Goal: Contribute content: Add original content to the website for others to see

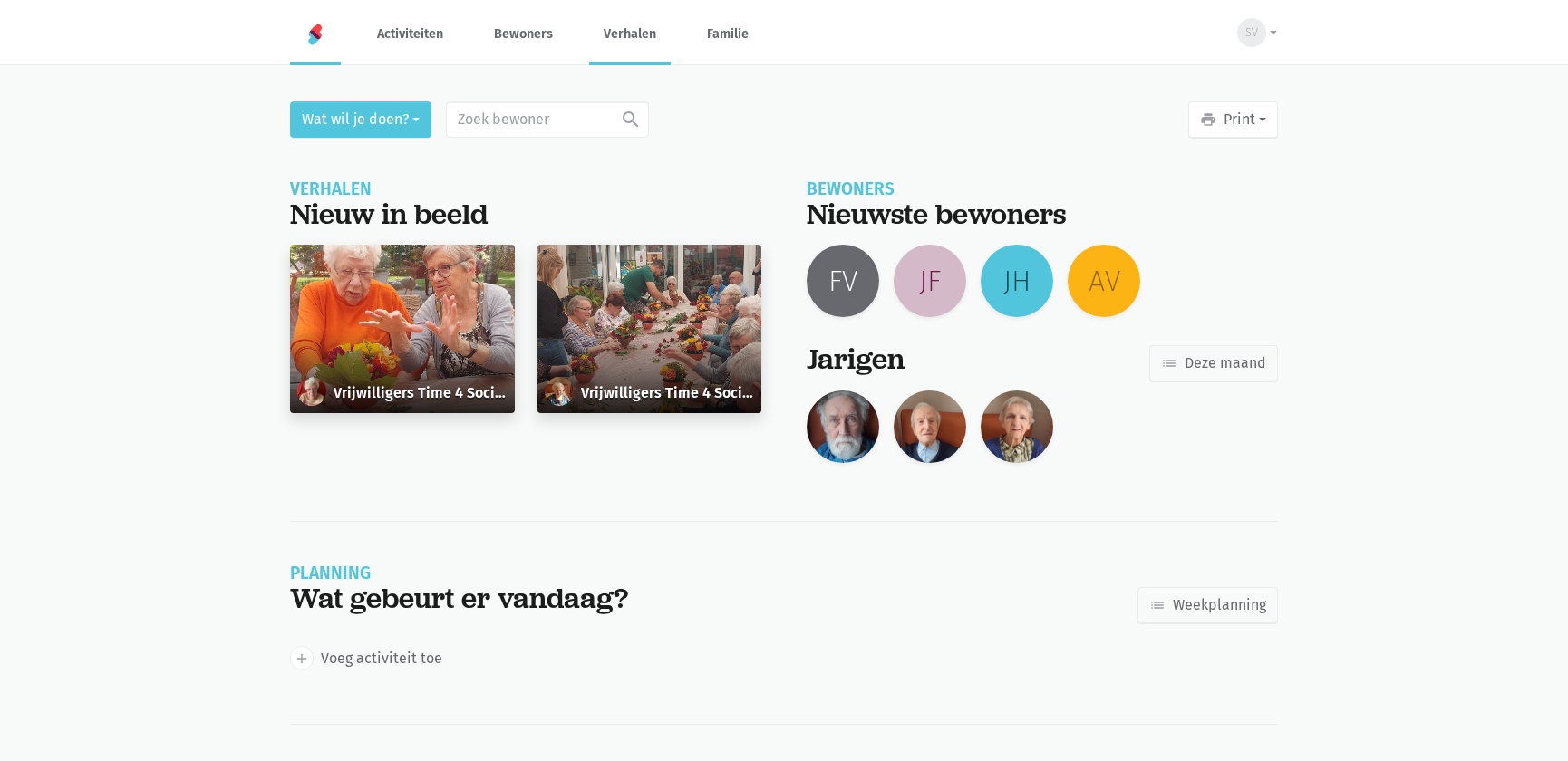
click at [634, 40] on link "Verhalen" at bounding box center [629, 34] width 81 height 61
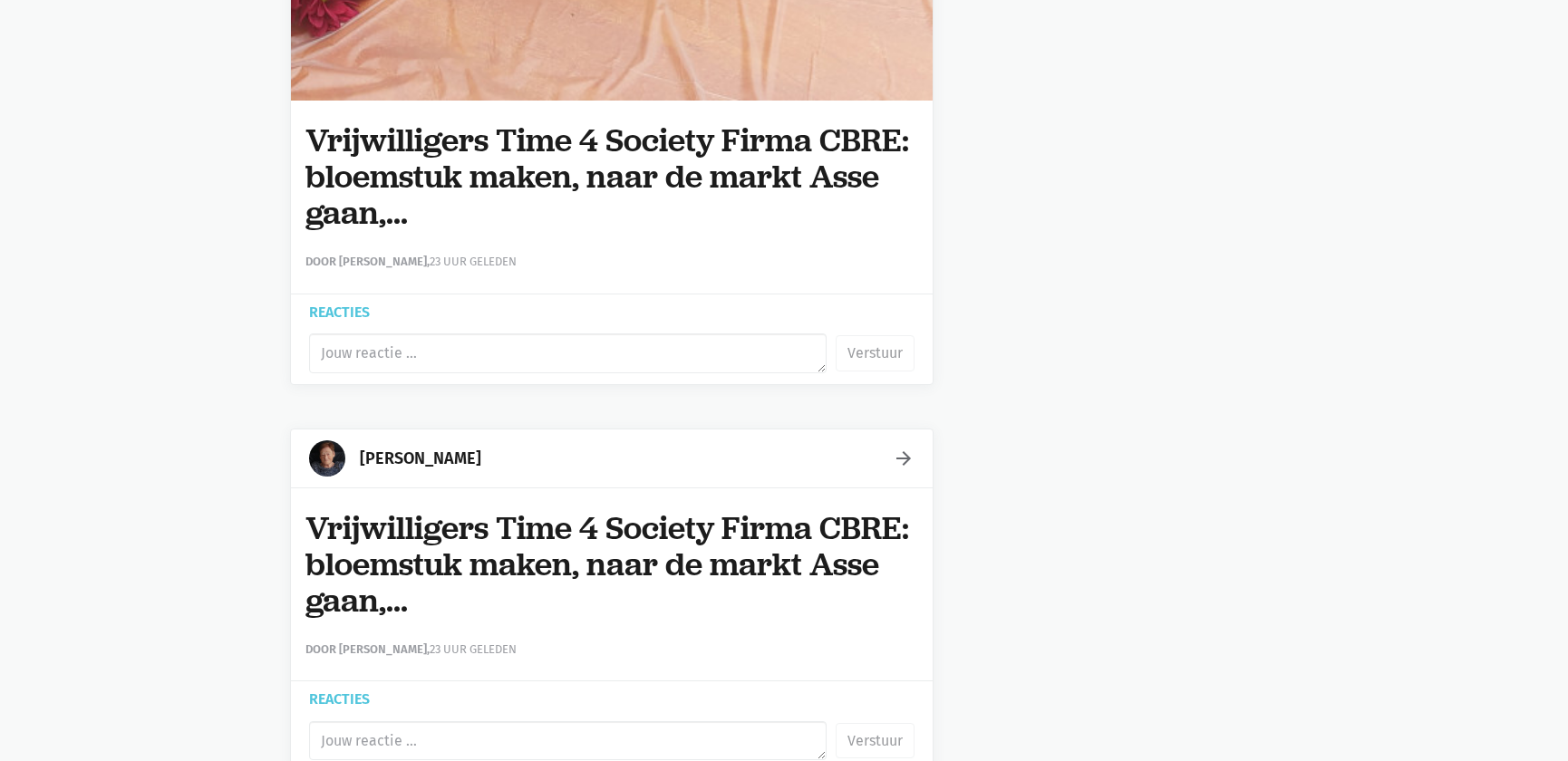
scroll to position [5932, 0]
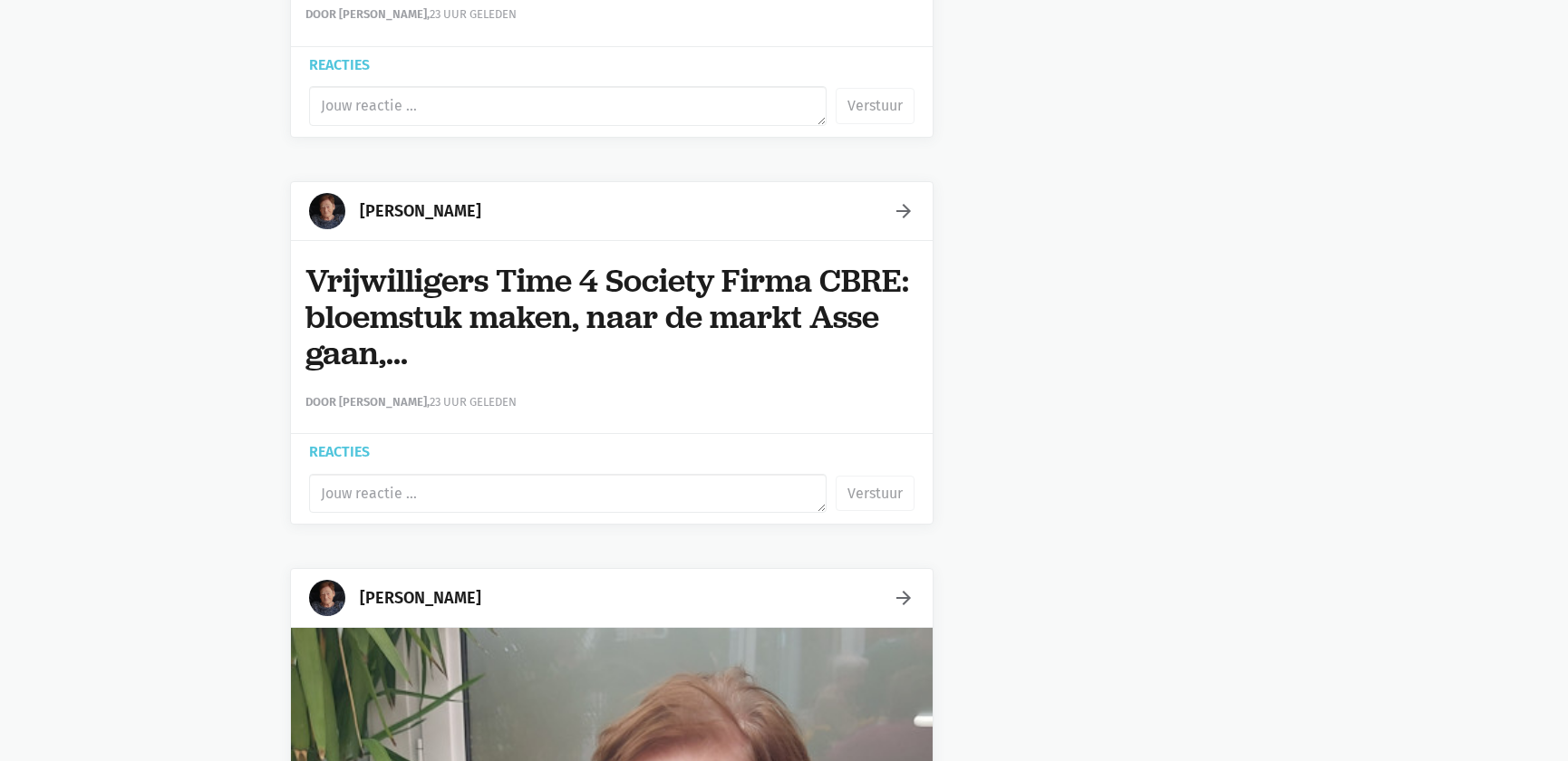
click at [895, 201] on icon "arrow_forward" at bounding box center [904, 211] width 22 height 22
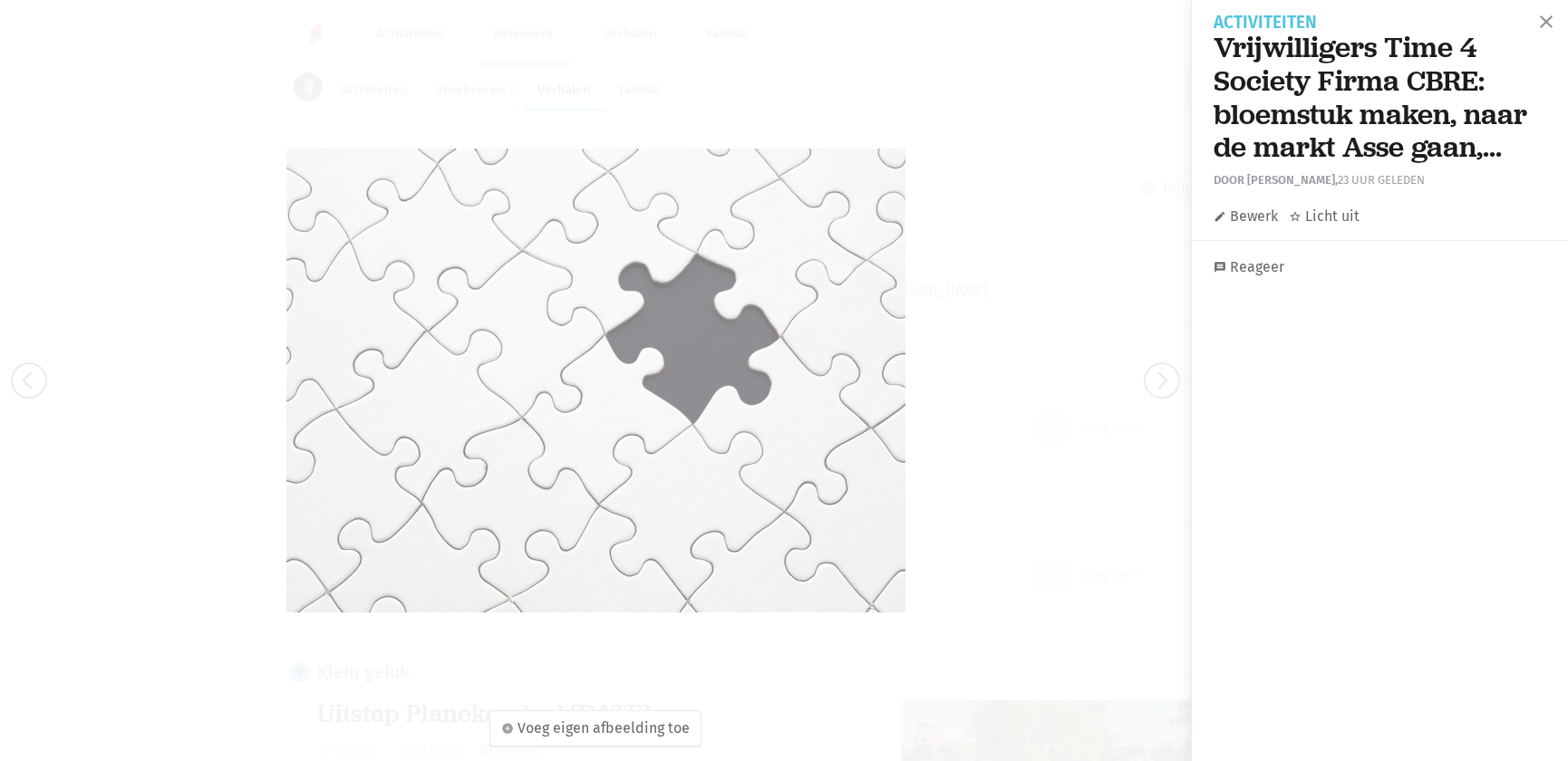
click at [1234, 210] on link "edit Bewerk" at bounding box center [1246, 217] width 65 height 24
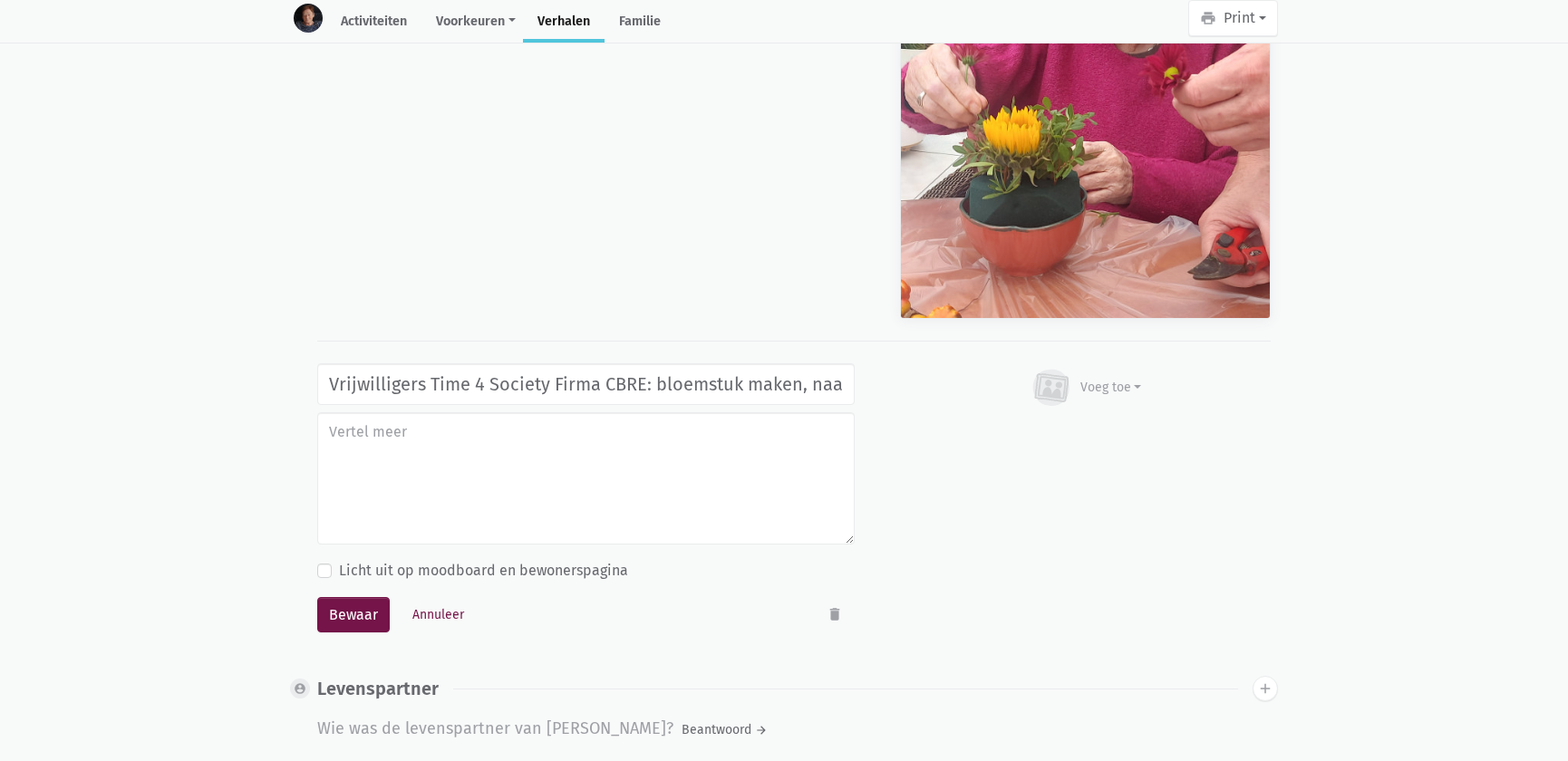
scroll to position [0, 186]
click at [823, 611] on button "delete" at bounding box center [835, 614] width 40 height 29
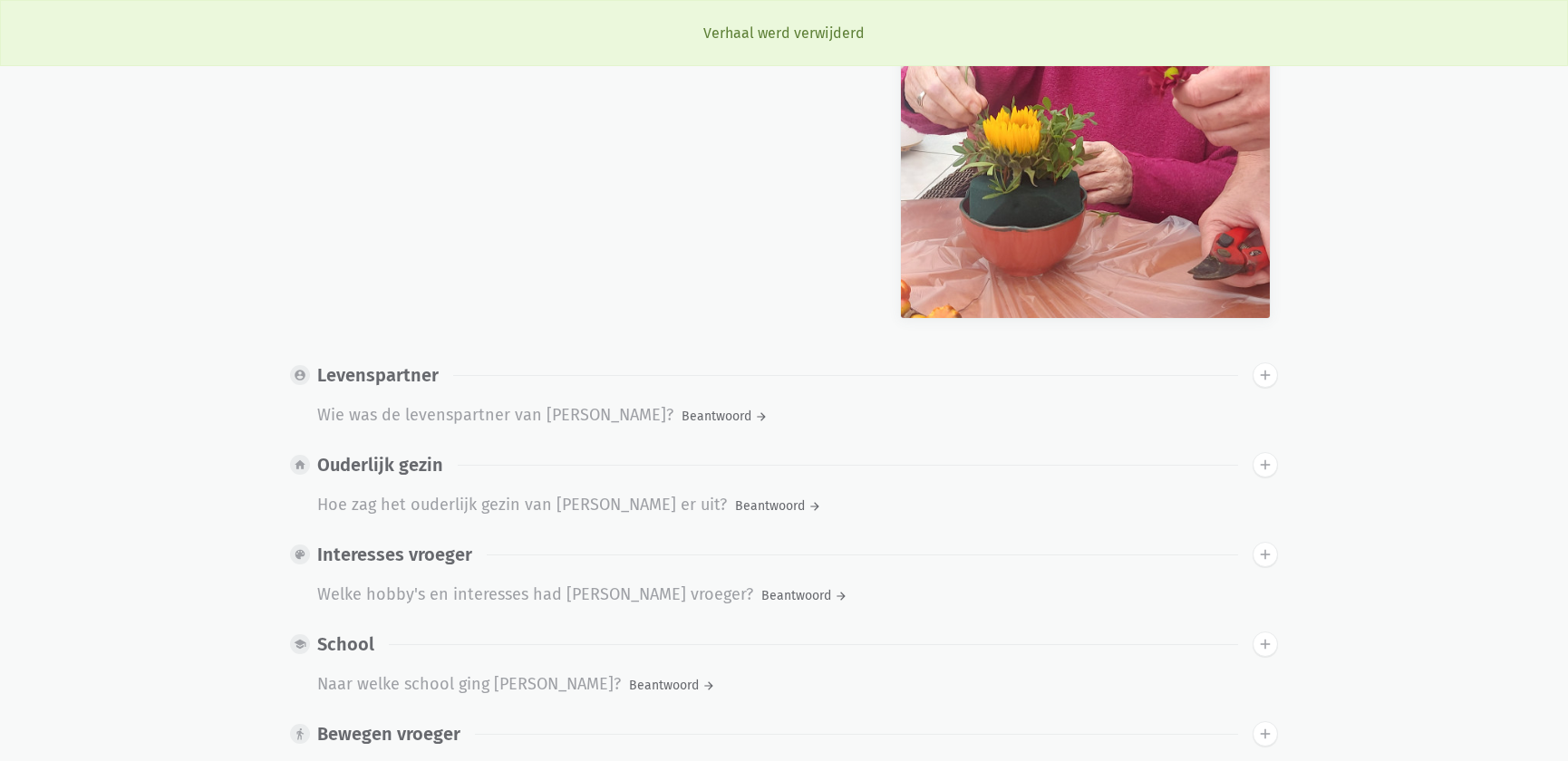
scroll to position [0, 0]
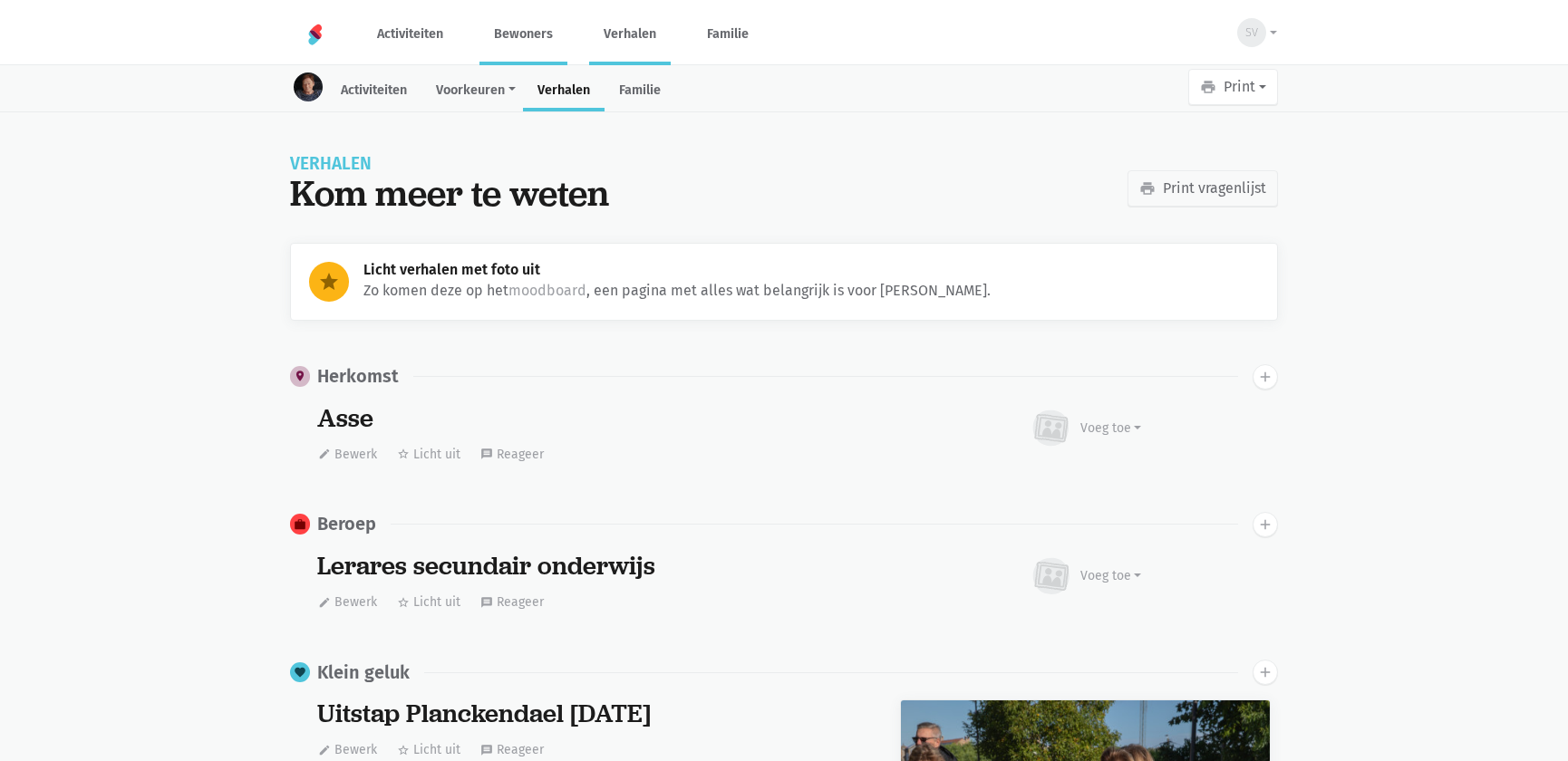
click at [638, 23] on link "Verhalen" at bounding box center [629, 34] width 81 height 61
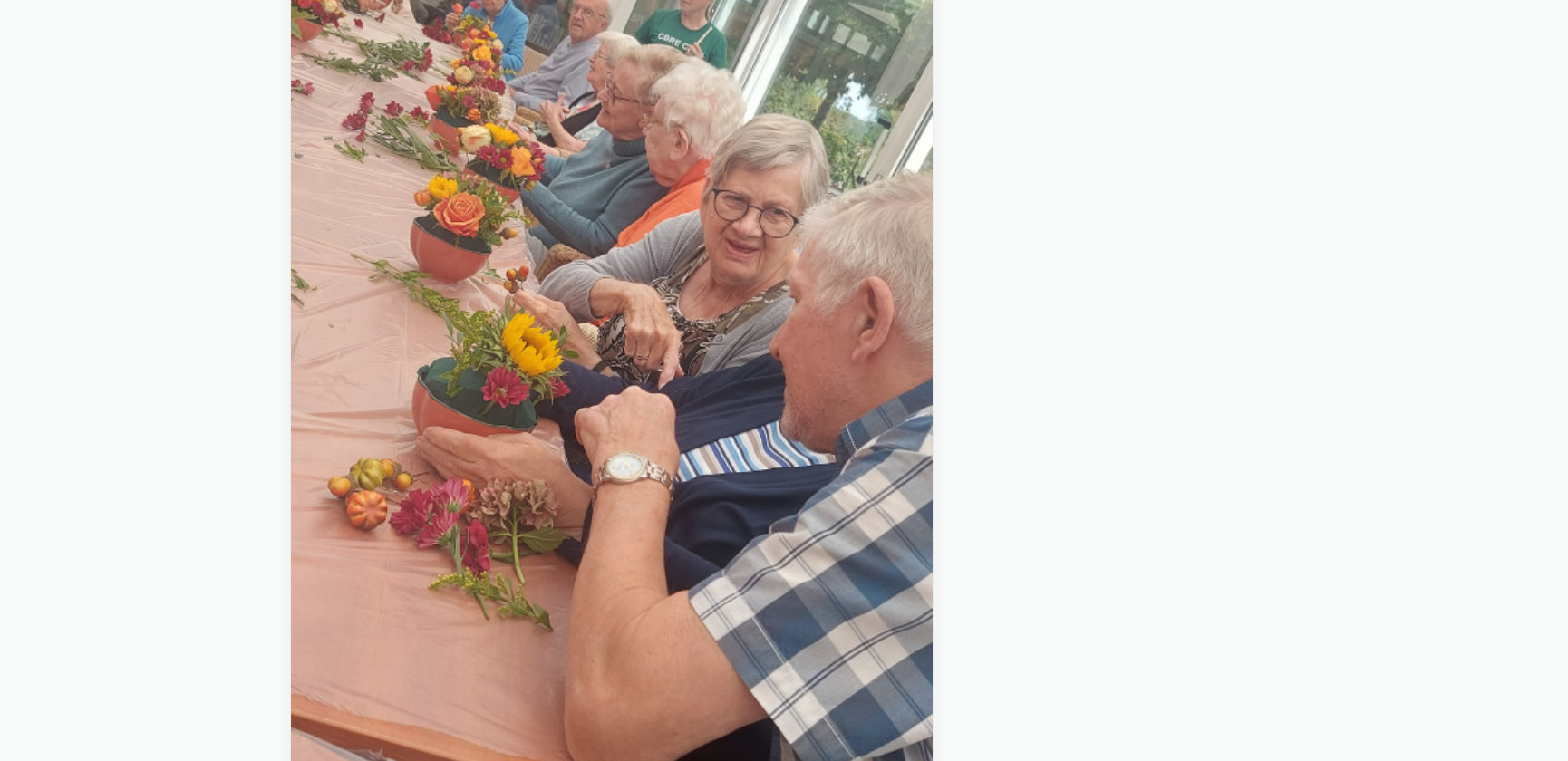
scroll to position [11641, 0]
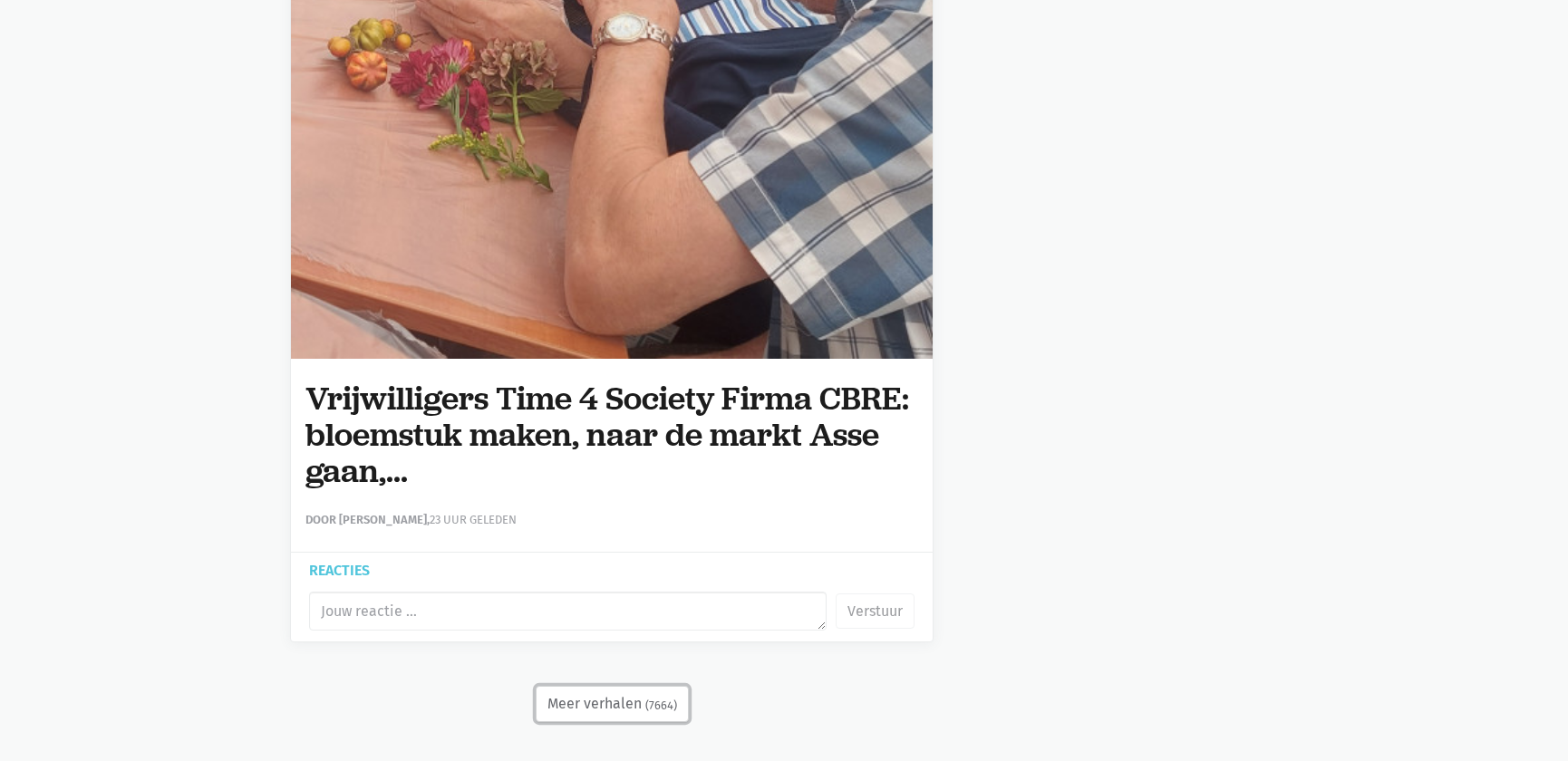
click at [641, 702] on button "Meer verhalen (7664)" at bounding box center [613, 704] width 153 height 36
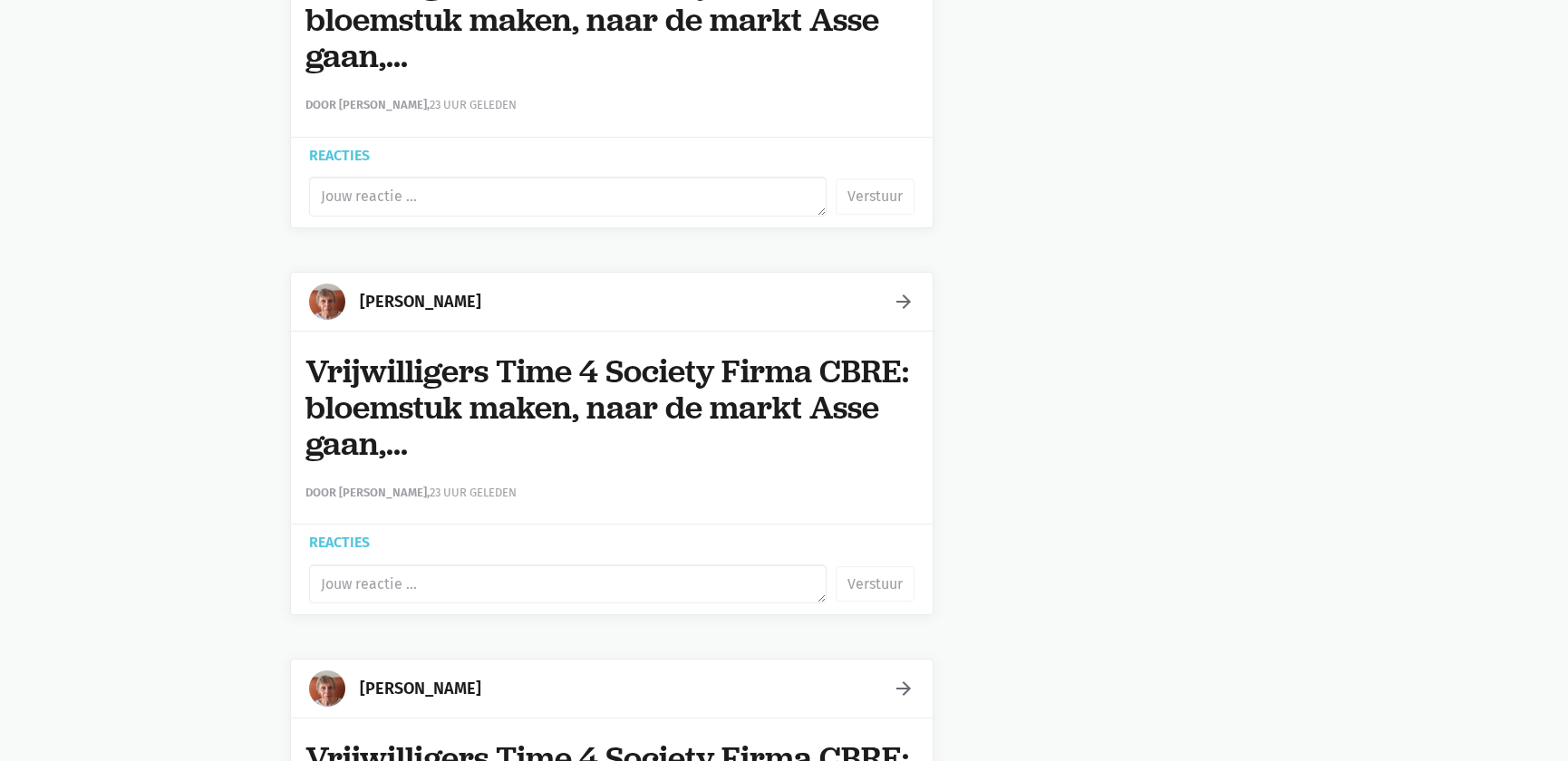
scroll to position [13505, 0]
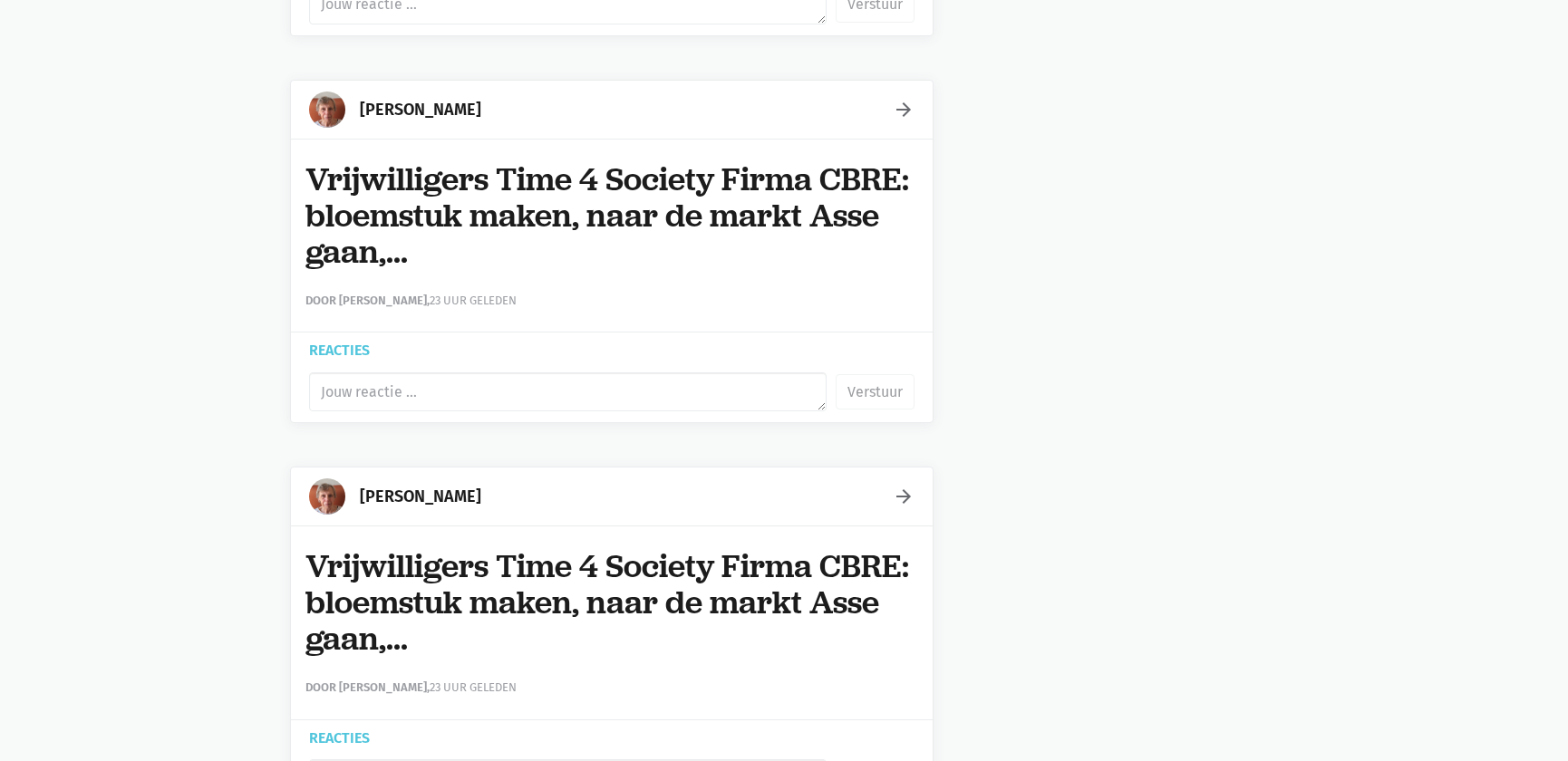
click at [895, 98] on icon "arrow_forward" at bounding box center [904, 109] width 22 height 22
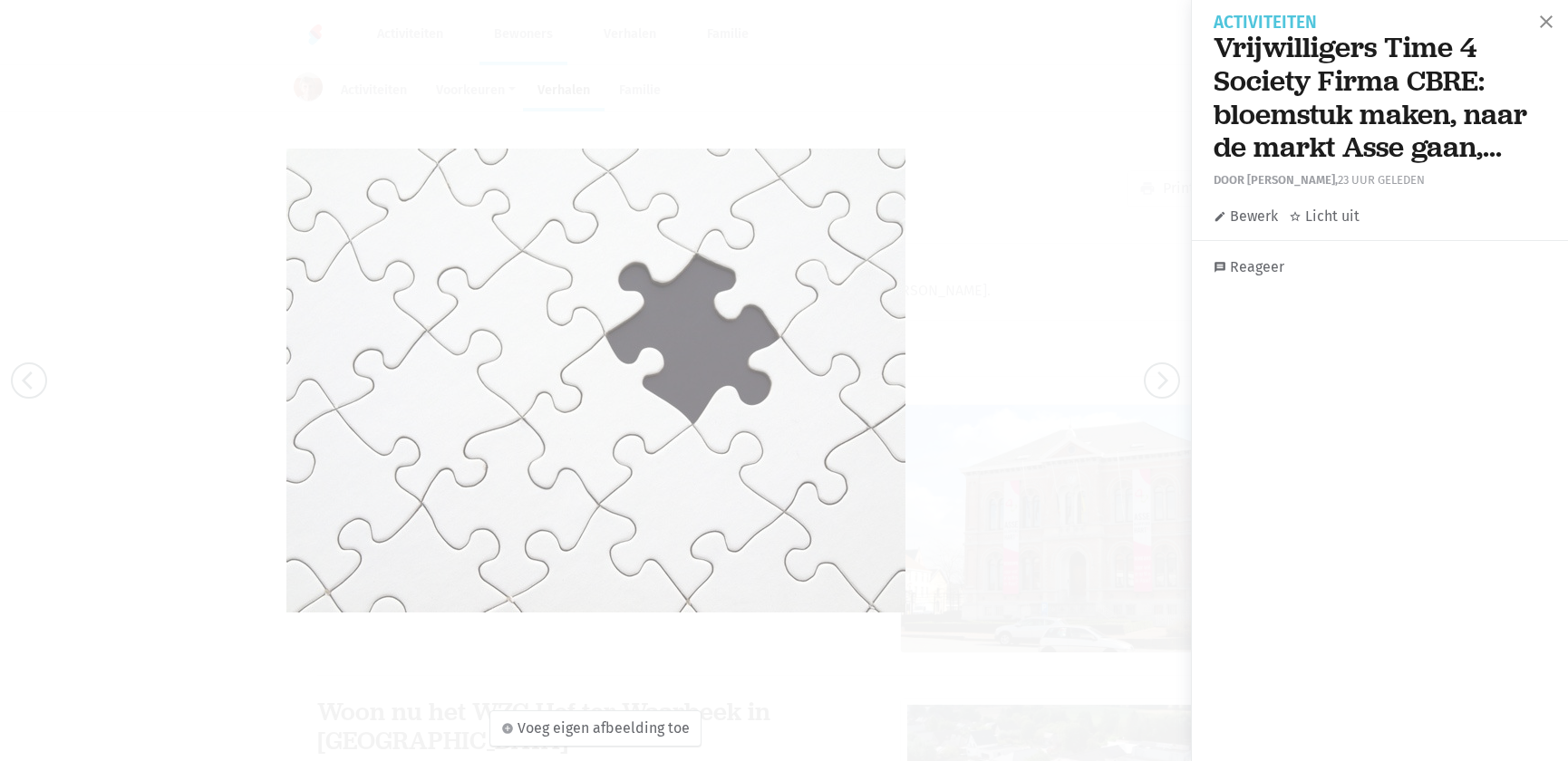
click at [1236, 211] on link "edit Bewerk" at bounding box center [1246, 217] width 65 height 24
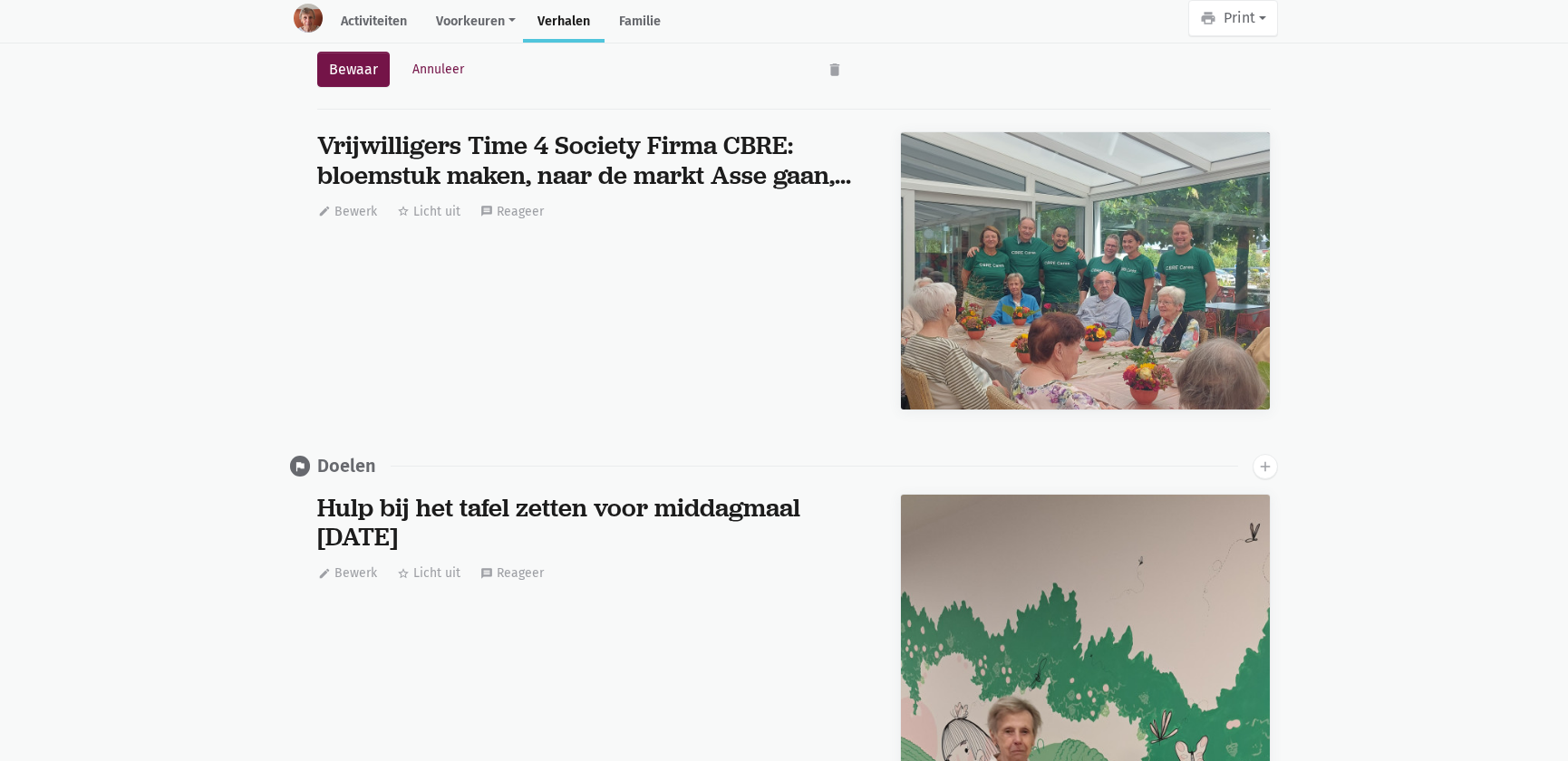
scroll to position [45404, 0]
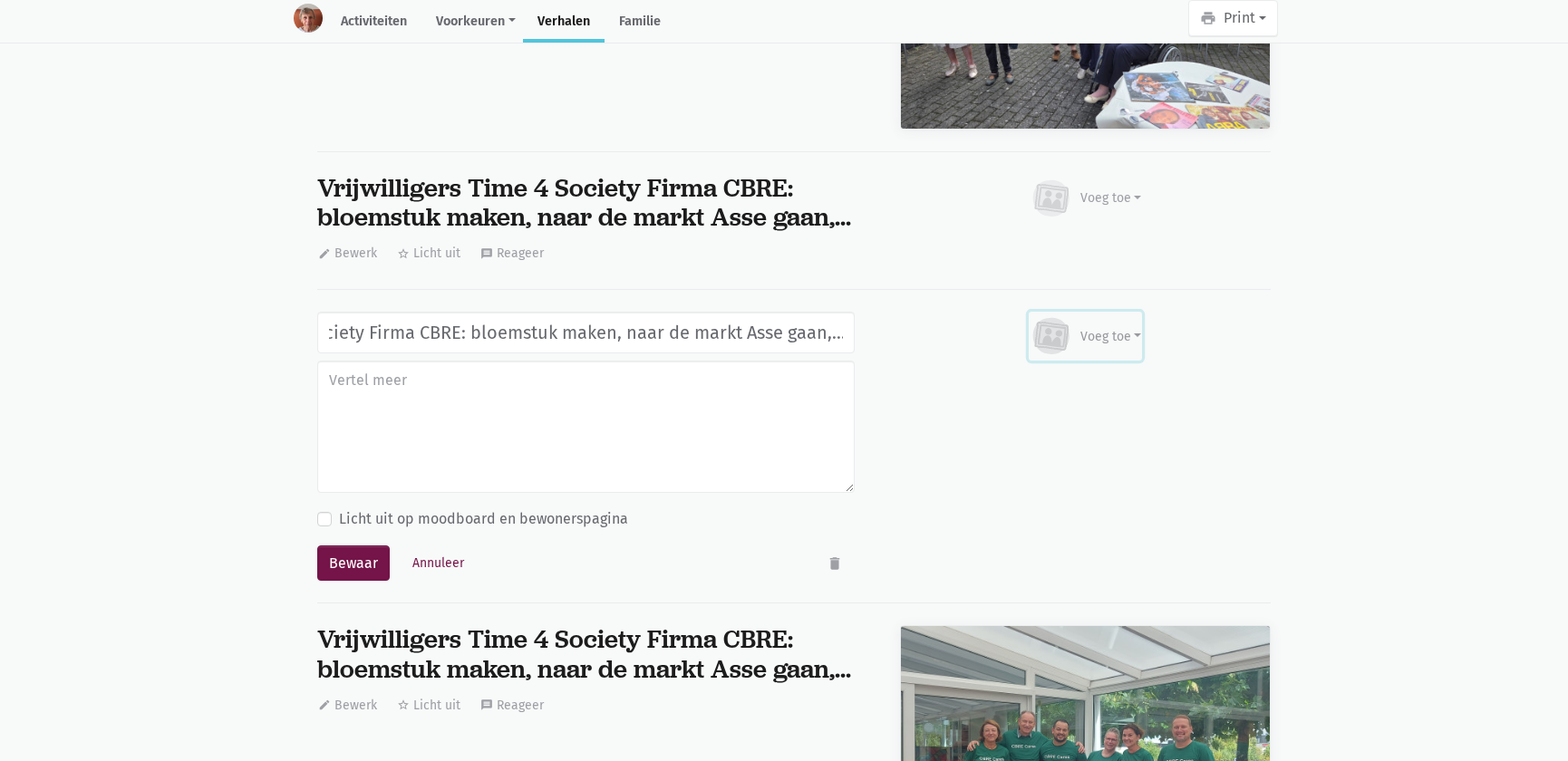
click at [1102, 327] on div "Voeg toe" at bounding box center [1111, 336] width 62 height 19
click at [1076, 374] on link "Afbeelding" at bounding box center [1076, 389] width 131 height 31
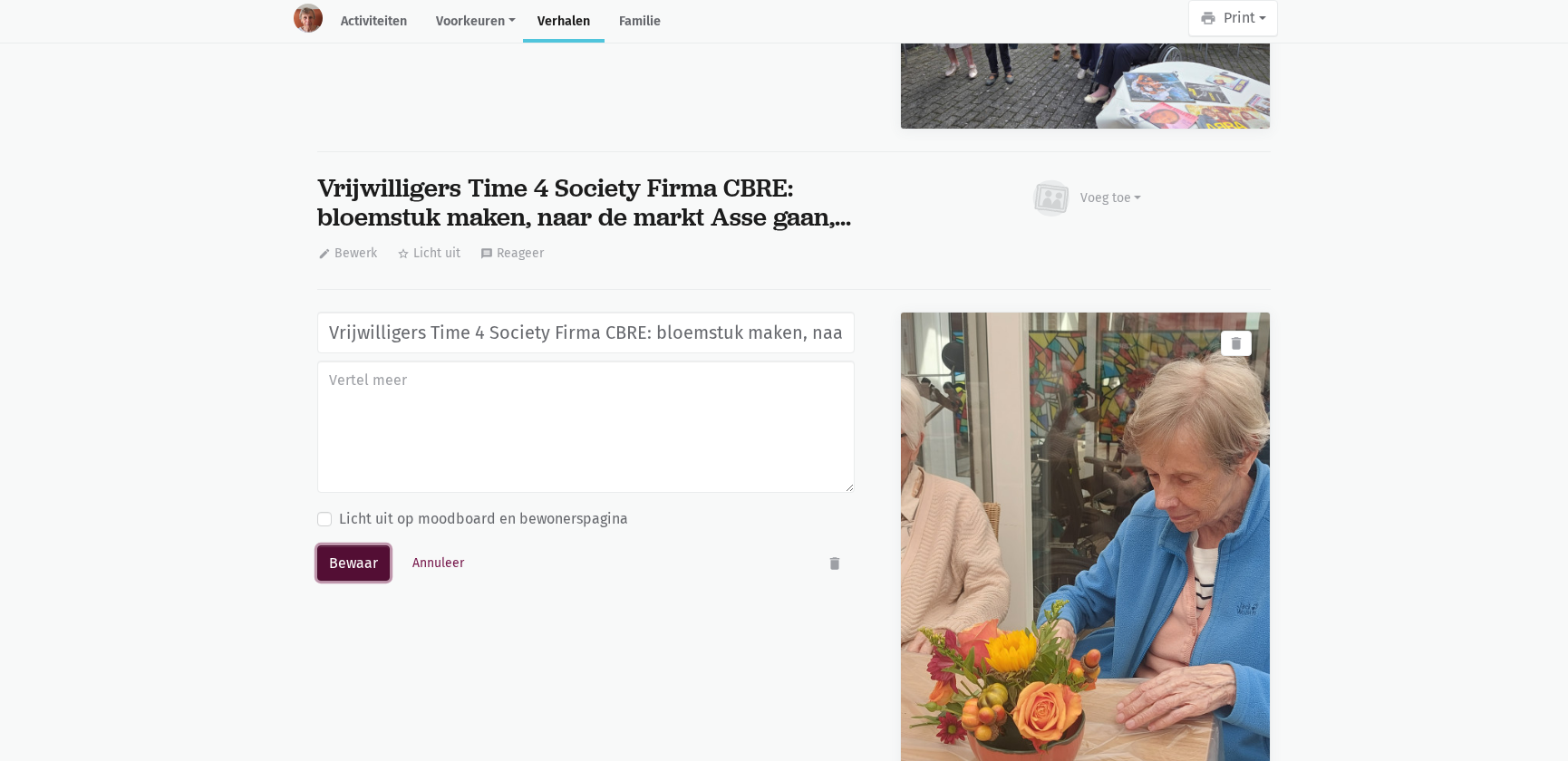
click at [359, 546] on button "Bewaar" at bounding box center [354, 564] width 73 height 36
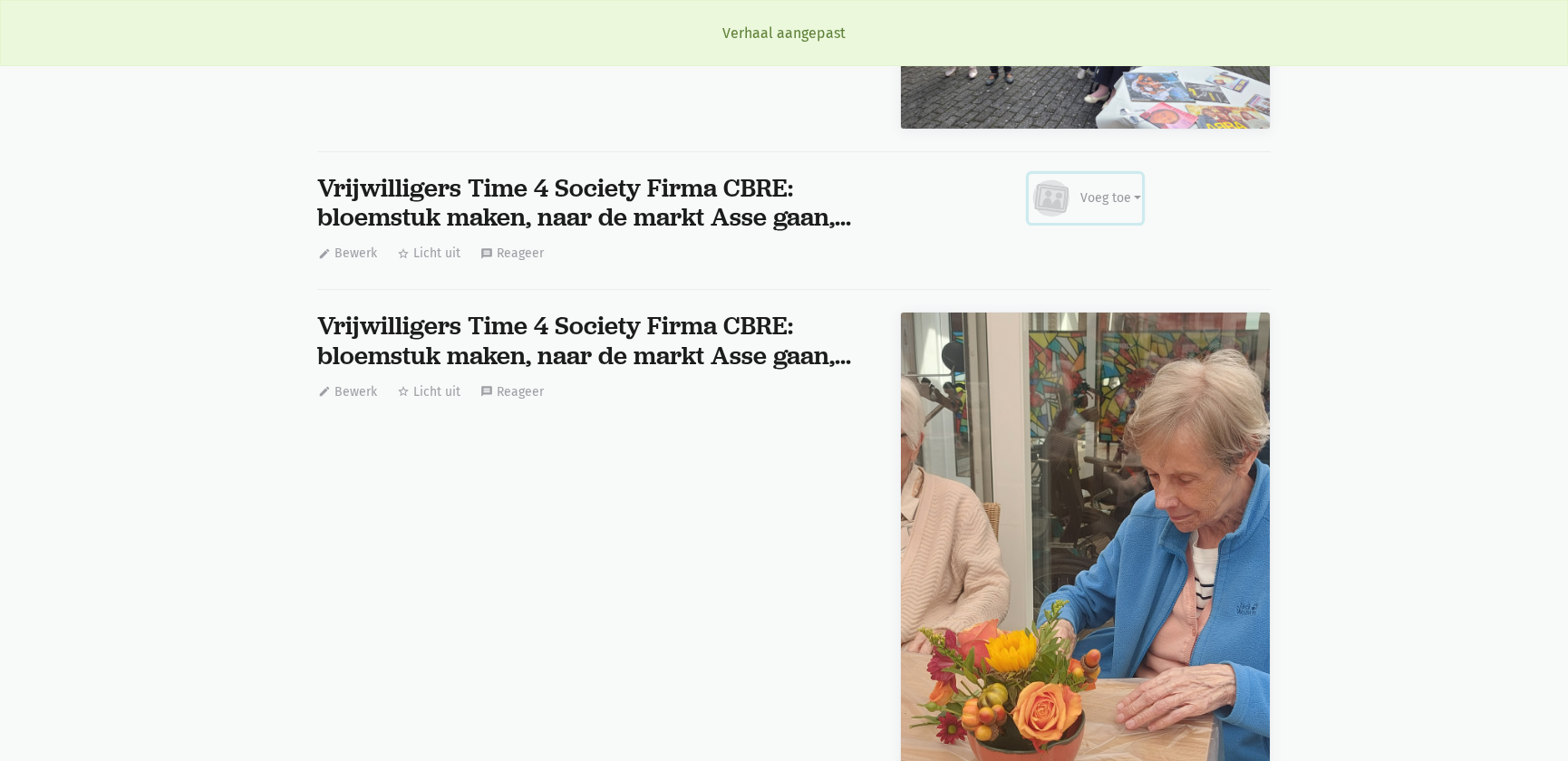
click at [1118, 189] on div "Voeg toe" at bounding box center [1111, 198] width 62 height 19
click at [1077, 236] on link "Afbeelding" at bounding box center [1076, 252] width 131 height 31
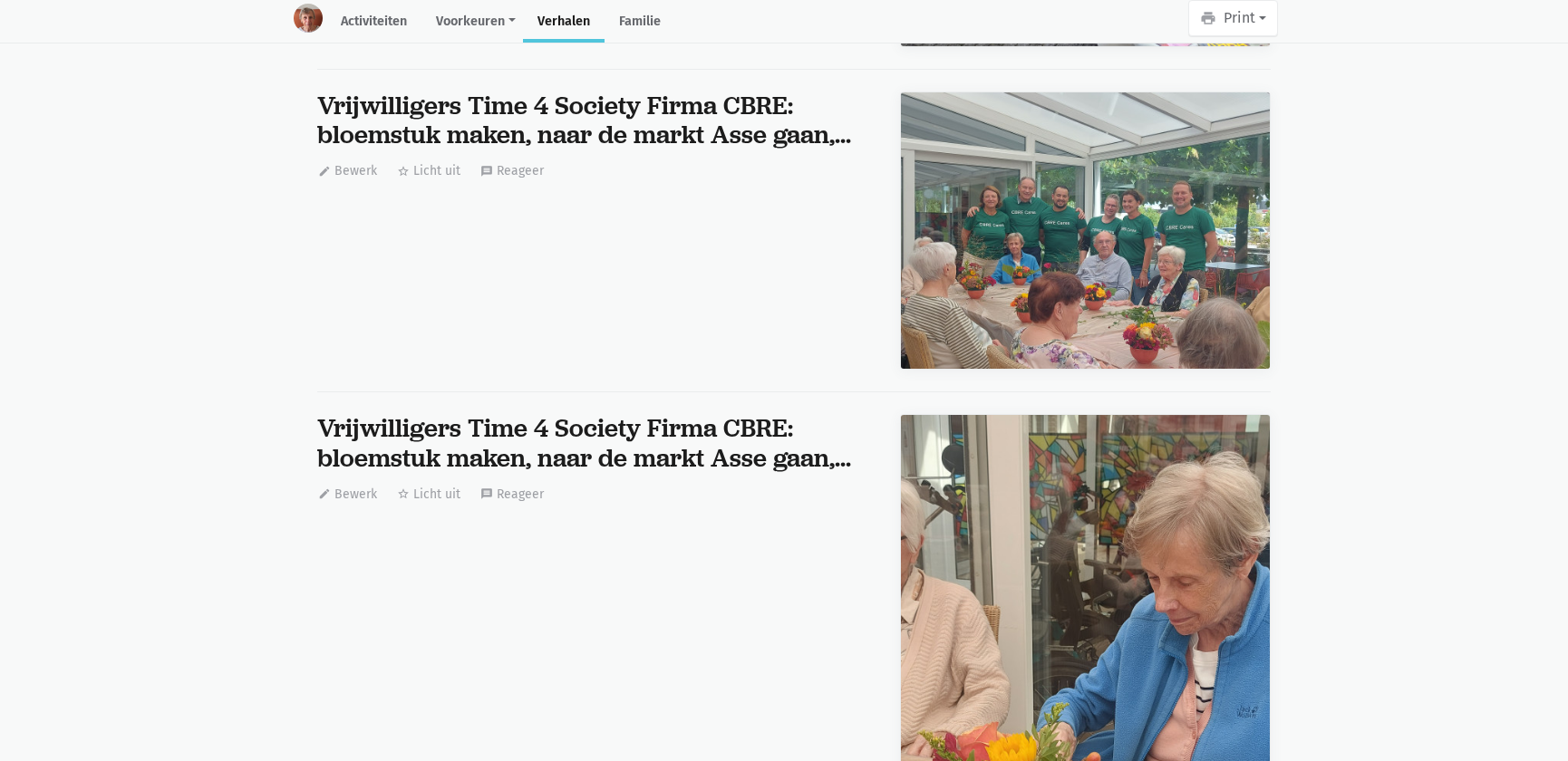
scroll to position [45157, 0]
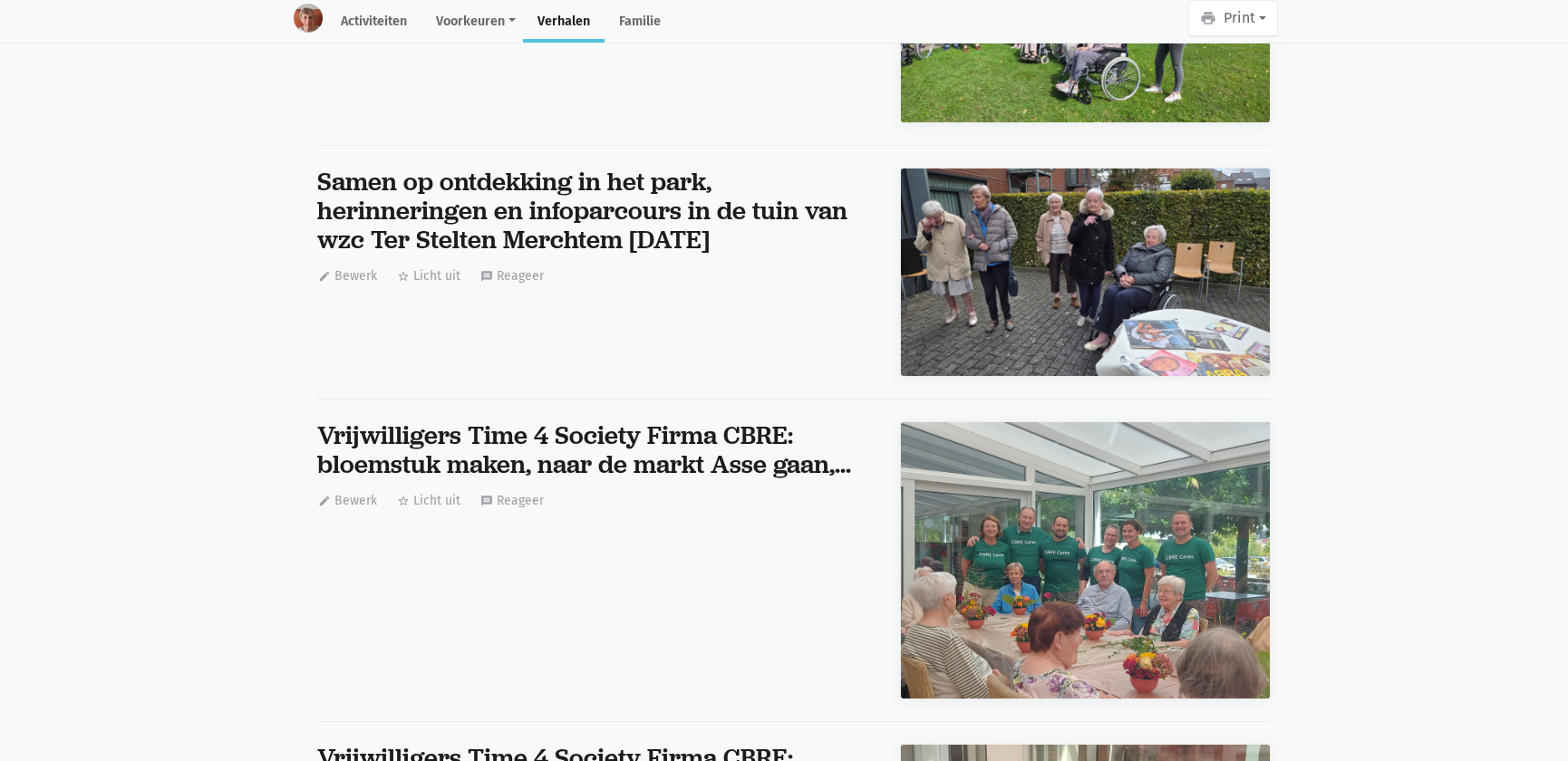
click at [1141, 539] on img at bounding box center [1085, 560] width 369 height 276
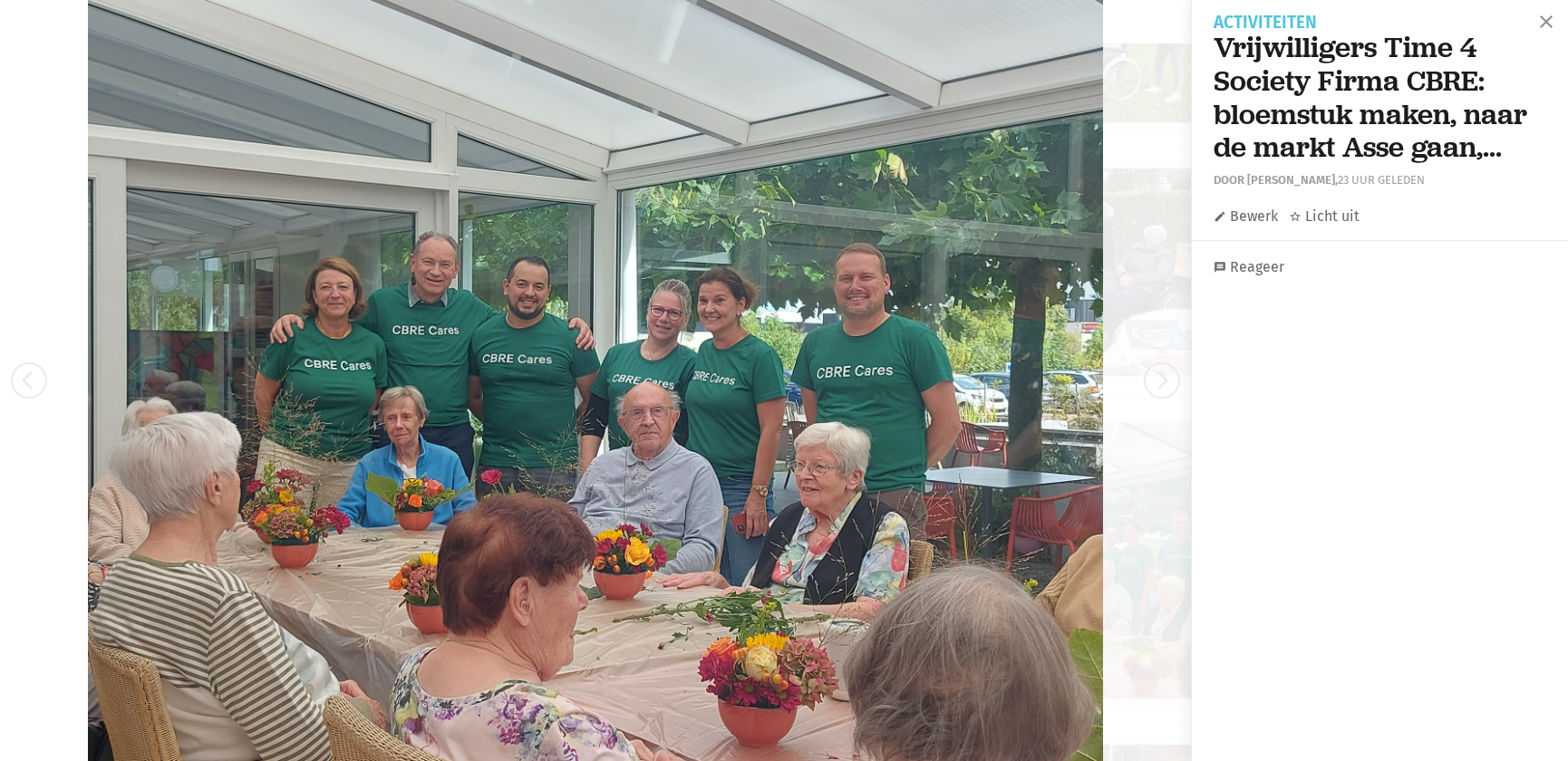
click at [1256, 217] on link "edit Bewerk" at bounding box center [1246, 217] width 65 height 24
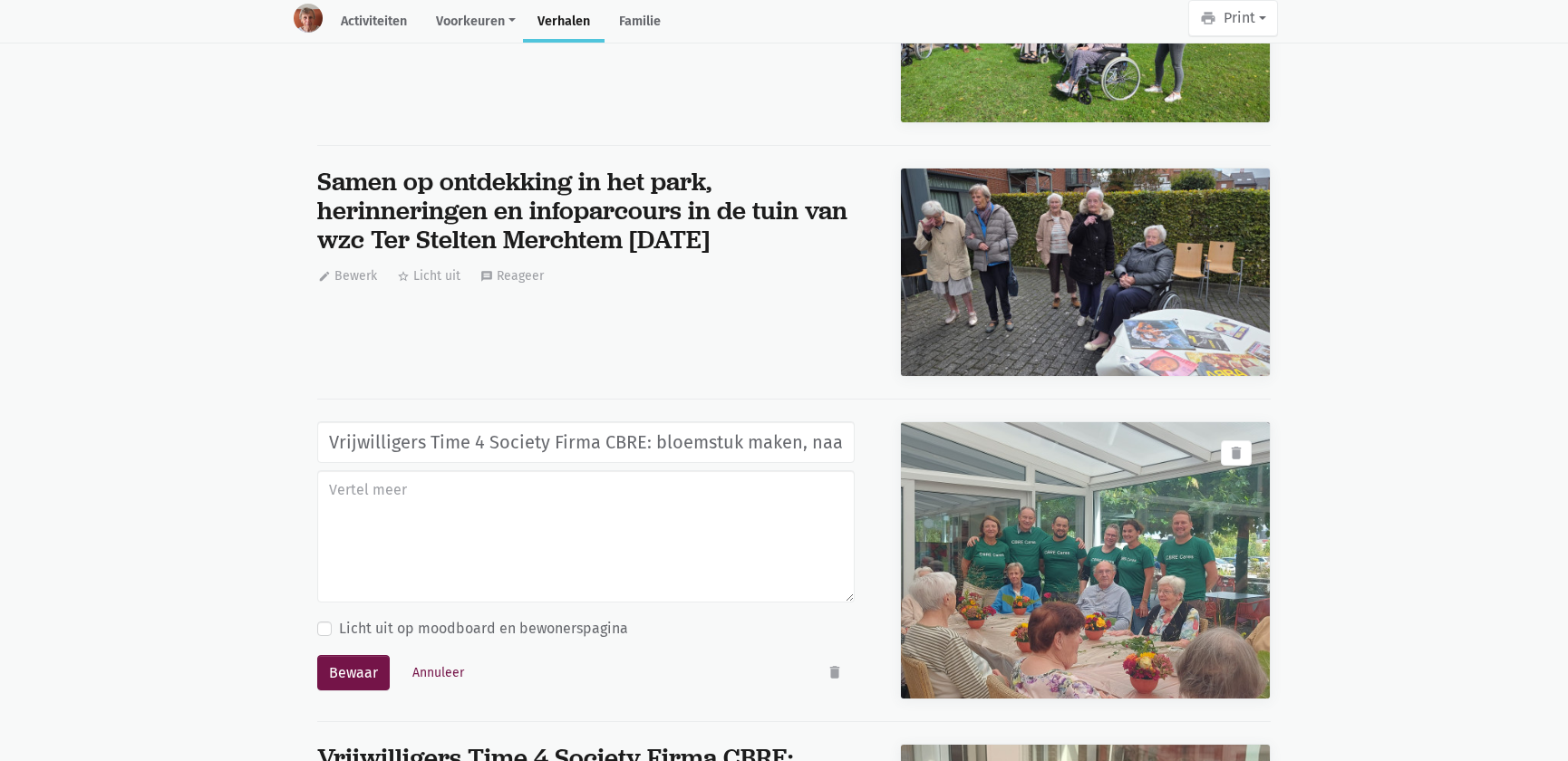
scroll to position [0, 186]
click at [1231, 445] on icon "delete" at bounding box center [1236, 453] width 16 height 16
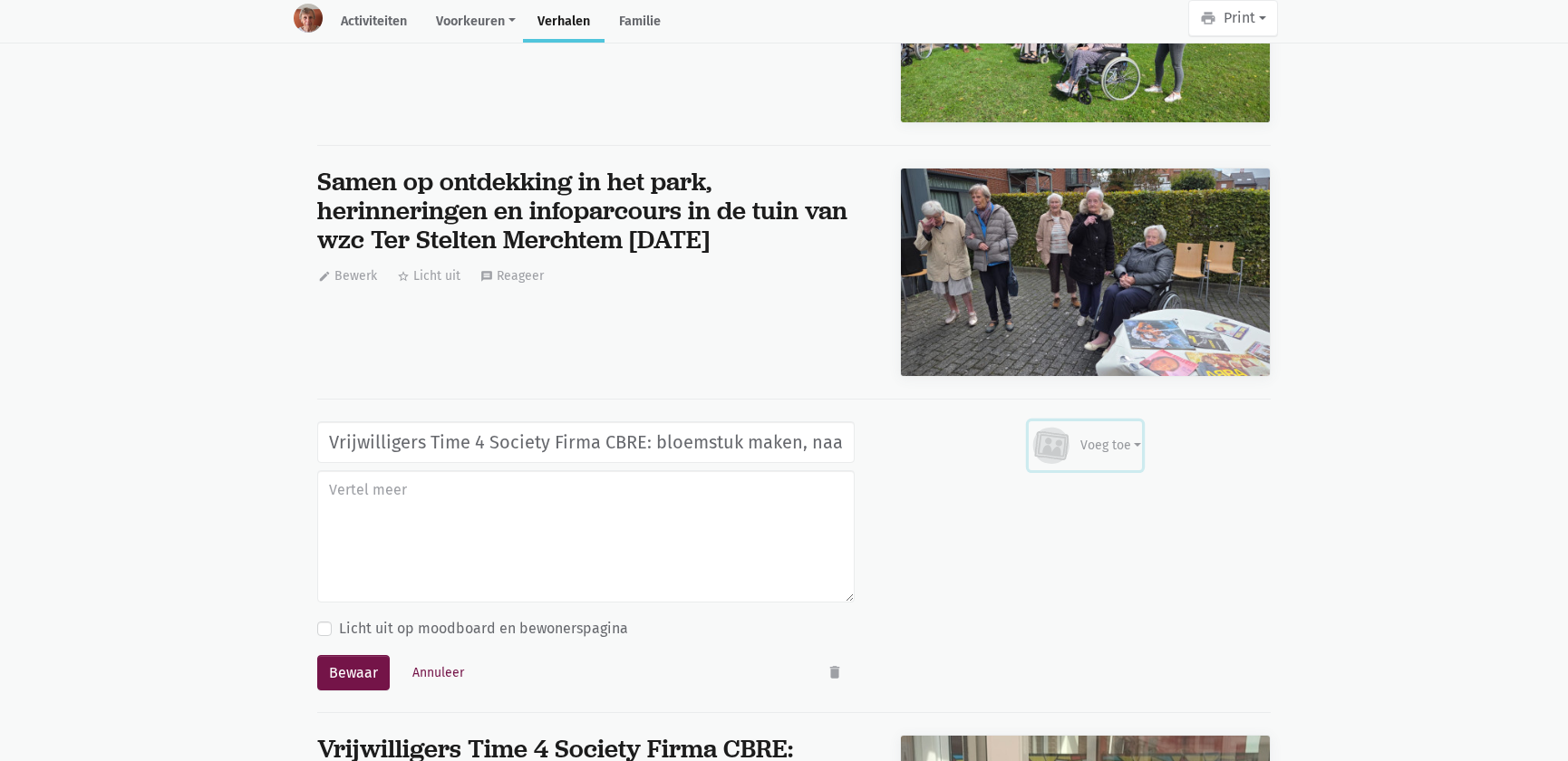
click at [1097, 436] on div "Voeg toe" at bounding box center [1111, 445] width 62 height 19
click at [1075, 483] on link "Afbeelding" at bounding box center [1076, 499] width 131 height 31
click at [830, 664] on icon "delete" at bounding box center [835, 673] width 16 height 16
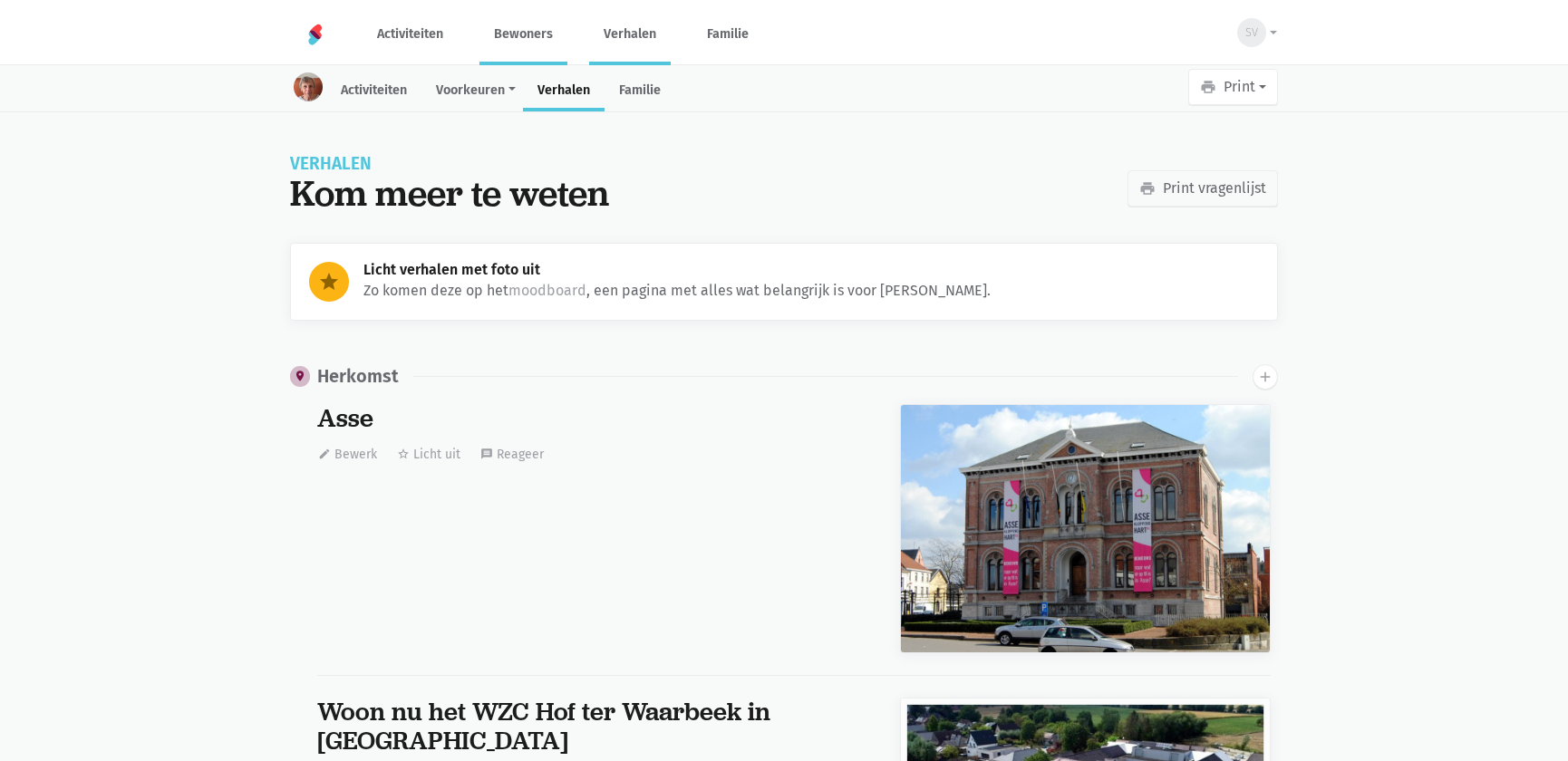
click at [611, 29] on link "Verhalen" at bounding box center [629, 34] width 81 height 61
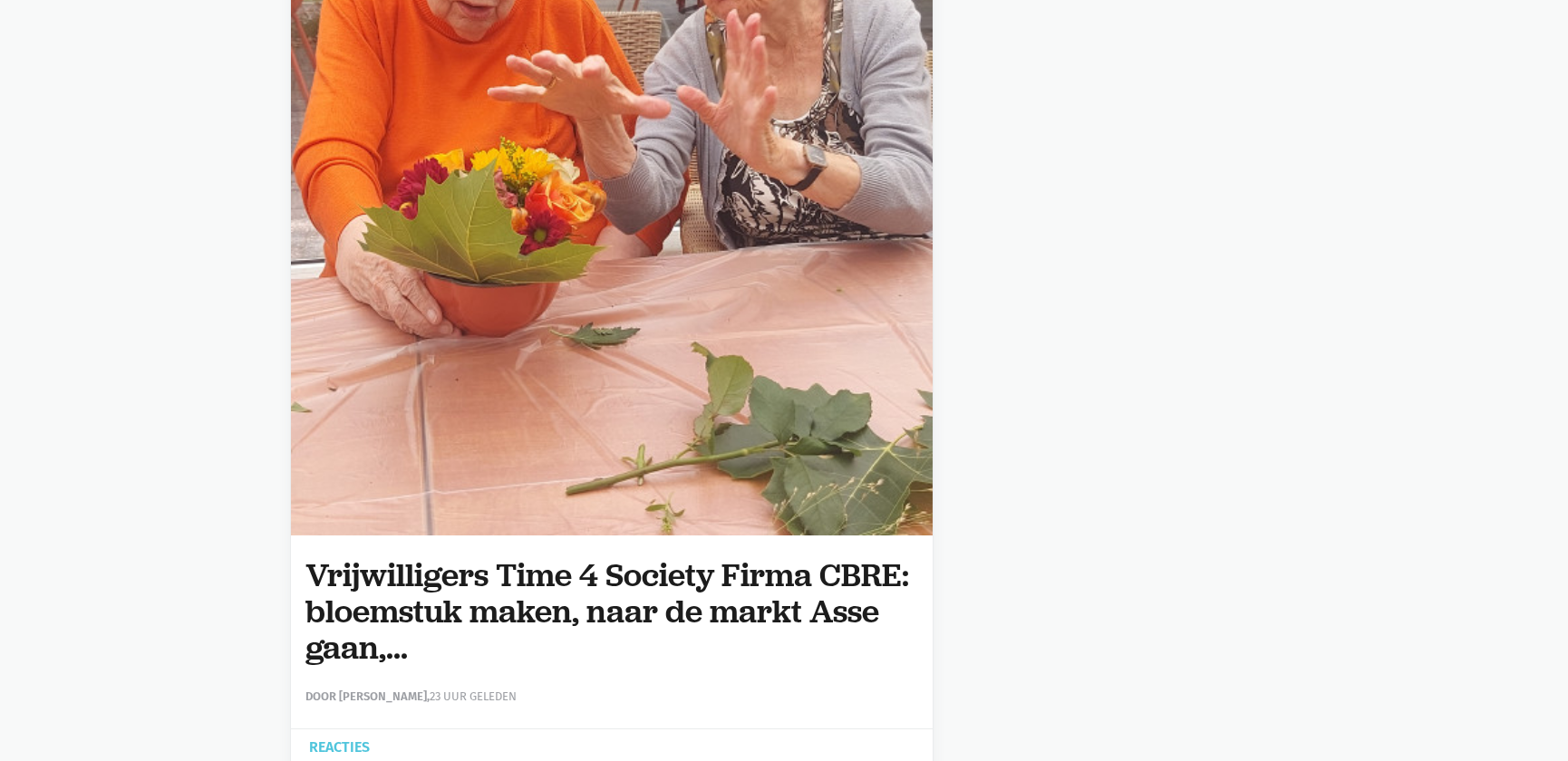
scroll to position [11641, 0]
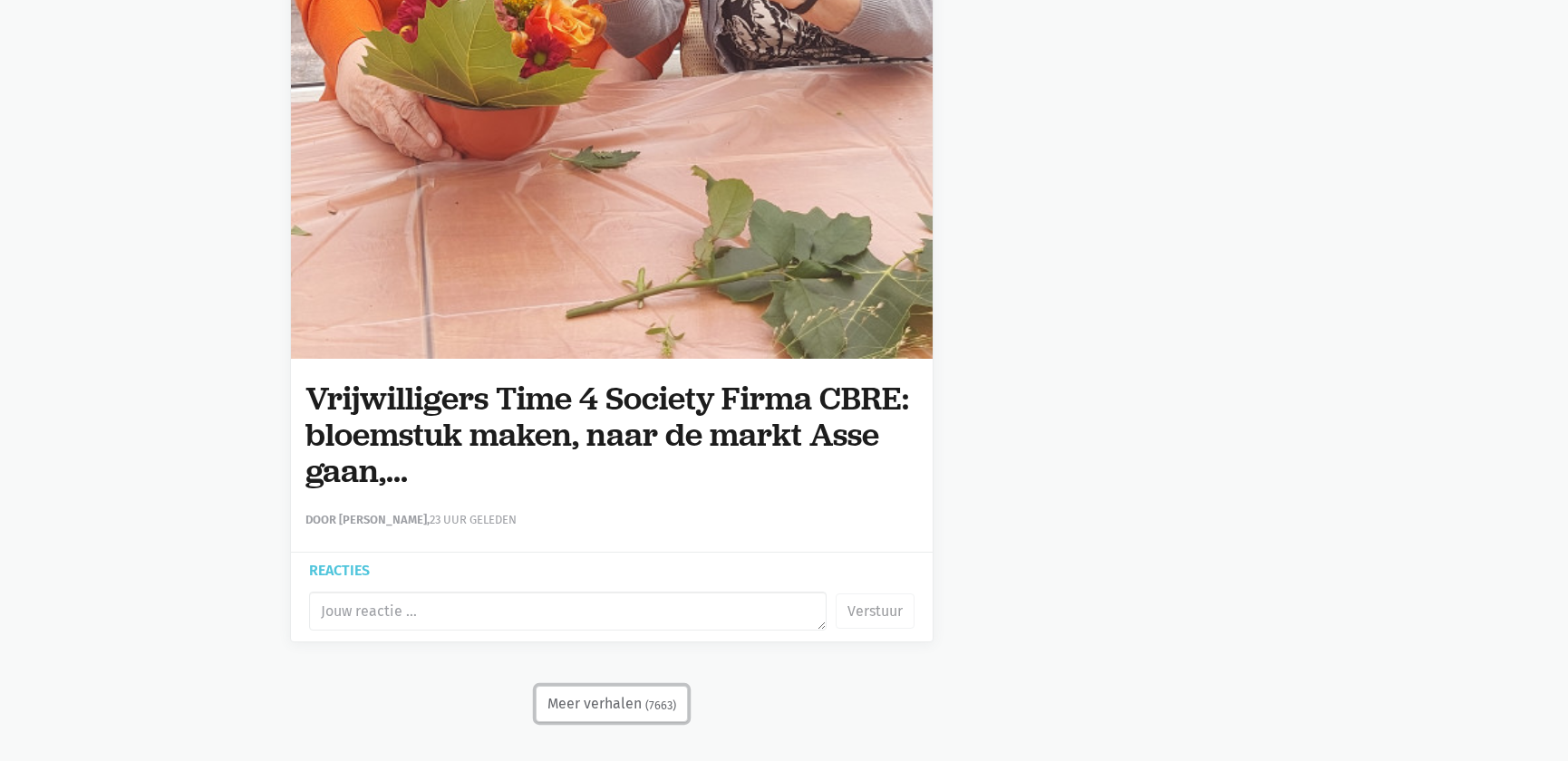
click at [572, 697] on button "Meer verhalen (7663)" at bounding box center [612, 704] width 152 height 36
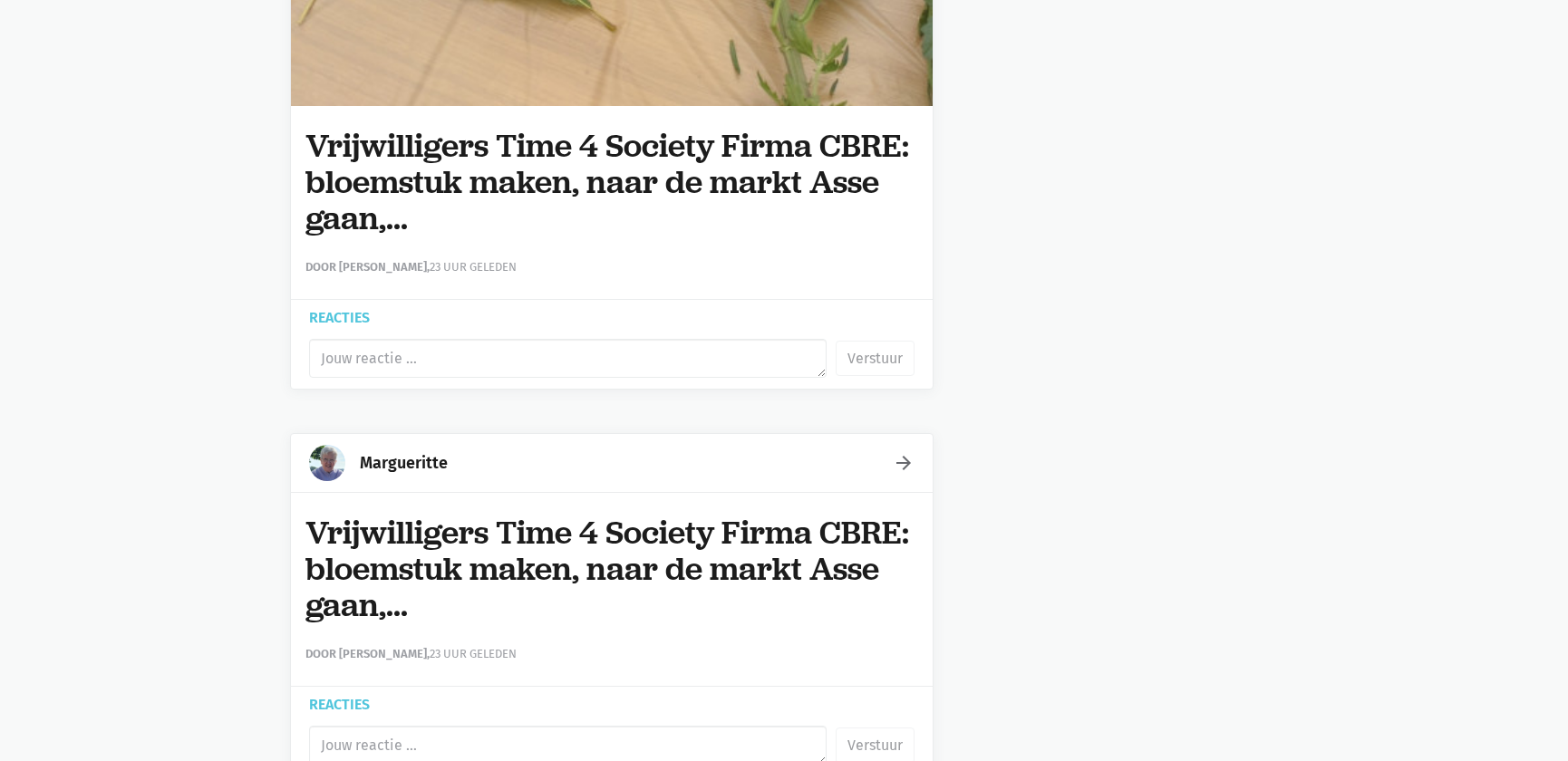
scroll to position [16836, 0]
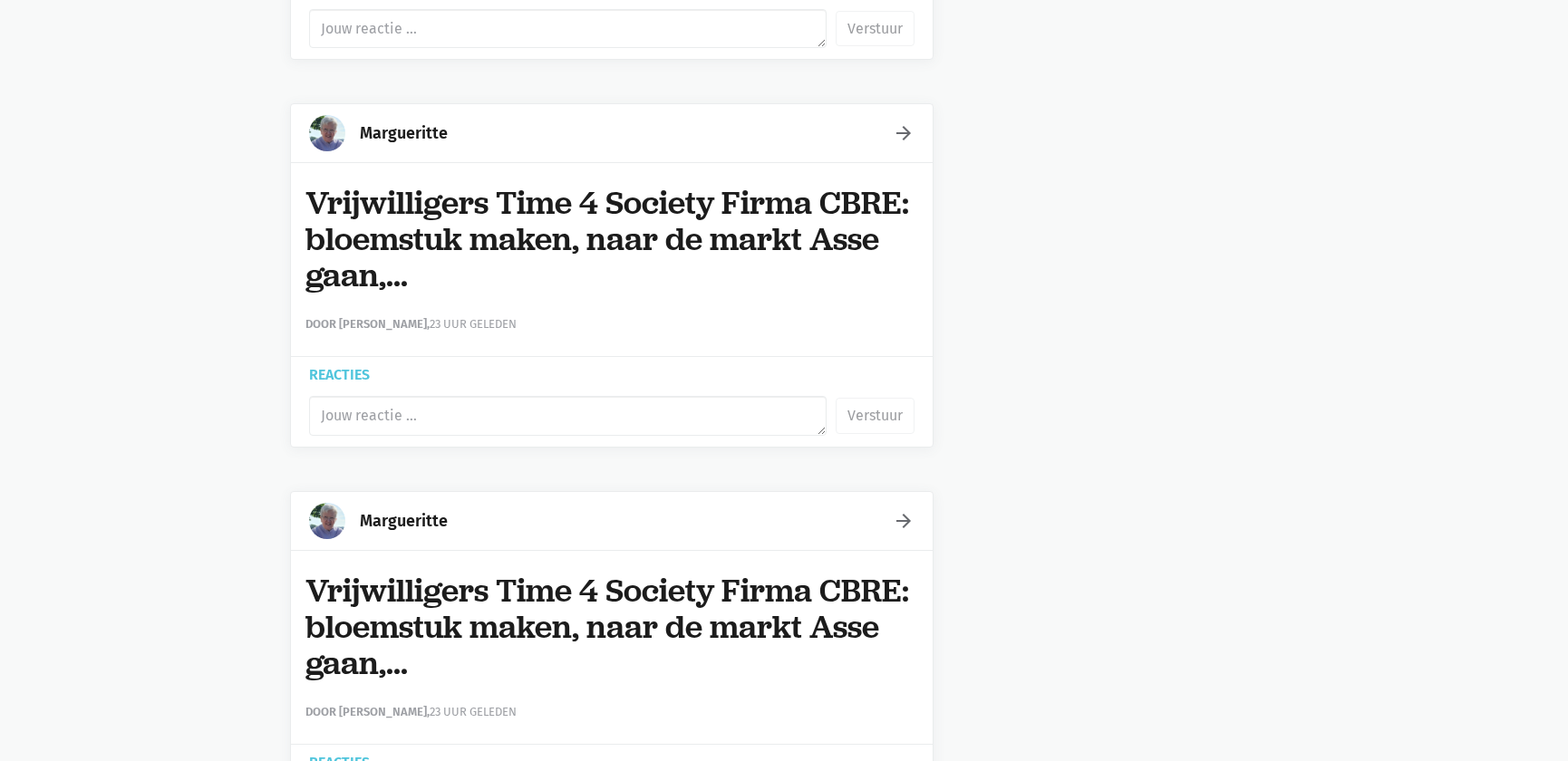
click at [895, 512] on icon "arrow_forward" at bounding box center [904, 521] width 22 height 22
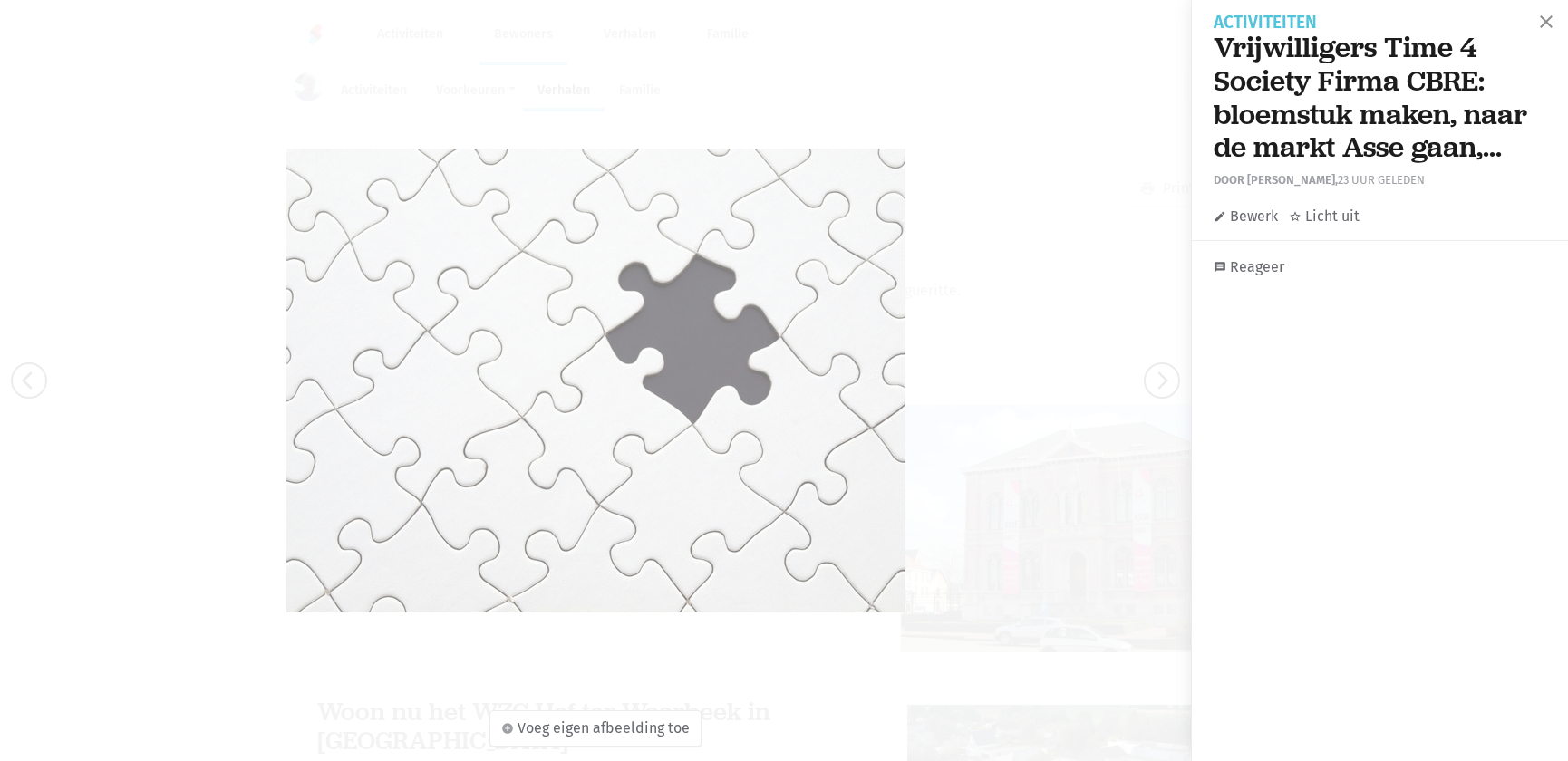
click at [1239, 218] on link "edit Bewerk" at bounding box center [1246, 217] width 65 height 24
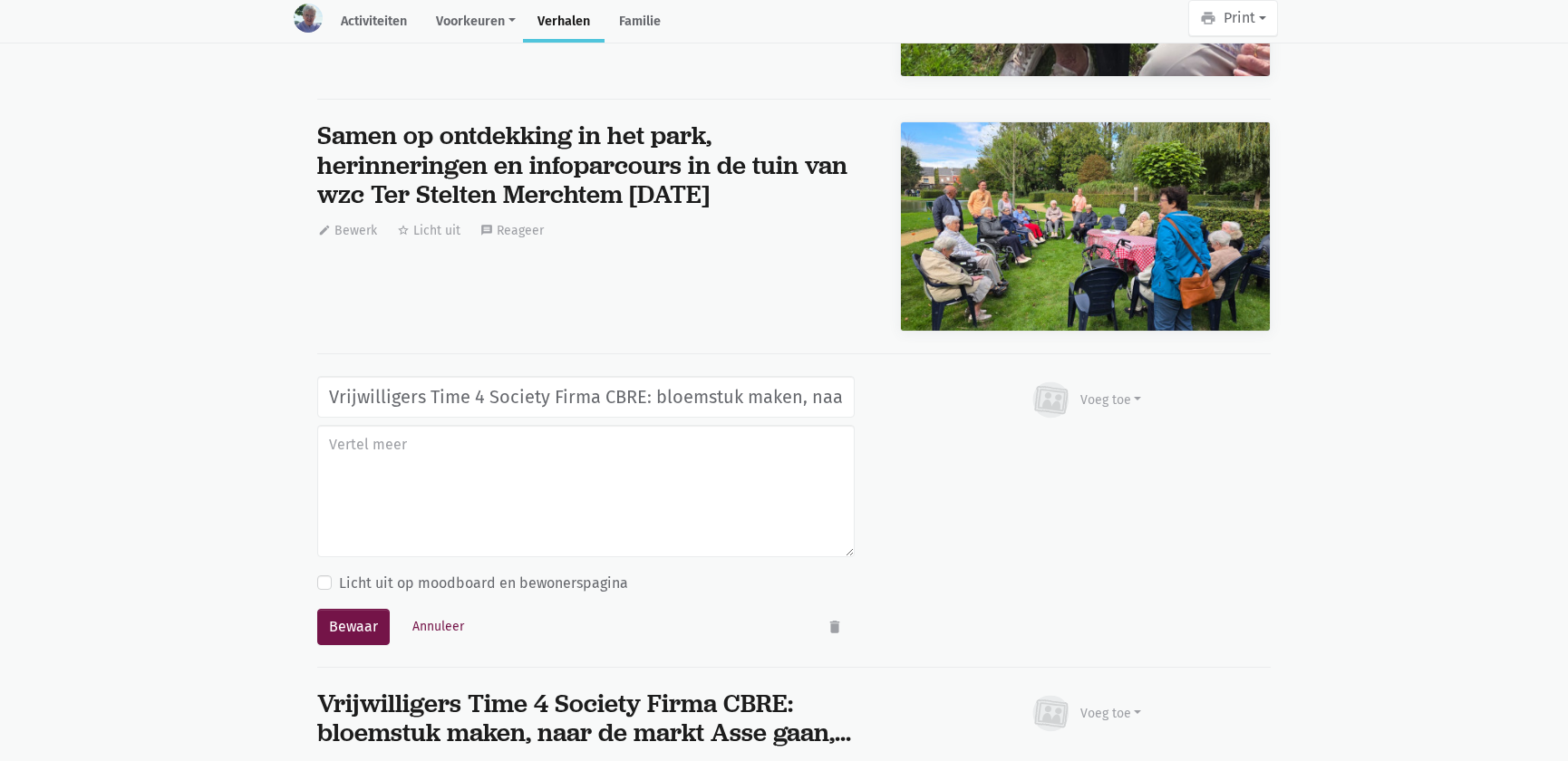
scroll to position [0, 186]
click at [841, 619] on icon "delete" at bounding box center [835, 627] width 16 height 16
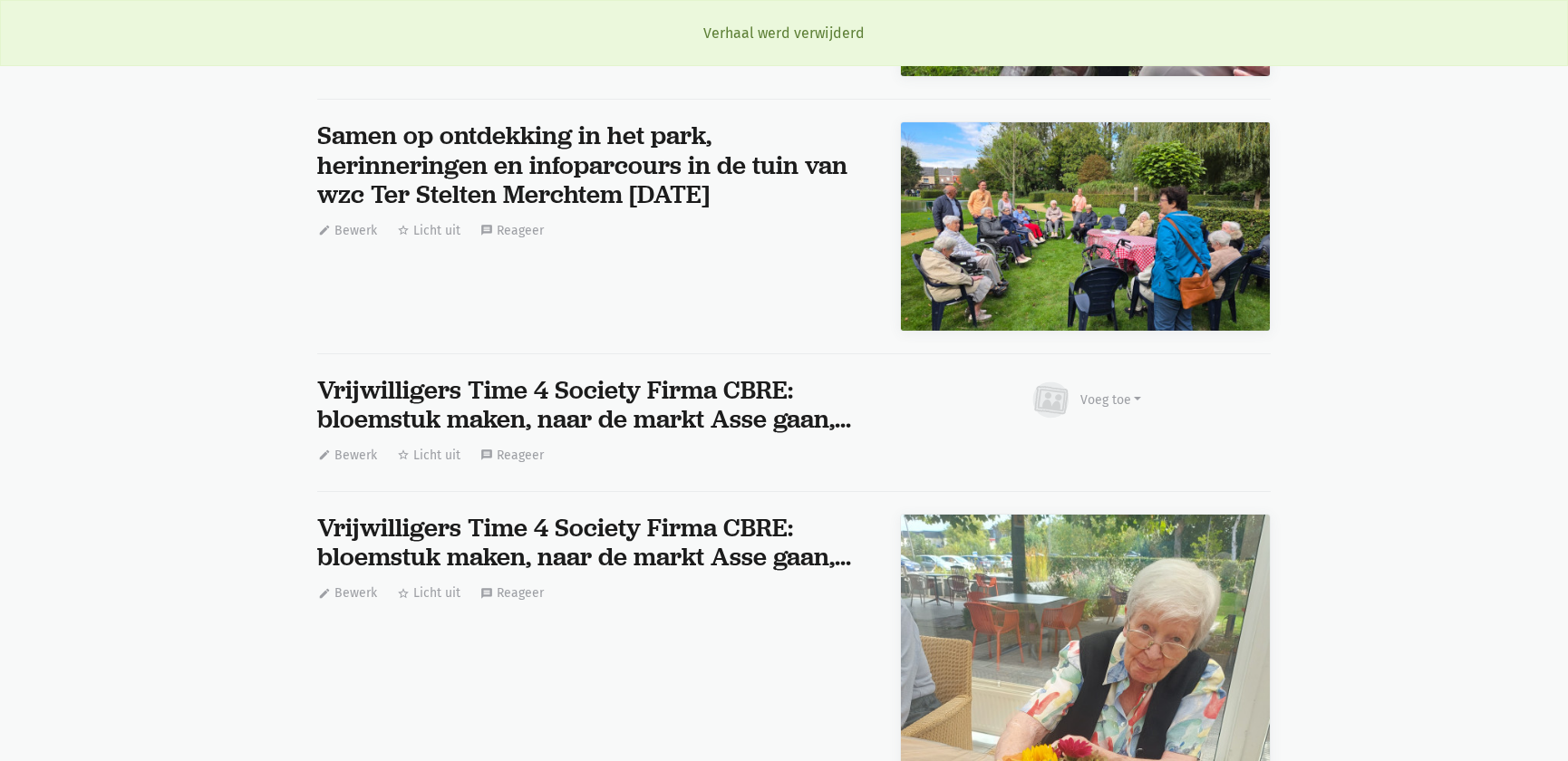
click at [668, 393] on div "Vrijwilligers Time 4 Society Firma CBRE: bloemstuk maken, naar de markt Asse ga…" at bounding box center [586, 406] width 538 height 58
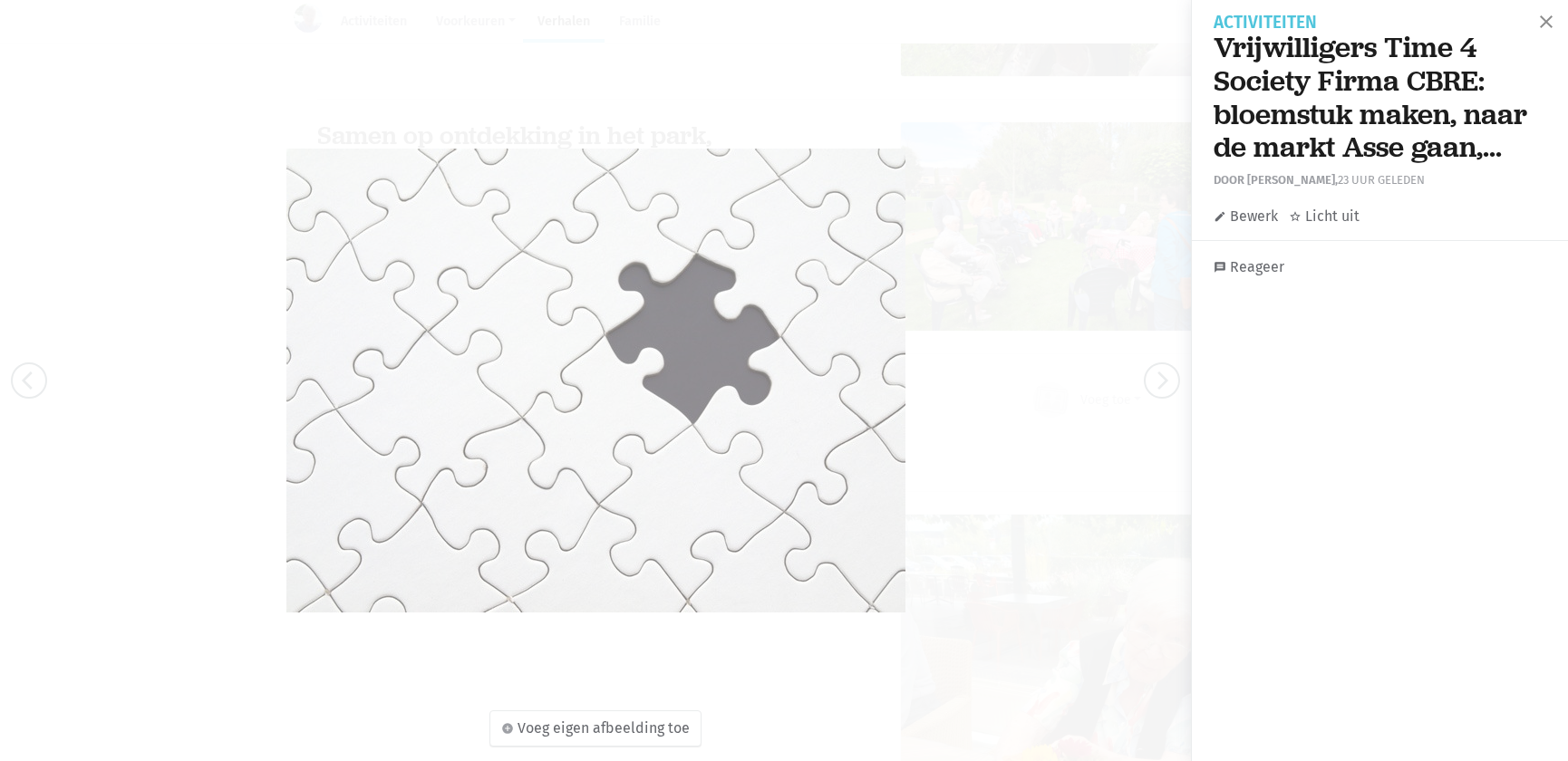
click at [1262, 226] on link "edit Bewerk" at bounding box center [1246, 217] width 65 height 24
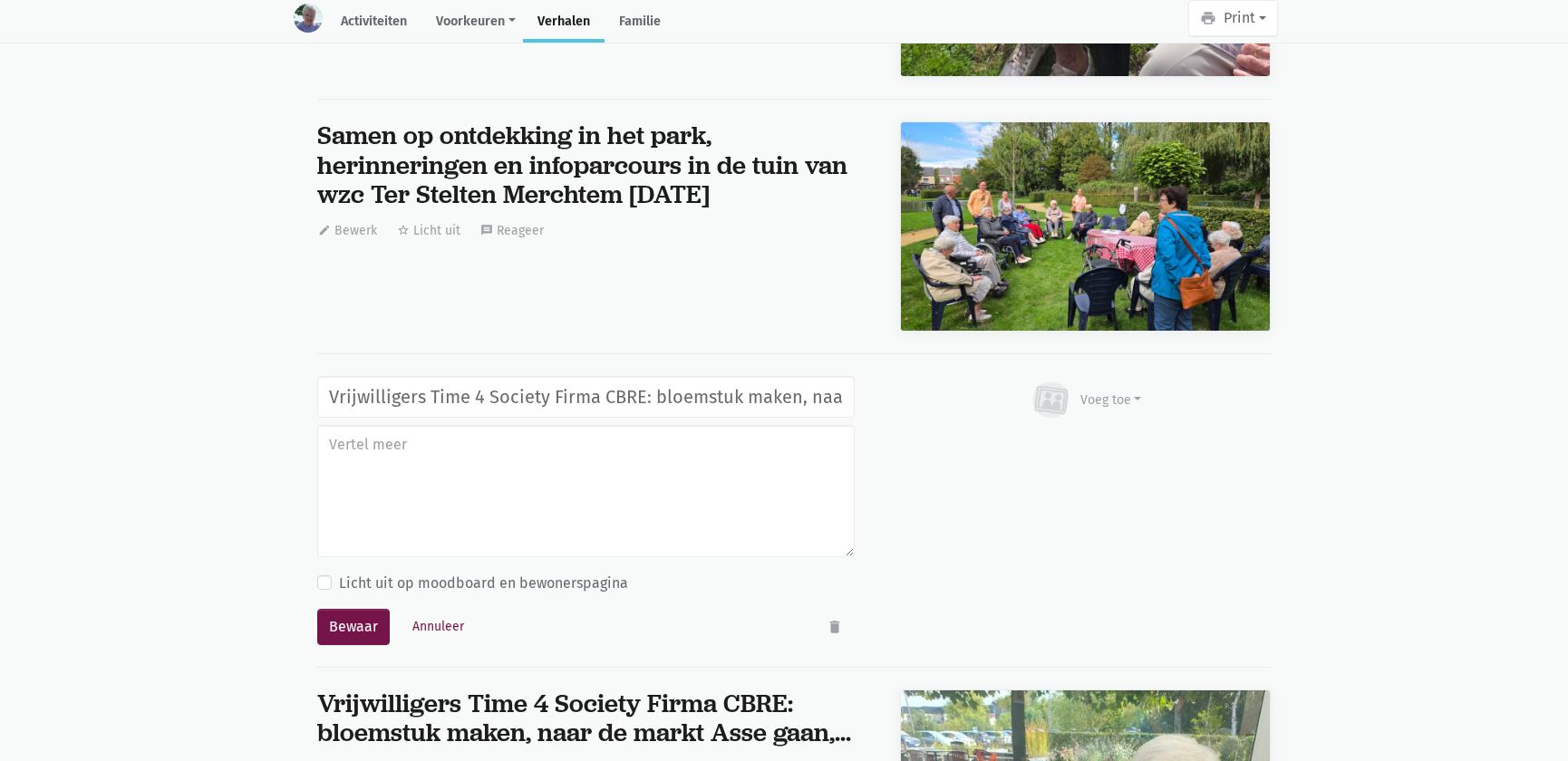
scroll to position [0, 186]
click at [833, 619] on icon "delete" at bounding box center [835, 627] width 16 height 16
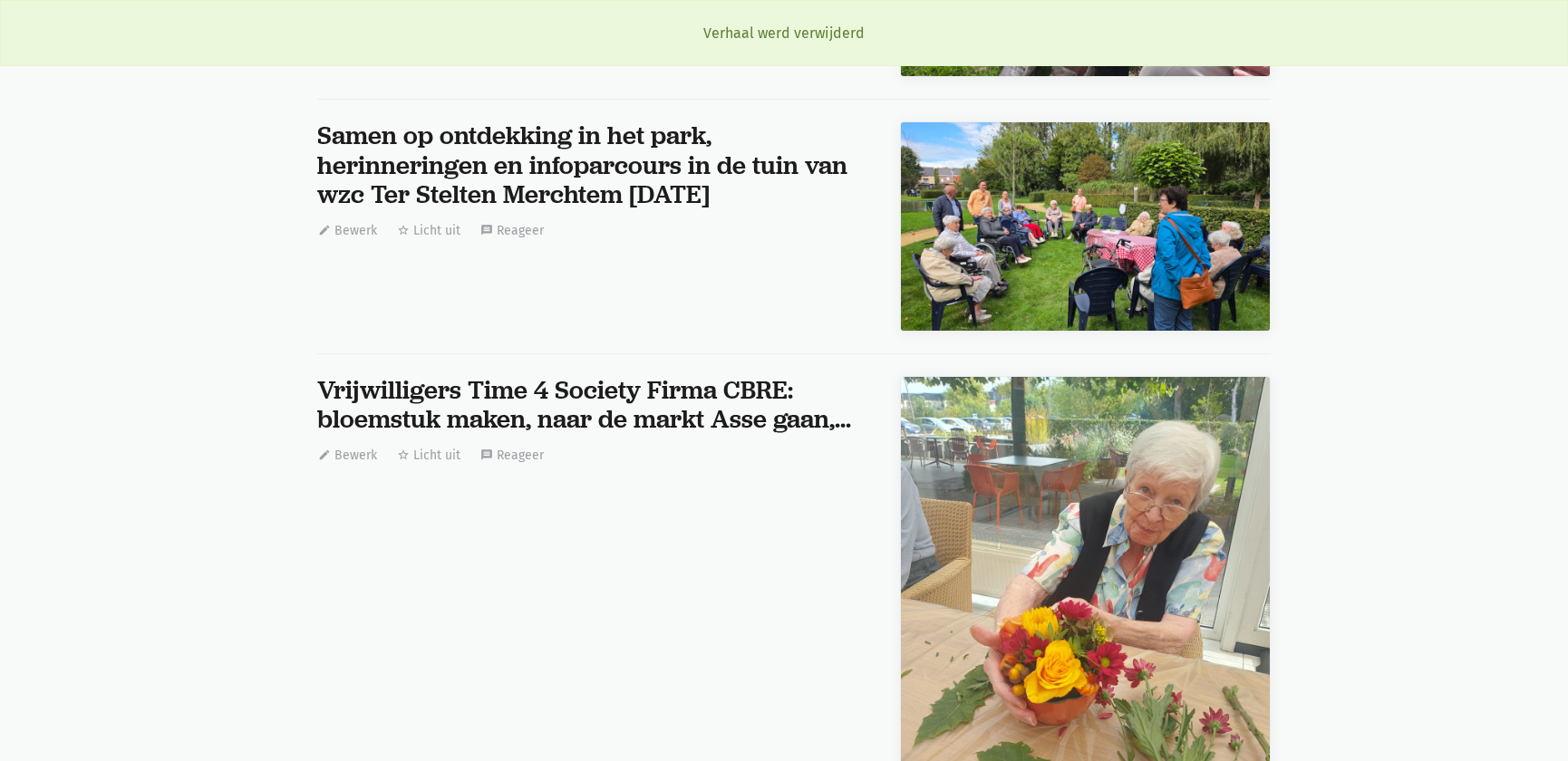
scroll to position [0, 0]
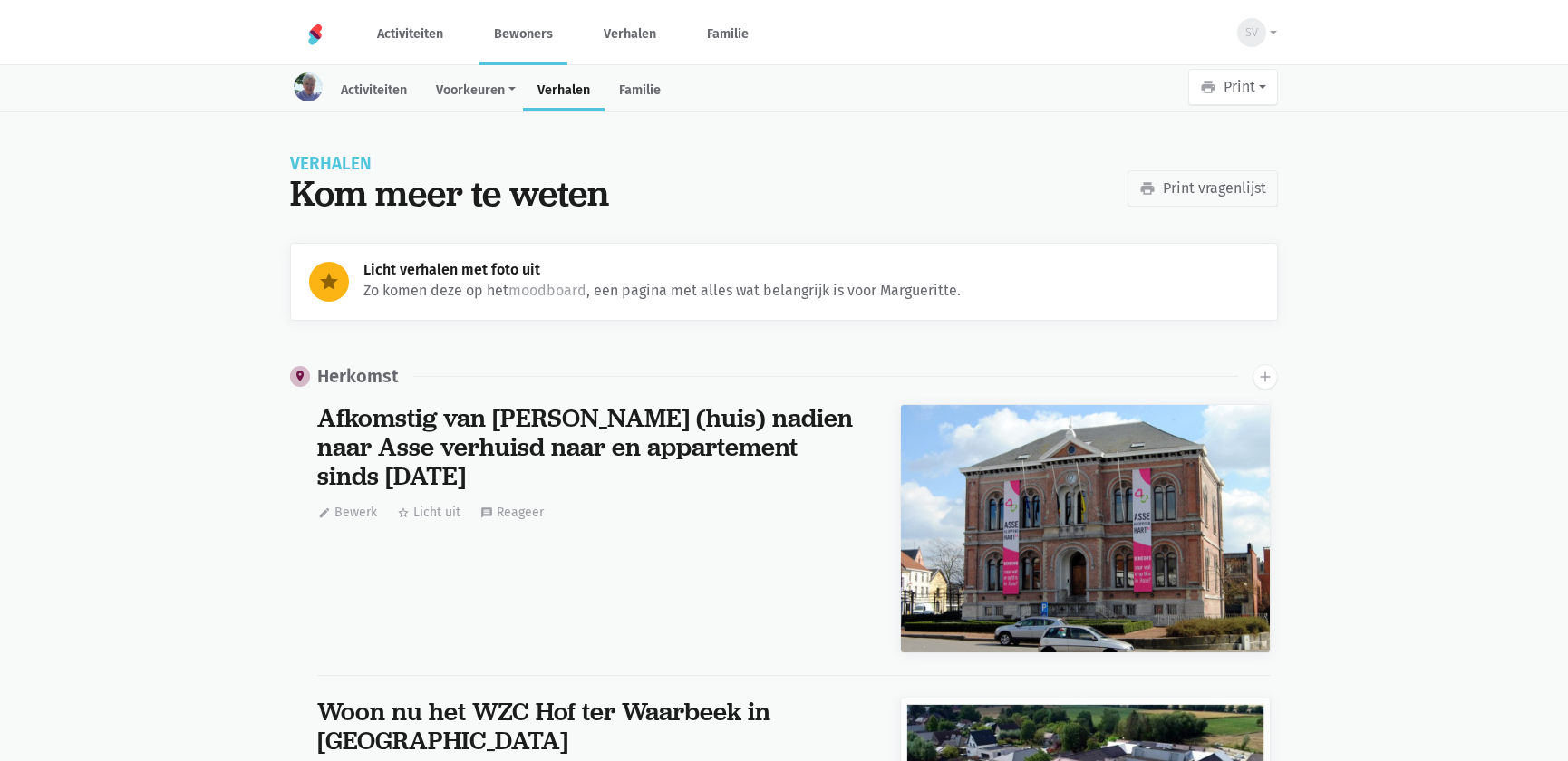
click at [541, 41] on link "Bewoners" at bounding box center [523, 34] width 88 height 61
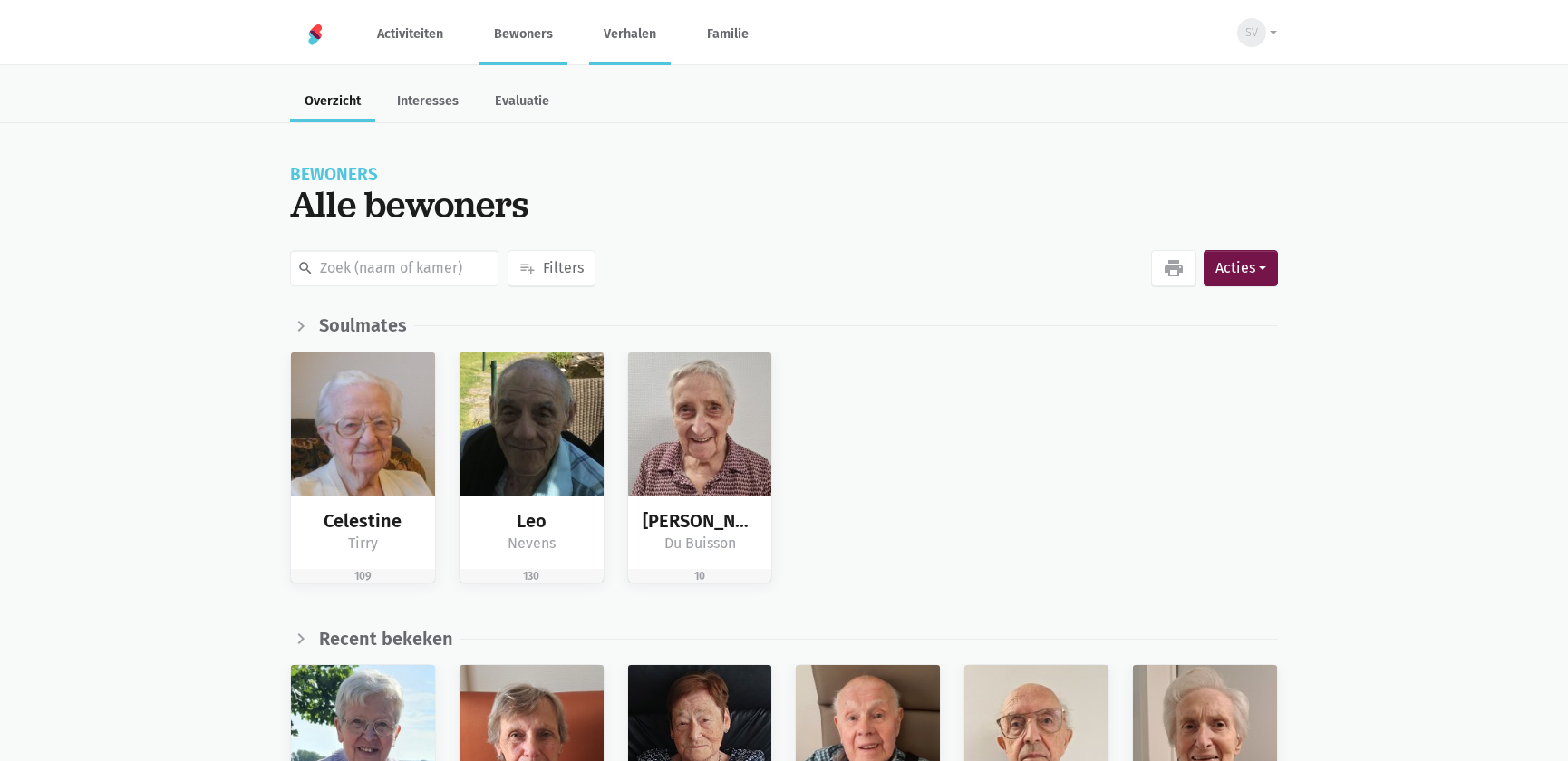
click at [636, 41] on link "Verhalen" at bounding box center [629, 34] width 81 height 61
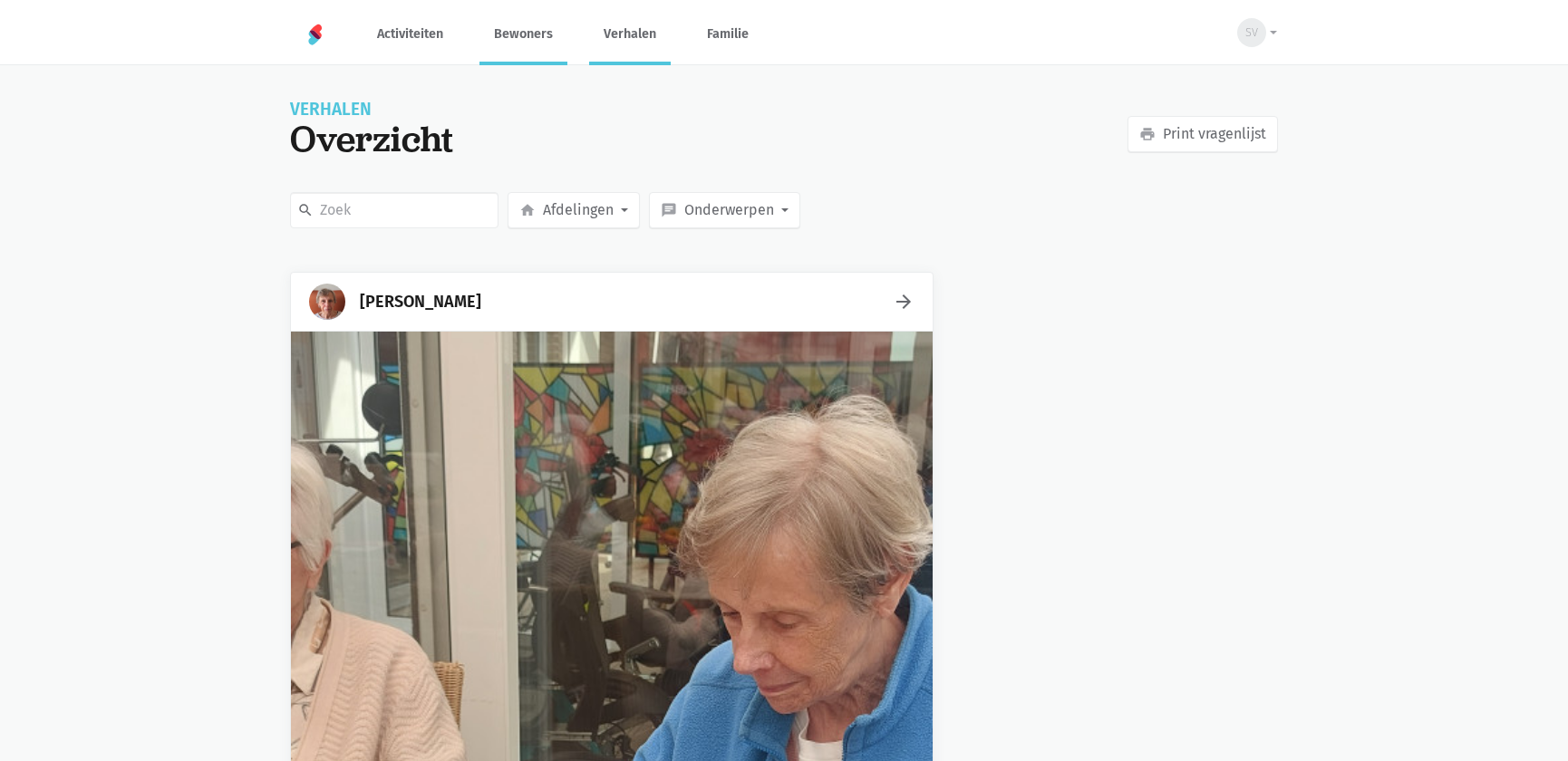
click at [519, 32] on link "Bewoners" at bounding box center [523, 34] width 88 height 61
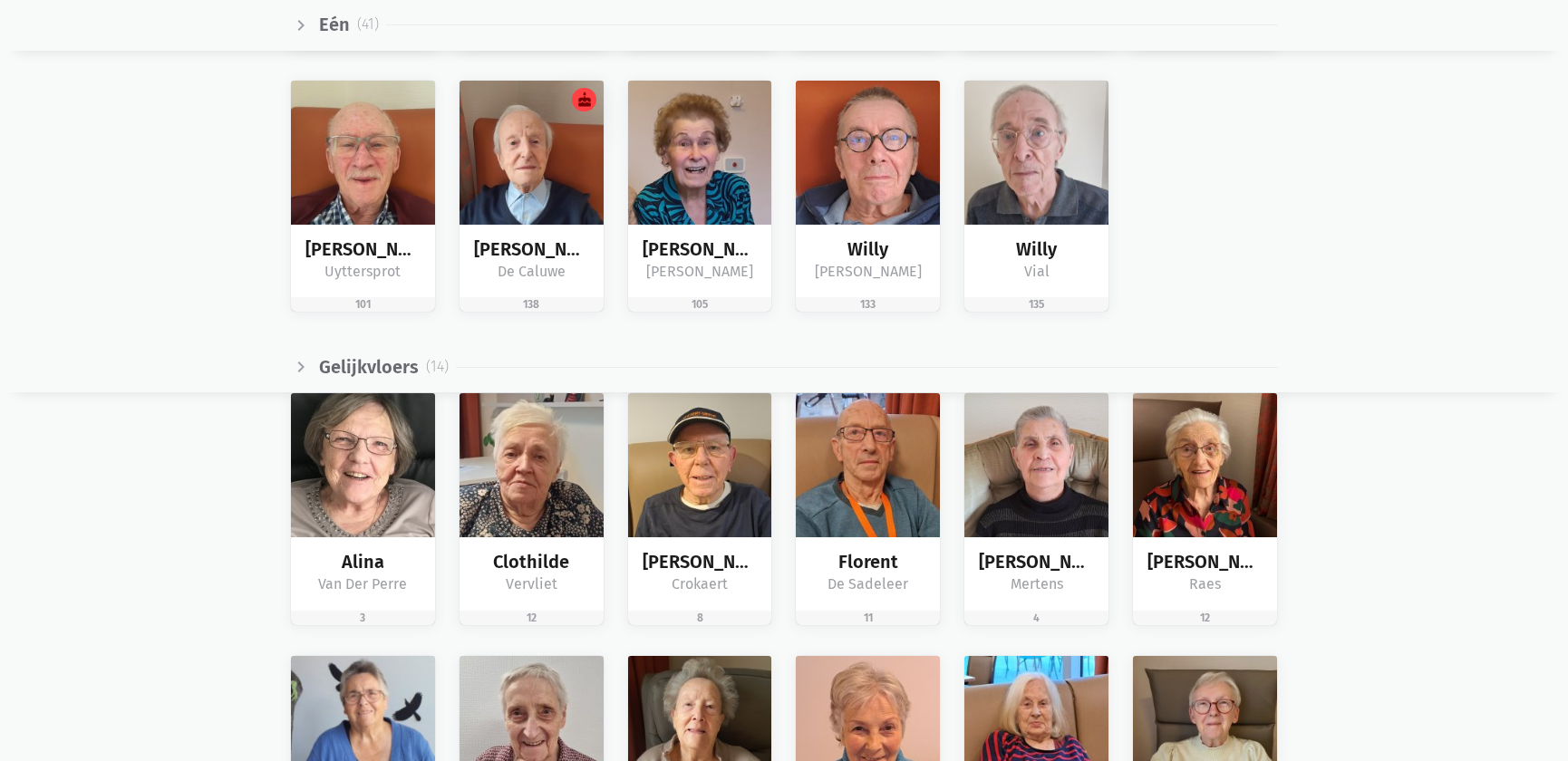
scroll to position [2801, 0]
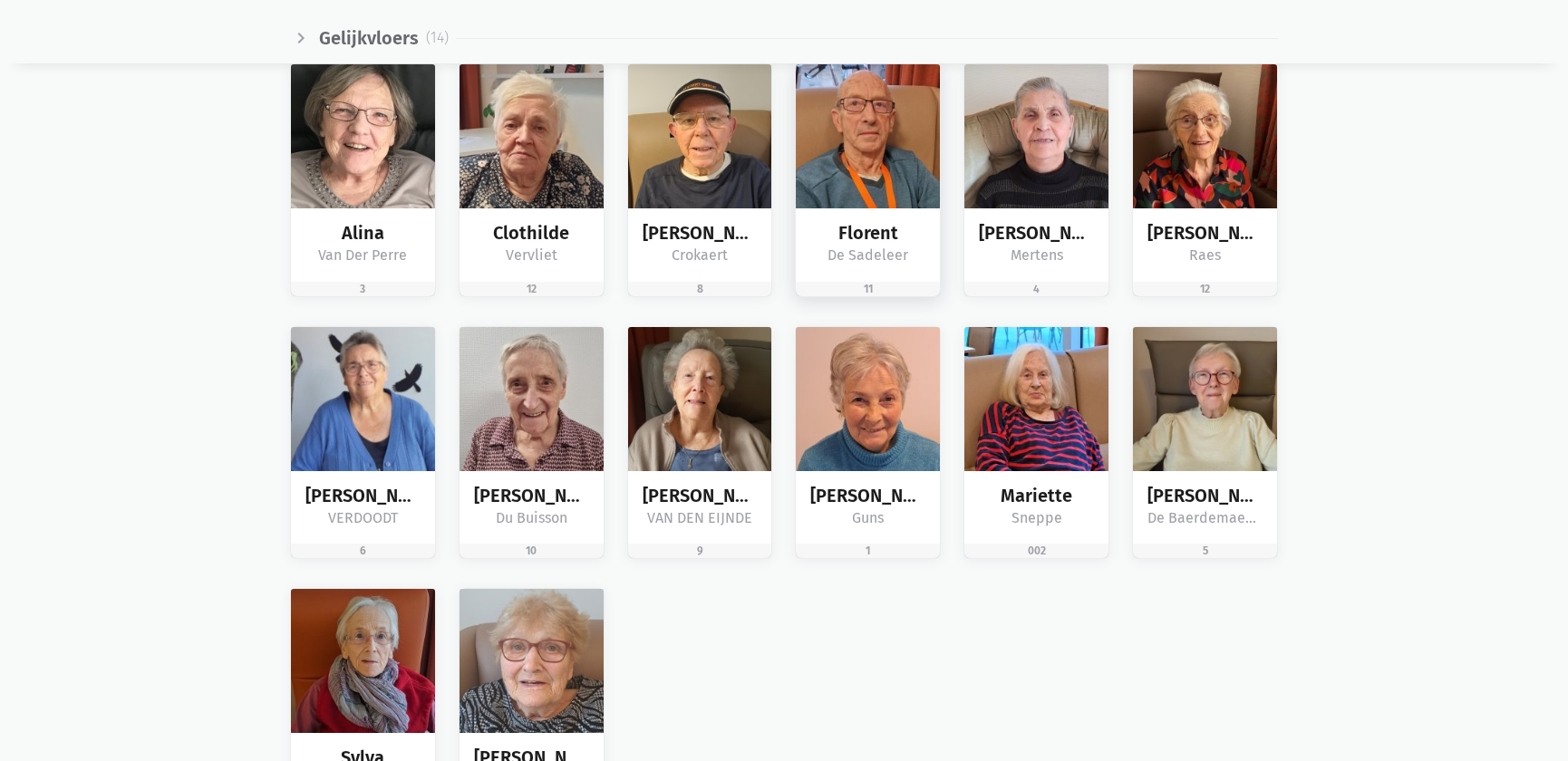
click at [894, 241] on div "Florent" at bounding box center [868, 233] width 115 height 21
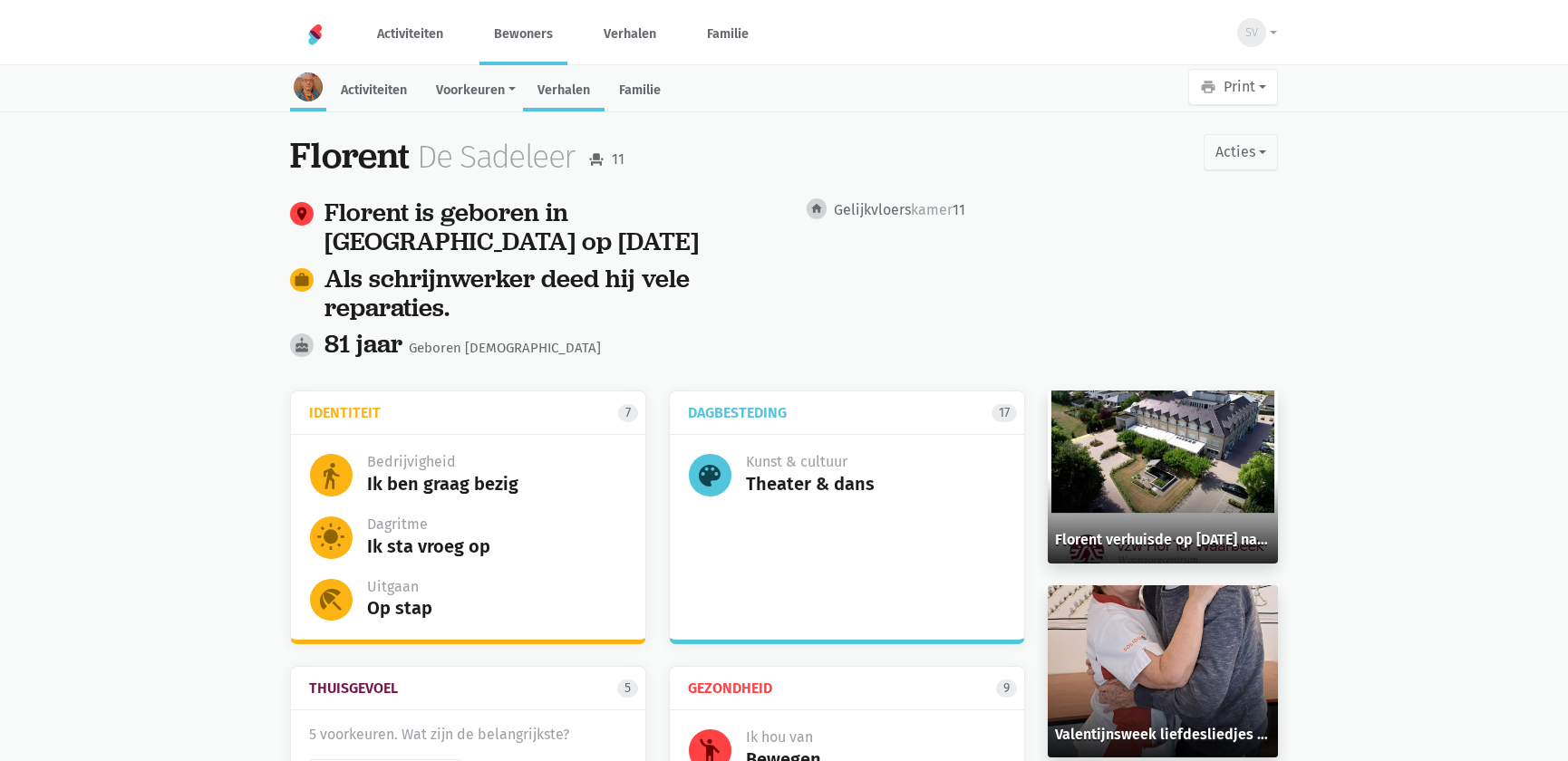
click at [564, 90] on link "Verhalen" at bounding box center [563, 92] width 81 height 39
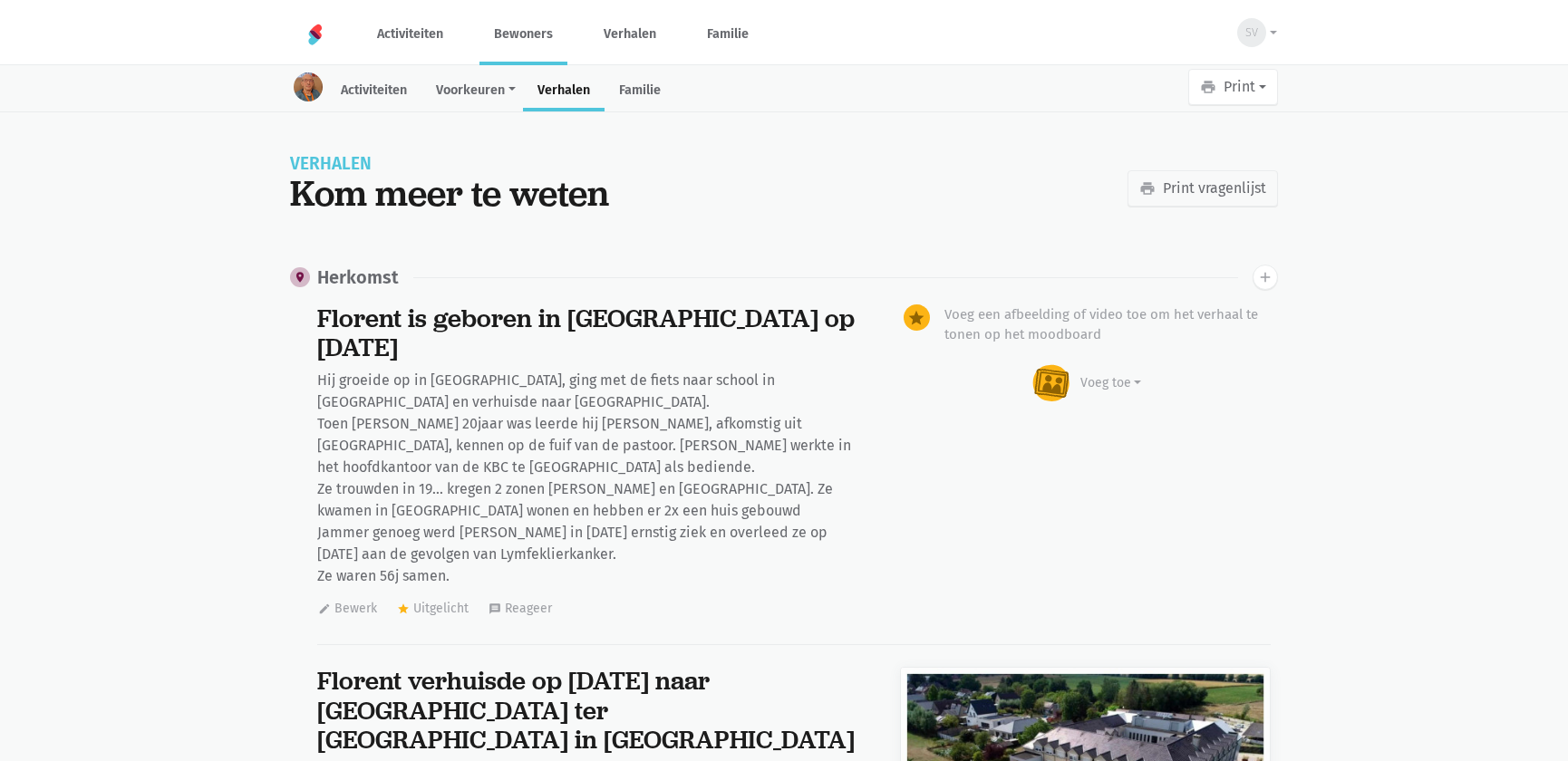
scroll to position [10633, 0]
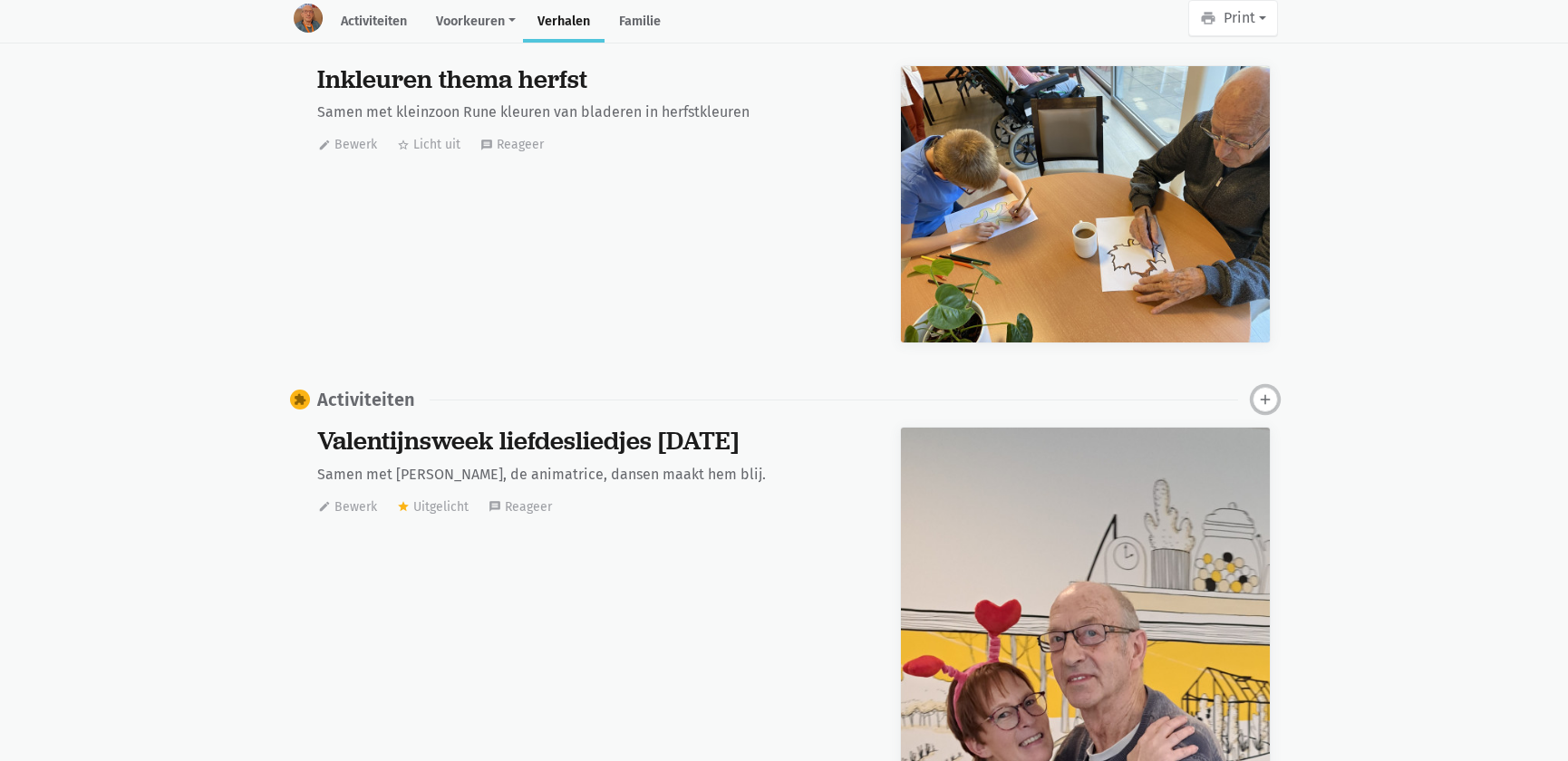
click at [1268, 392] on icon "add" at bounding box center [1265, 400] width 16 height 16
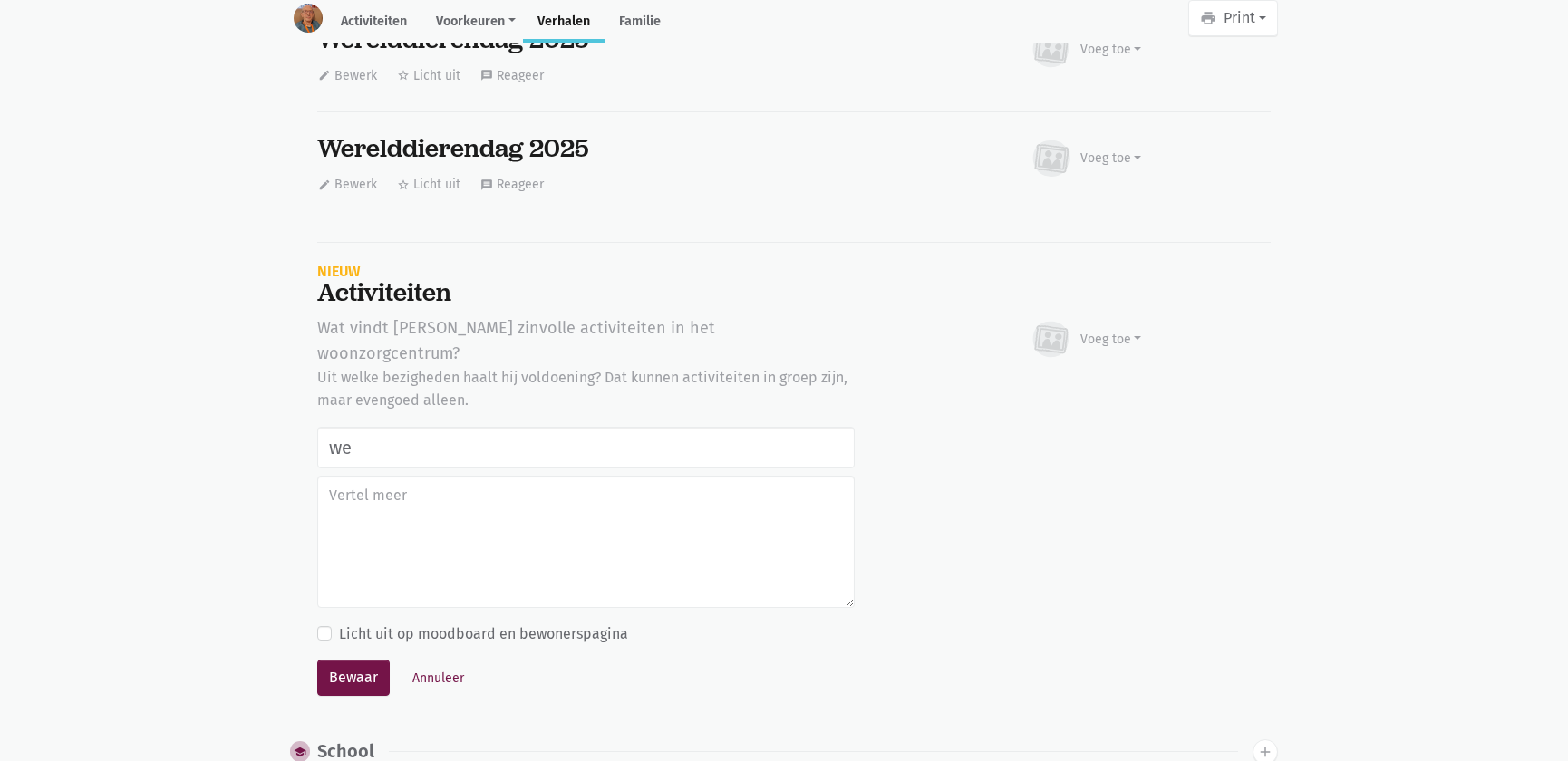
type input "w"
drag, startPoint x: 593, startPoint y: 396, endPoint x: 287, endPoint y: 337, distance: 311.6
type input "Werelddierendag 2025"
click at [1124, 330] on div "Voeg toe" at bounding box center [1111, 339] width 62 height 19
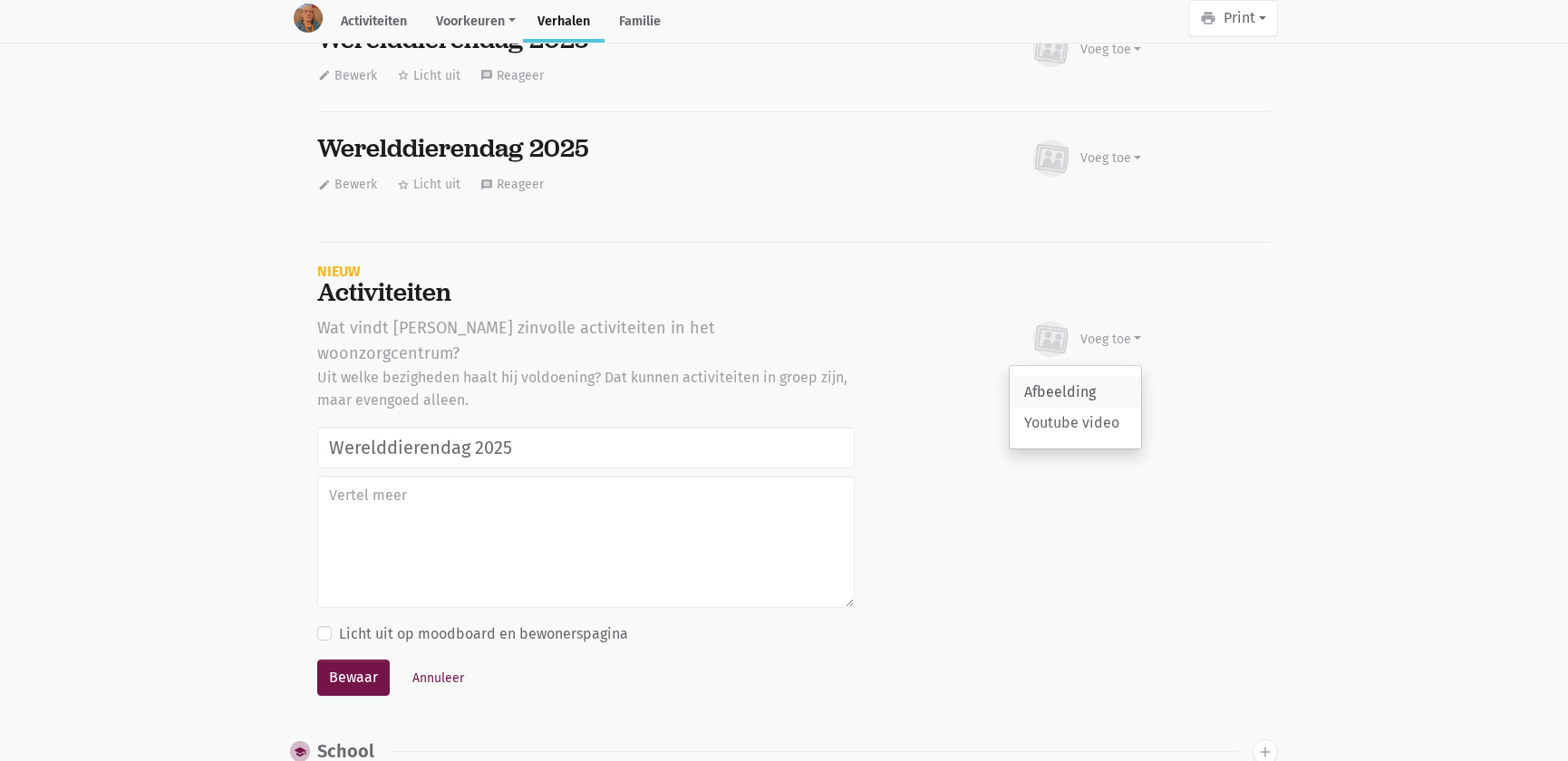
click at [1097, 377] on link "Afbeelding" at bounding box center [1076, 393] width 131 height 31
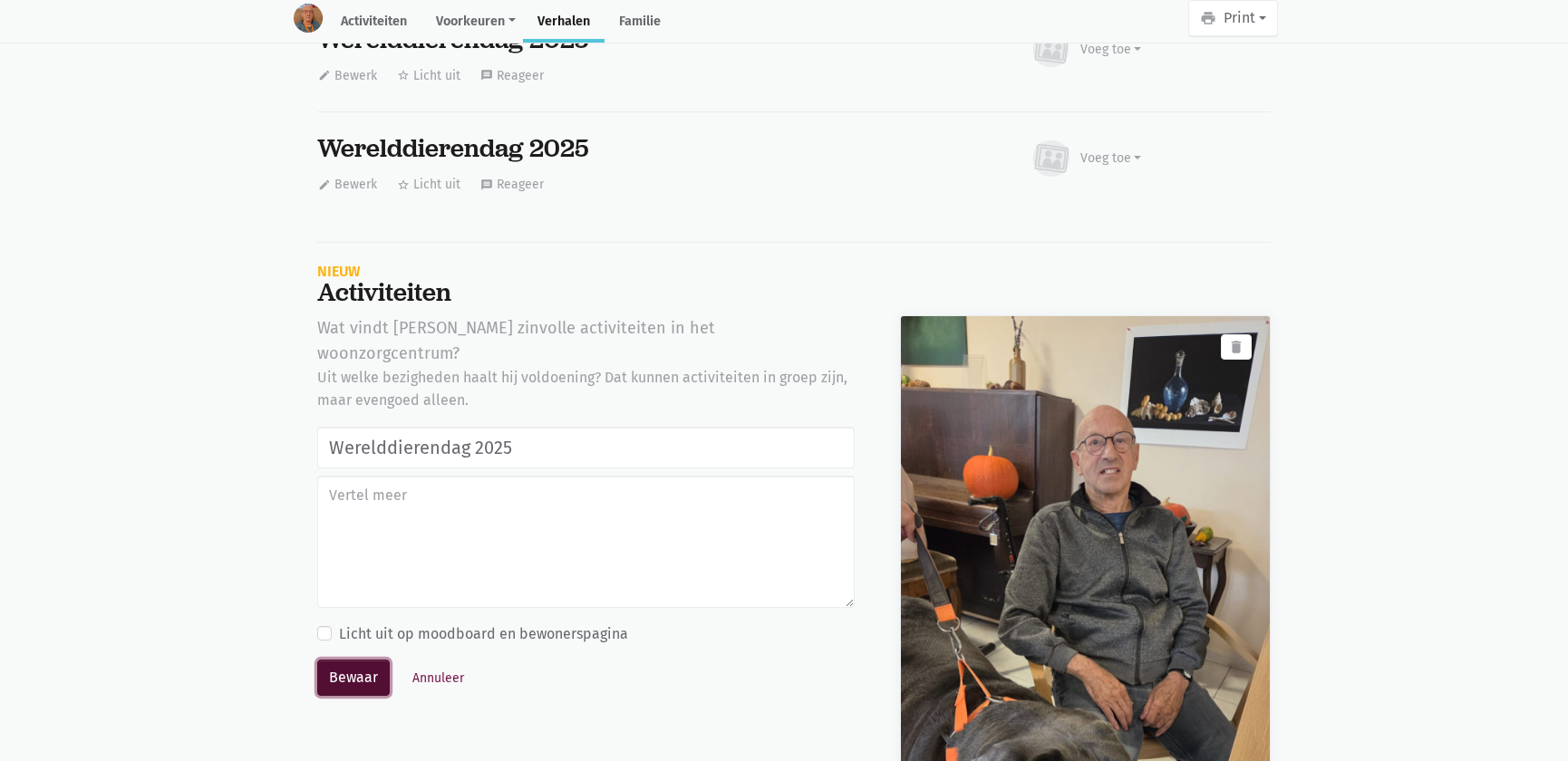
click at [343, 660] on button "Bewaar" at bounding box center [354, 678] width 73 height 36
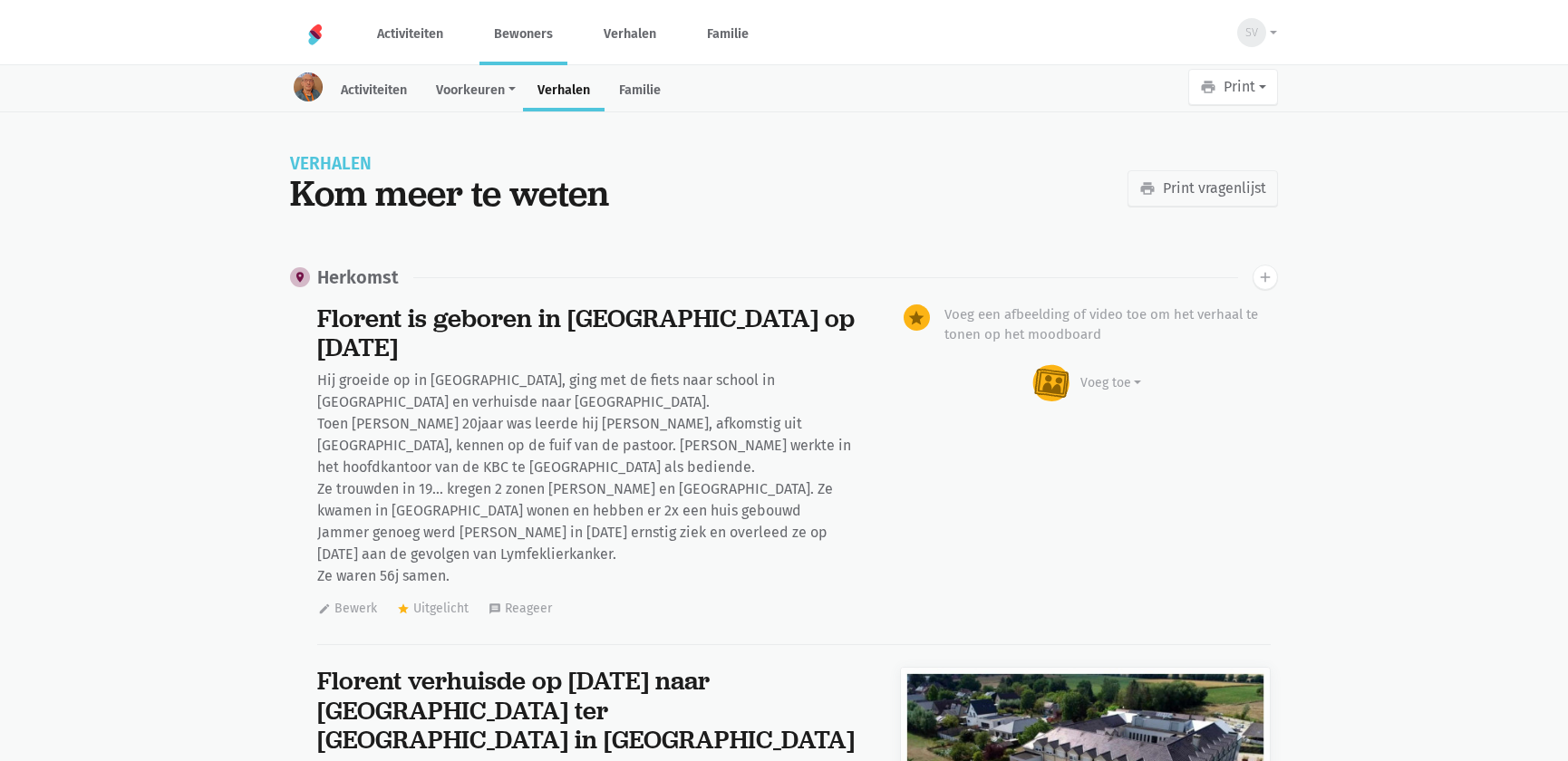
scroll to position [10633, 0]
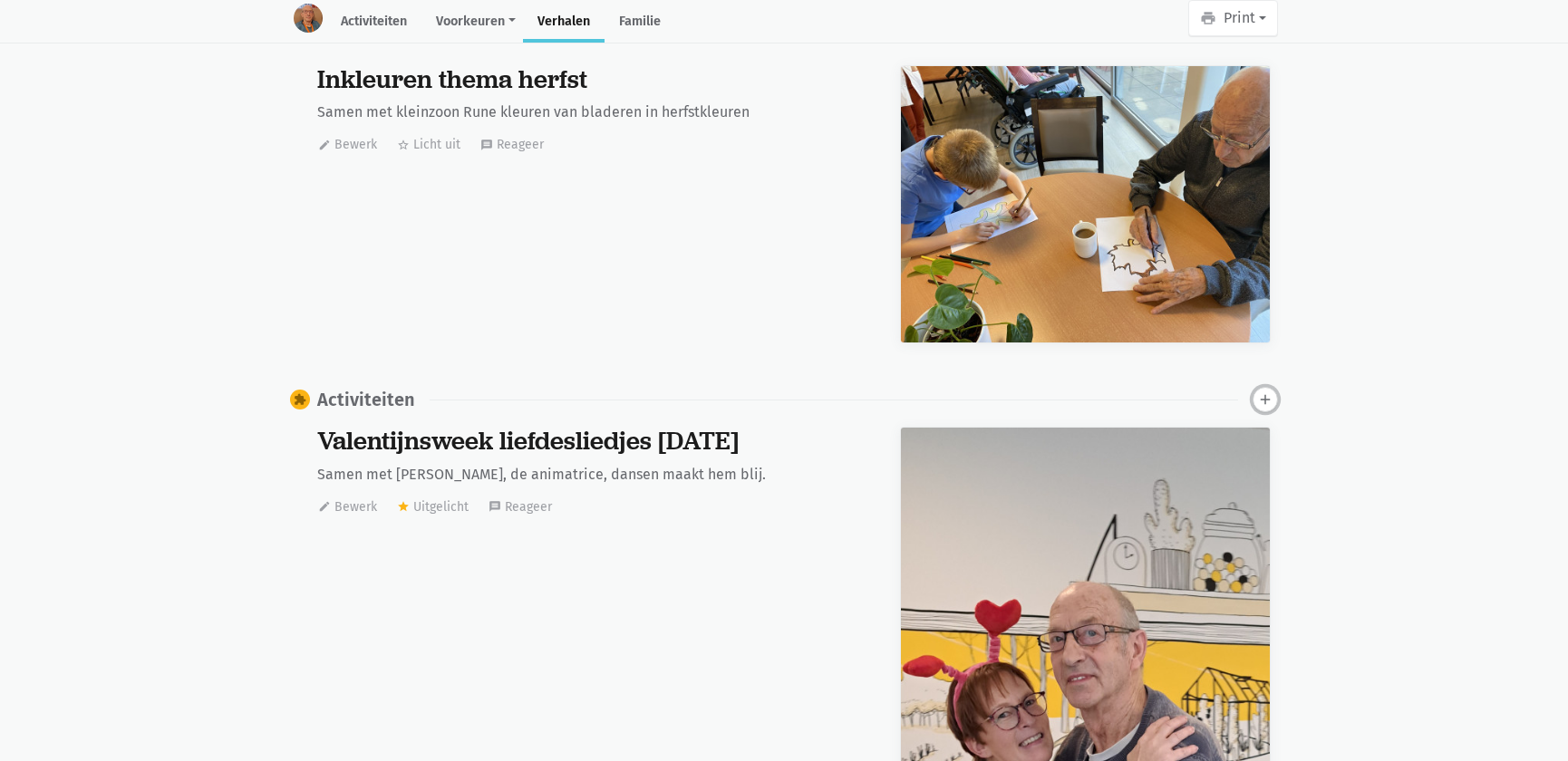
click at [1260, 392] on icon "add" at bounding box center [1265, 400] width 16 height 16
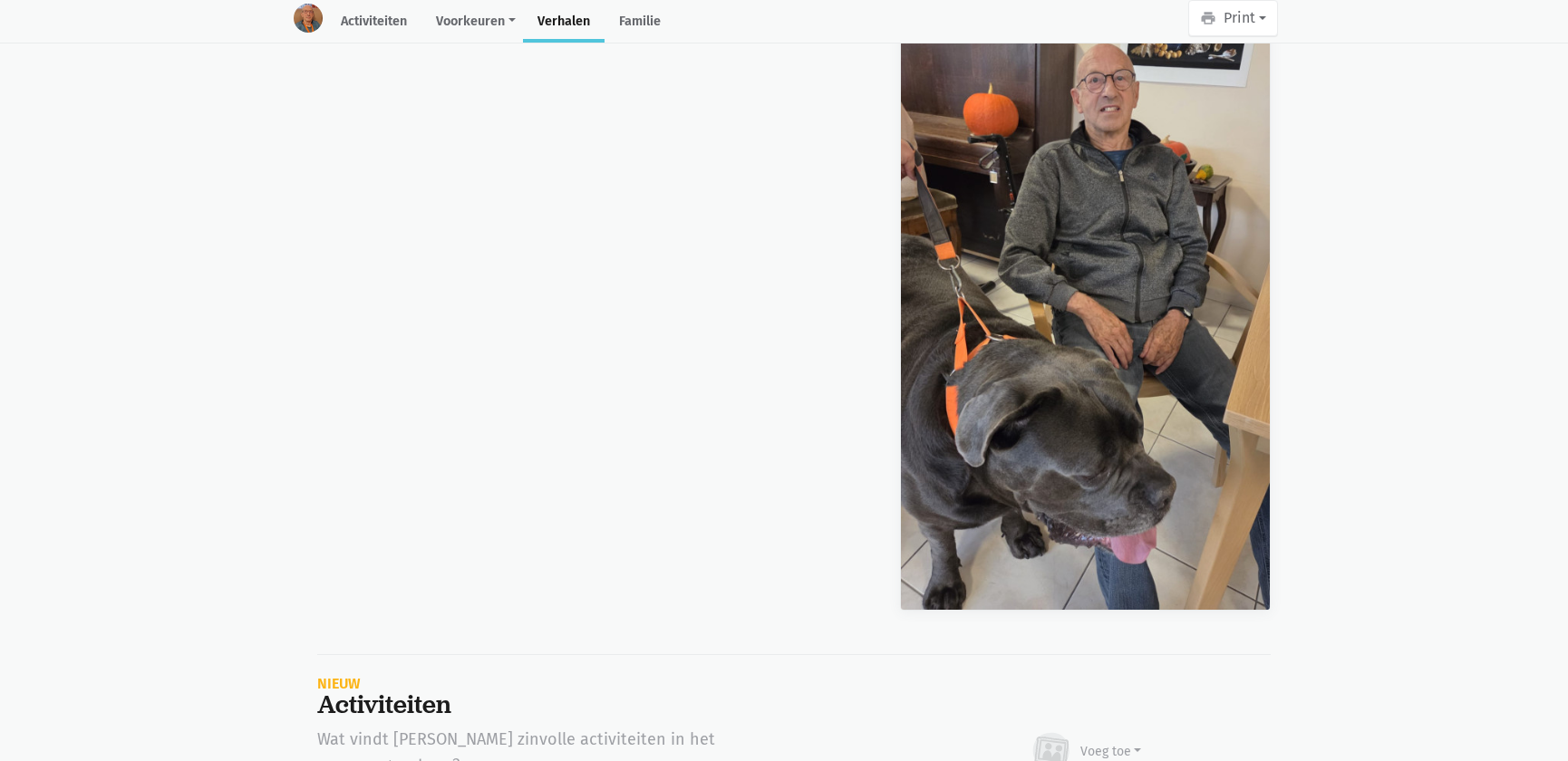
scroll to position [36554, 0]
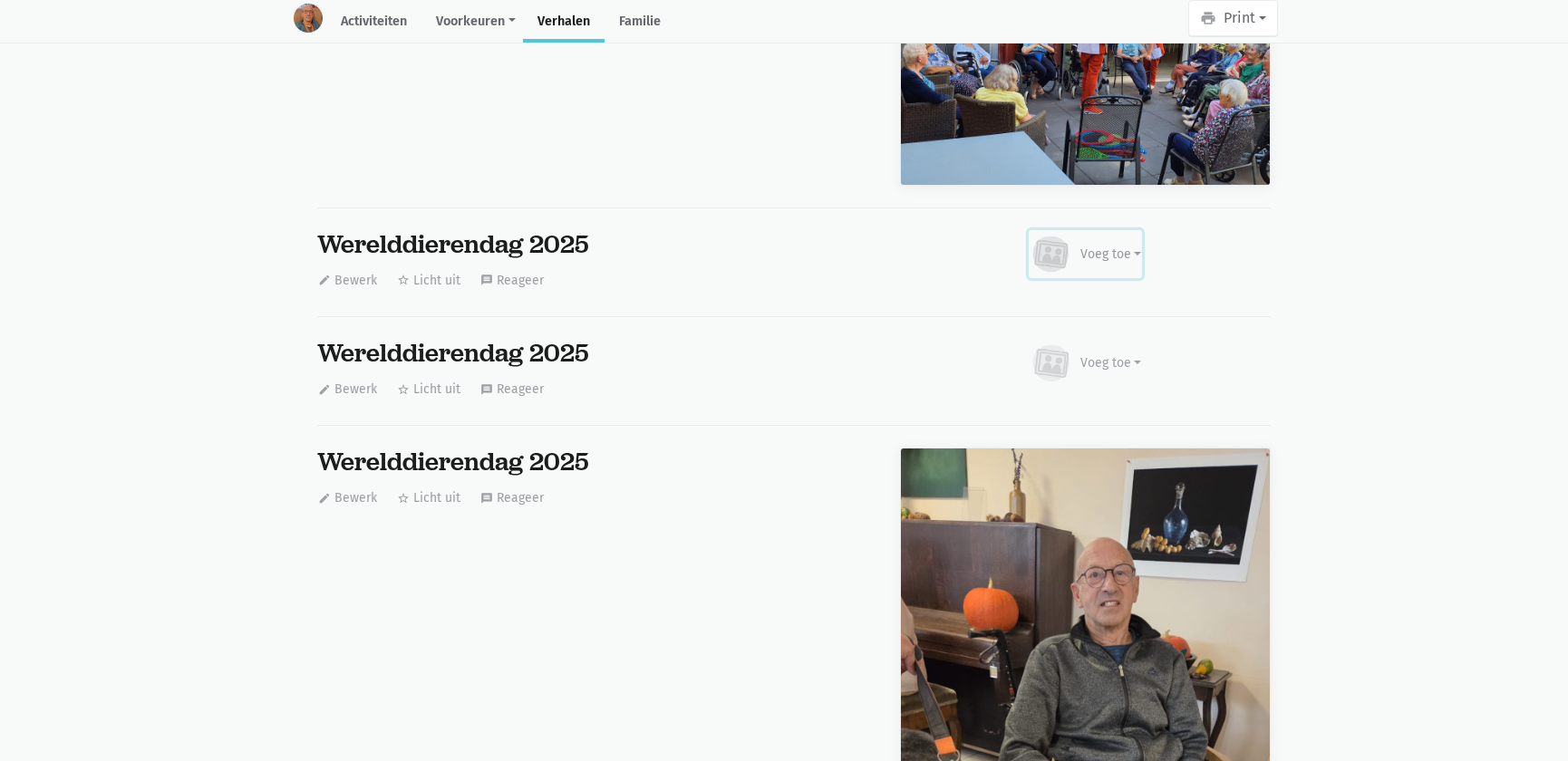
click at [1112, 244] on div "Voeg toe" at bounding box center [1111, 253] width 62 height 19
click at [1081, 292] on link "Afbeelding" at bounding box center [1076, 307] width 131 height 31
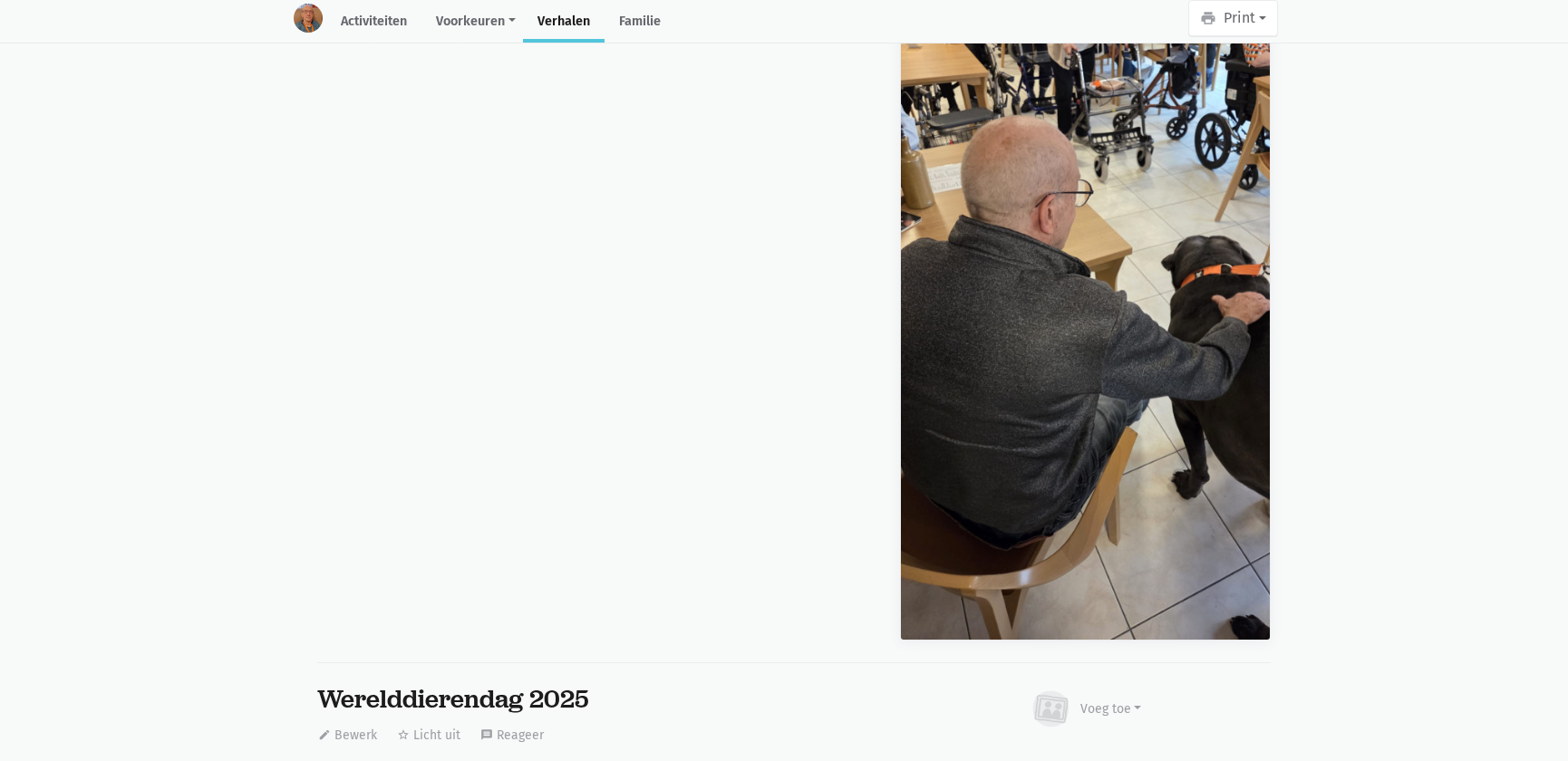
scroll to position [37048, 0]
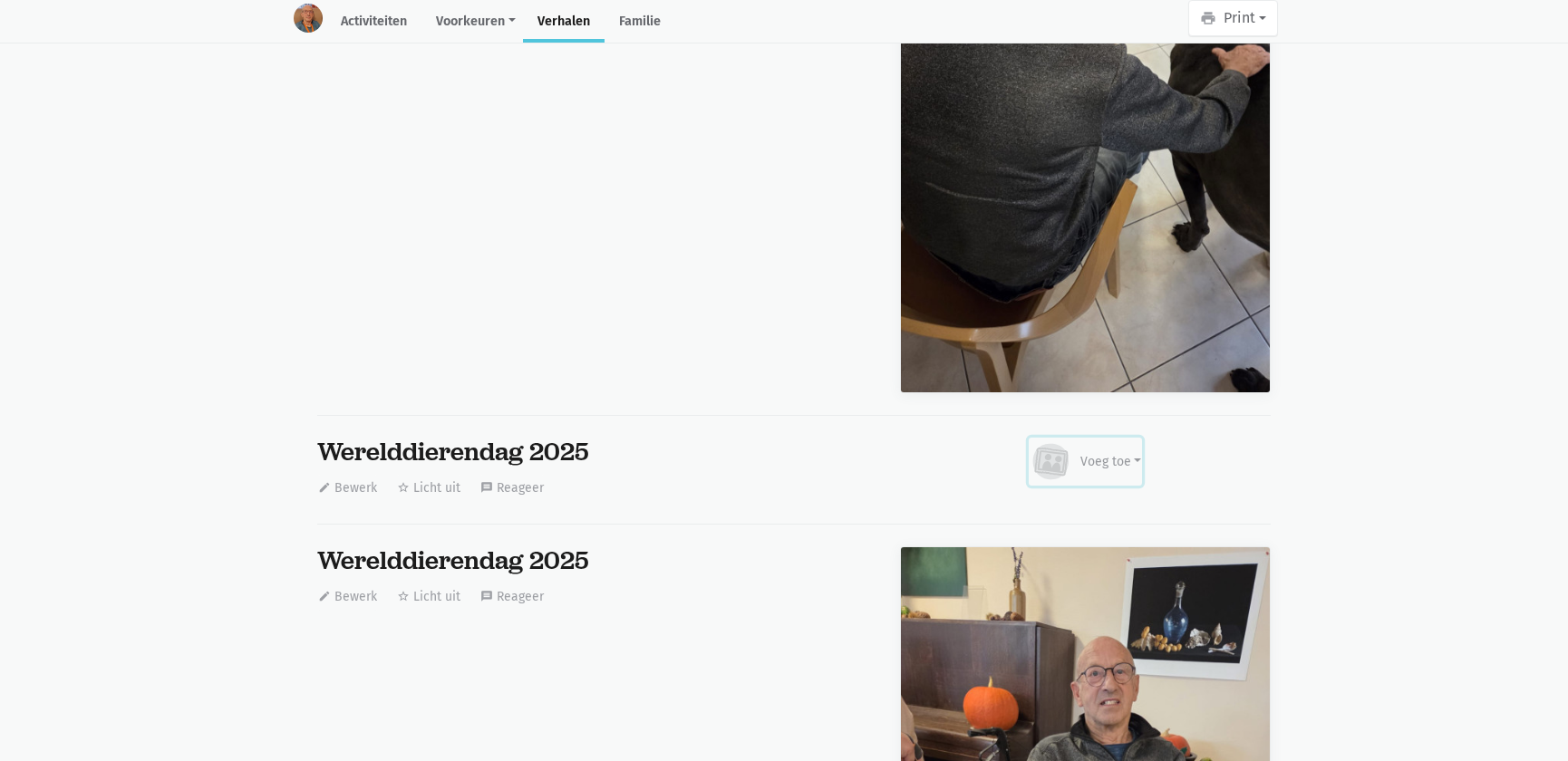
click at [1078, 442] on div "Voeg toe" at bounding box center [1086, 462] width 112 height 40
click at [1055, 499] on link "Afbeelding" at bounding box center [1076, 515] width 131 height 31
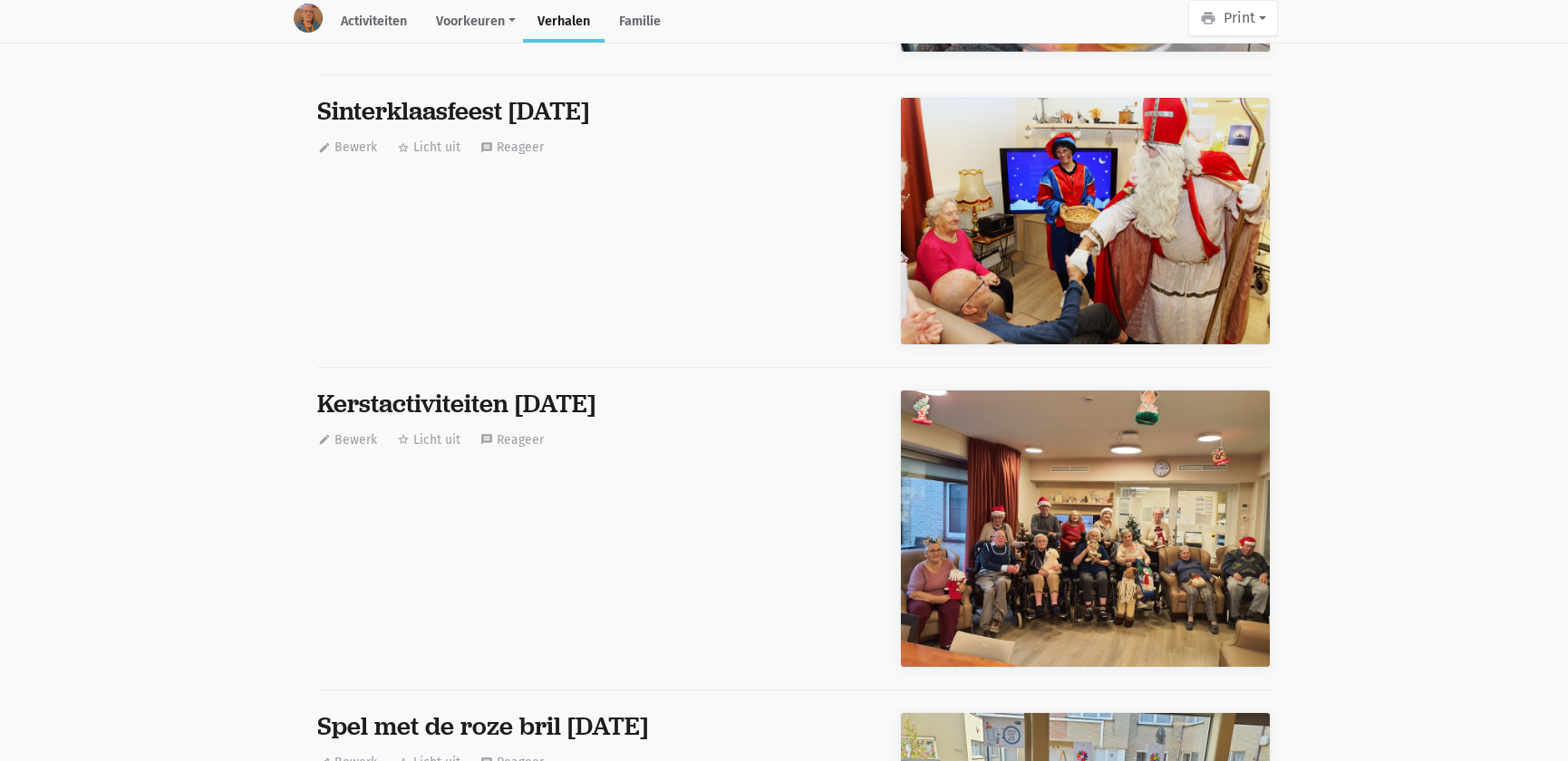
scroll to position [38536, 0]
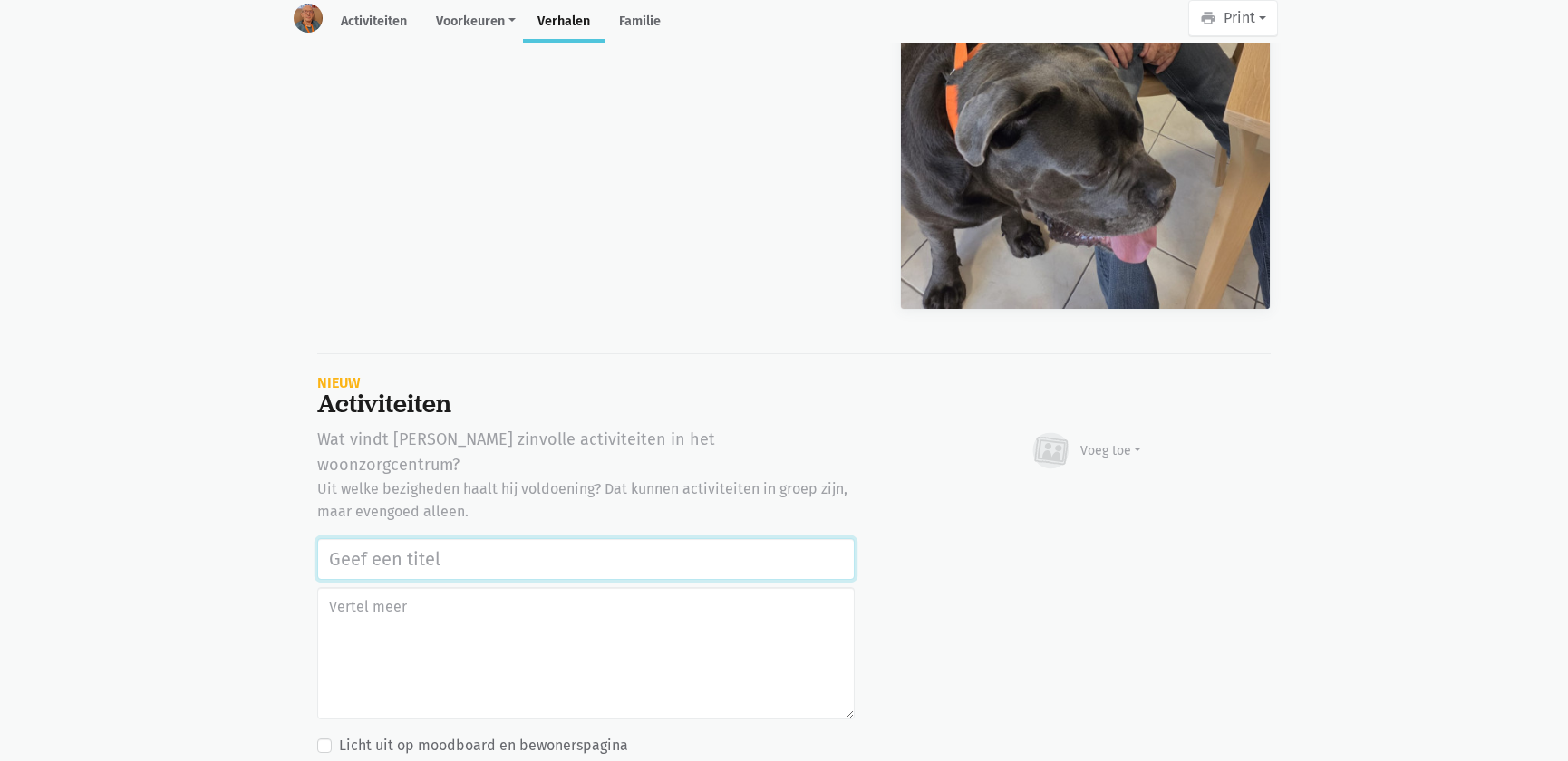
click at [396, 539] on input "text" at bounding box center [586, 560] width 538 height 42
paste input "Werelddierendag 2025"
type input "Werelddierendag 2025"
click at [1076, 440] on div "Voeg toe" at bounding box center [1086, 451] width 112 height 40
click at [1081, 488] on link "Afbeelding" at bounding box center [1076, 504] width 131 height 31
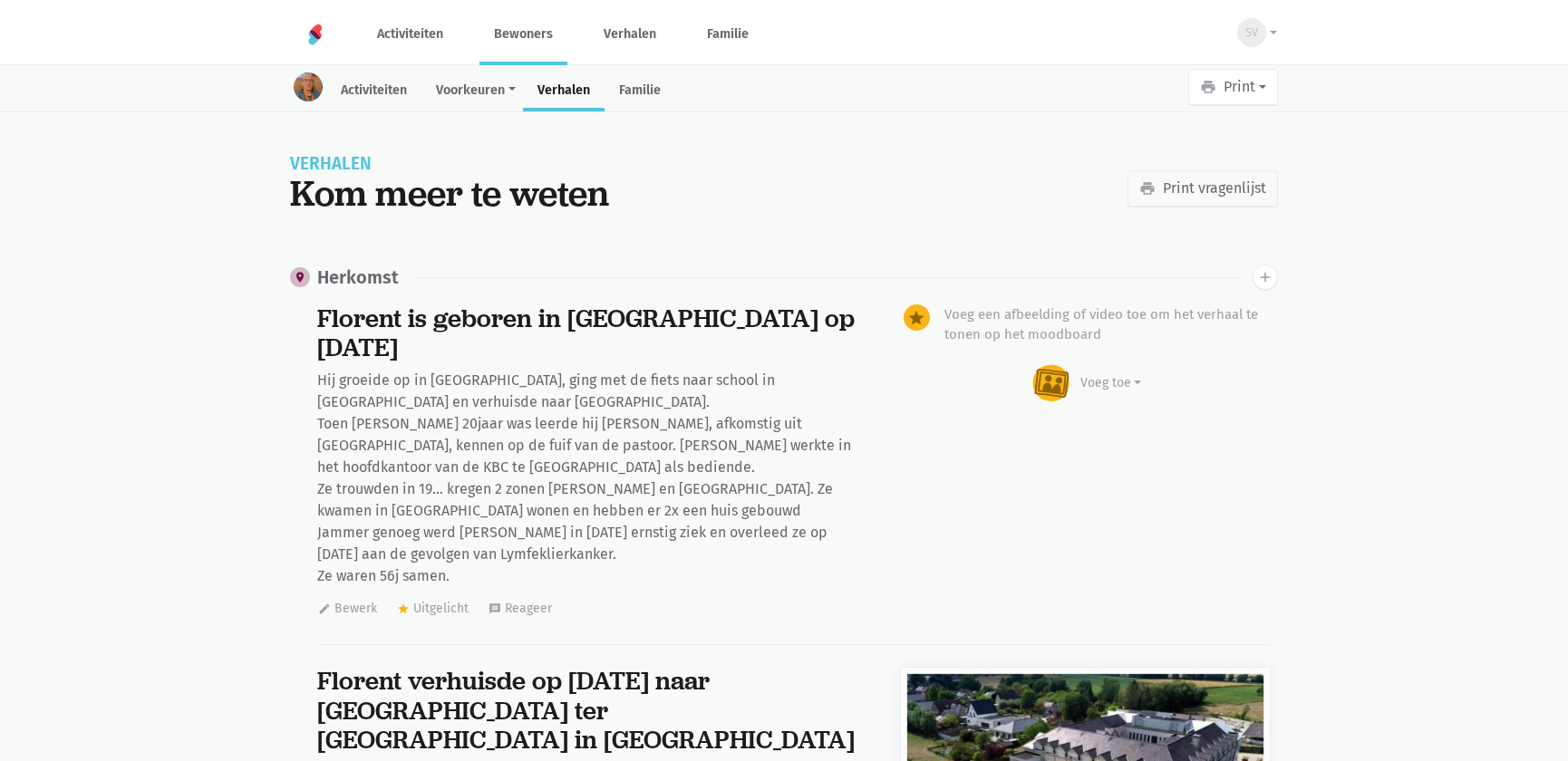
click at [517, 39] on link "Bewoners" at bounding box center [523, 34] width 88 height 61
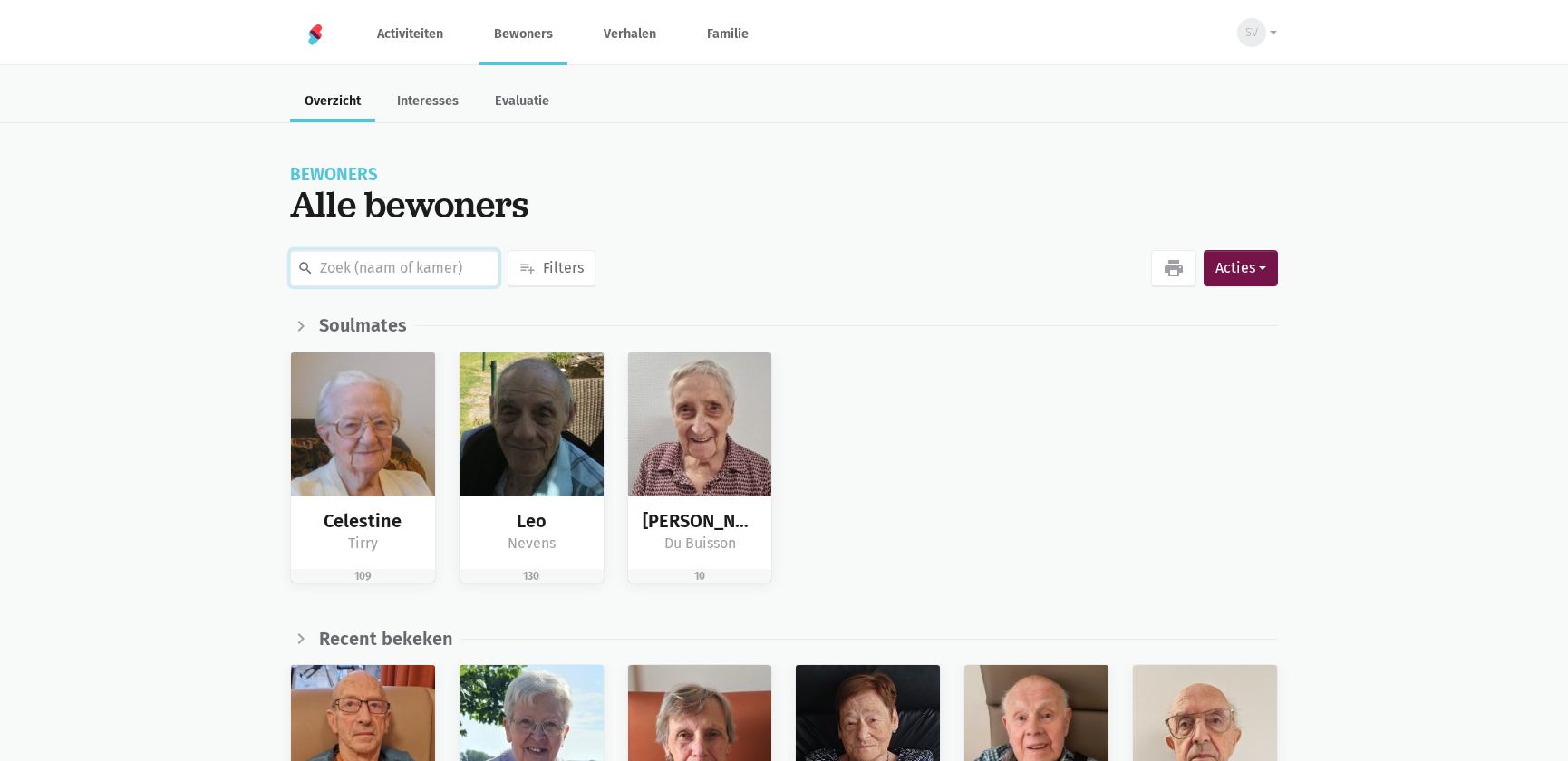
click at [372, 280] on input "text" at bounding box center [394, 268] width 209 height 36
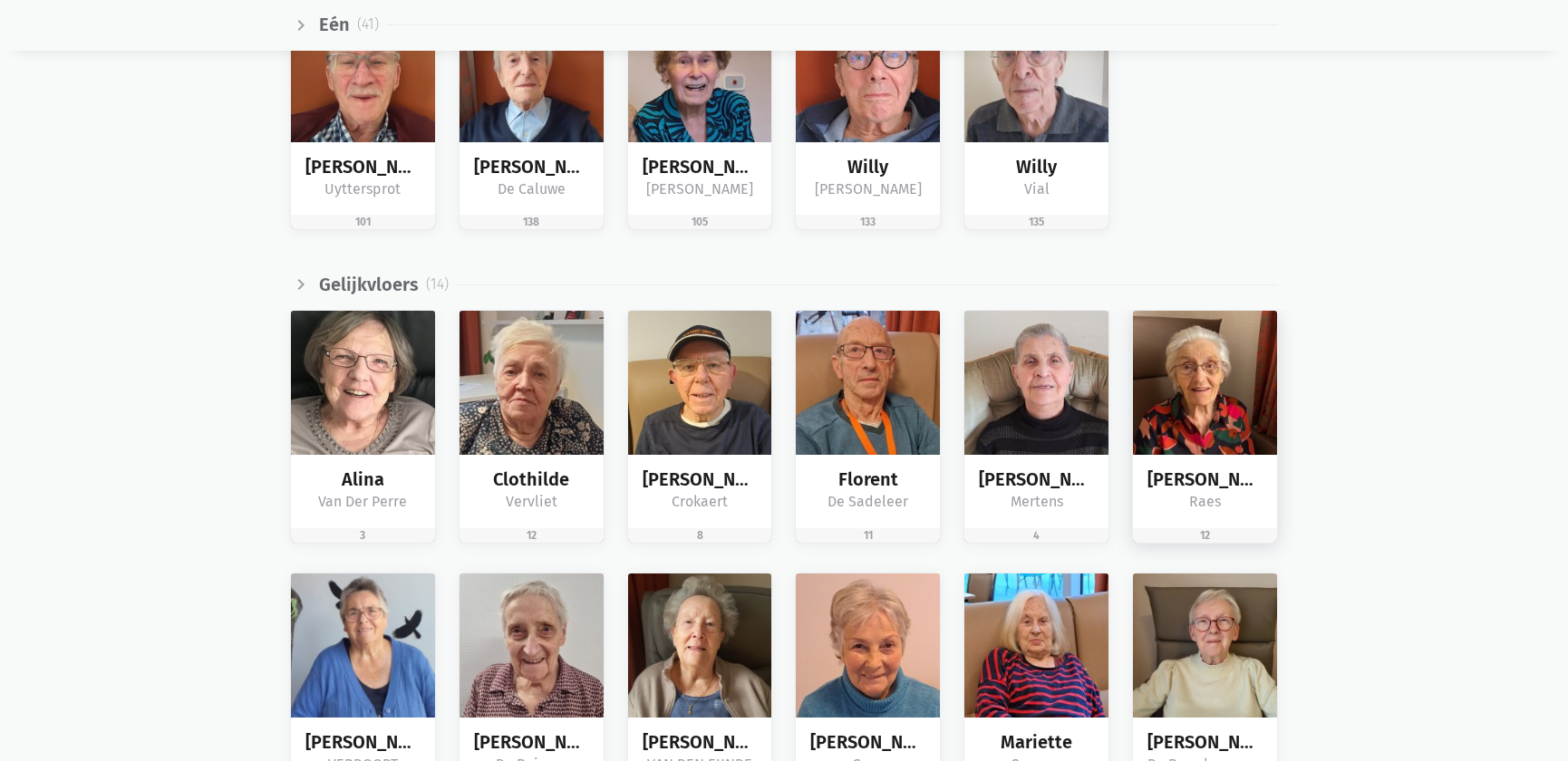
scroll to position [2637, 0]
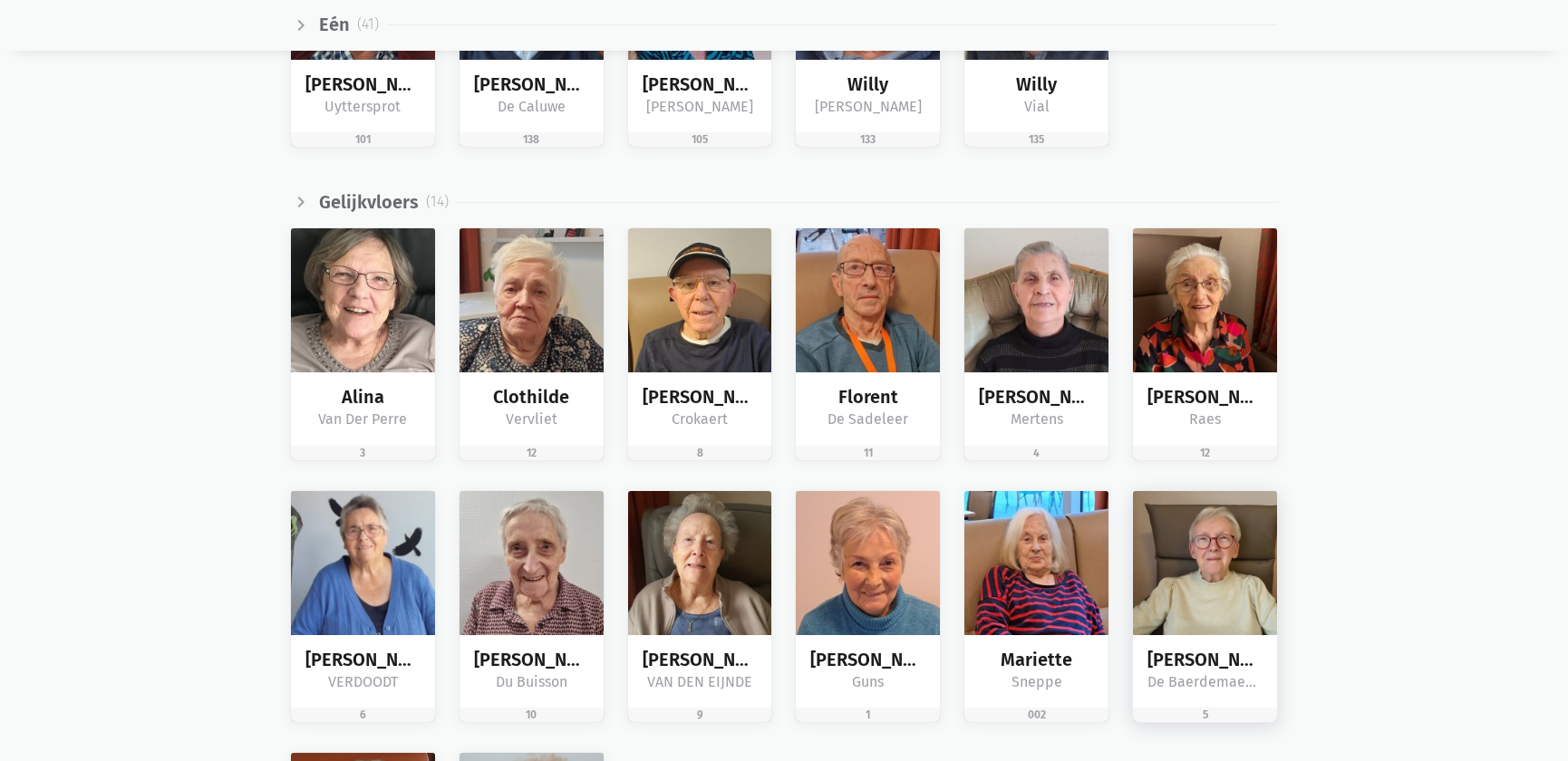
click at [1213, 587] on img at bounding box center [1205, 563] width 144 height 144
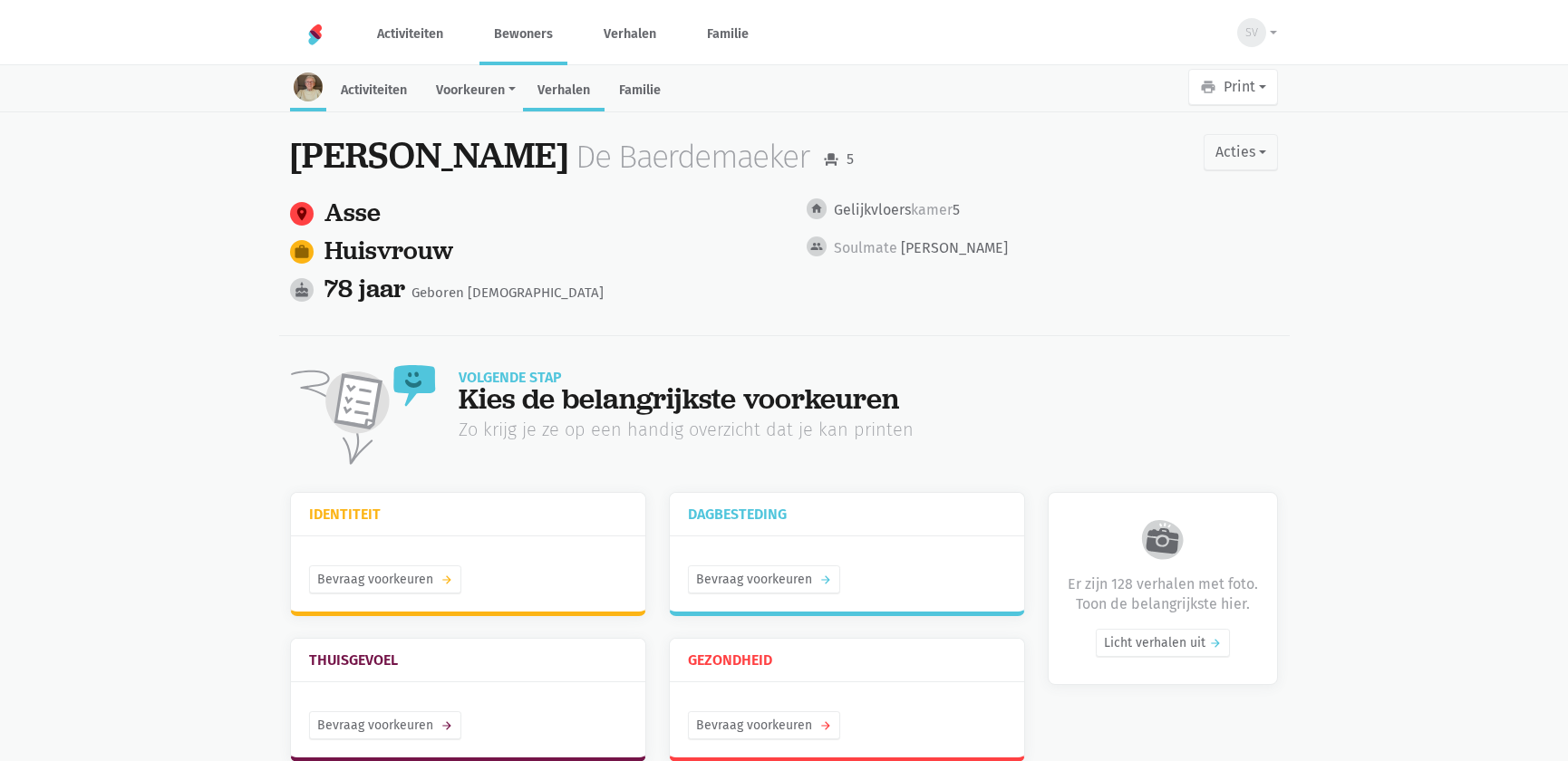
click at [569, 99] on link "Verhalen" at bounding box center [563, 92] width 81 height 39
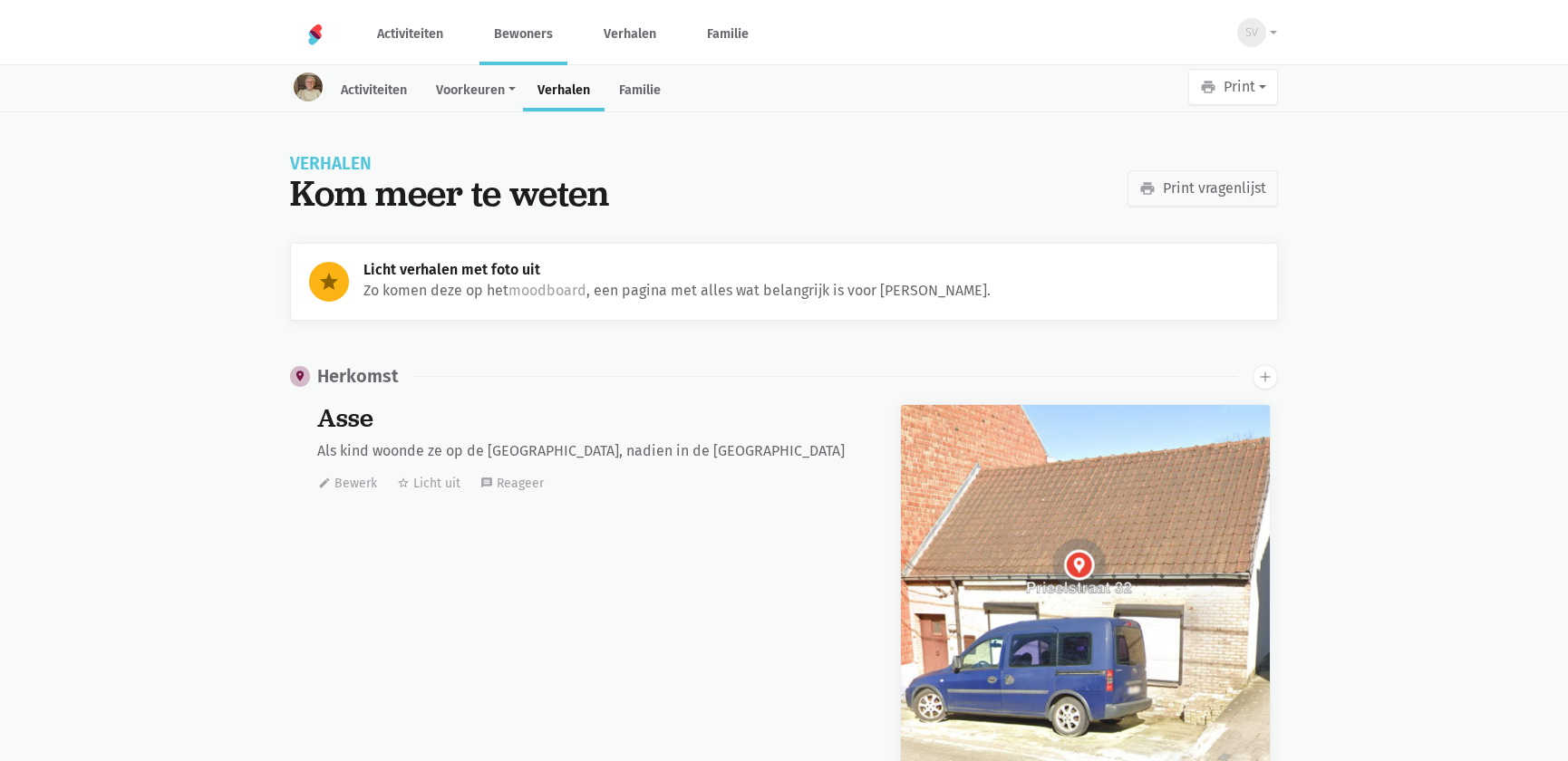
scroll to position [26442, 0]
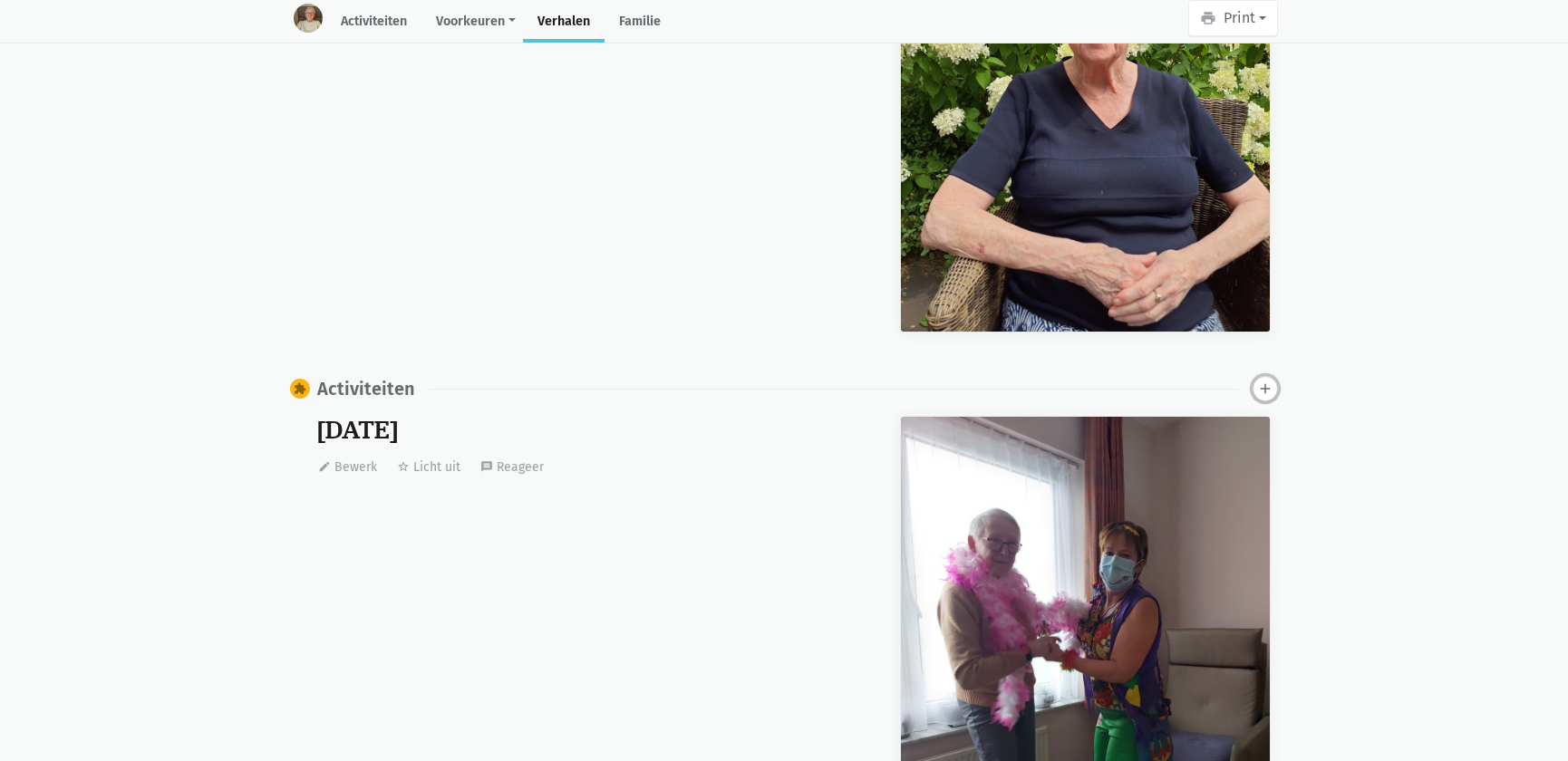
click at [1270, 385] on icon "add" at bounding box center [1265, 389] width 16 height 16
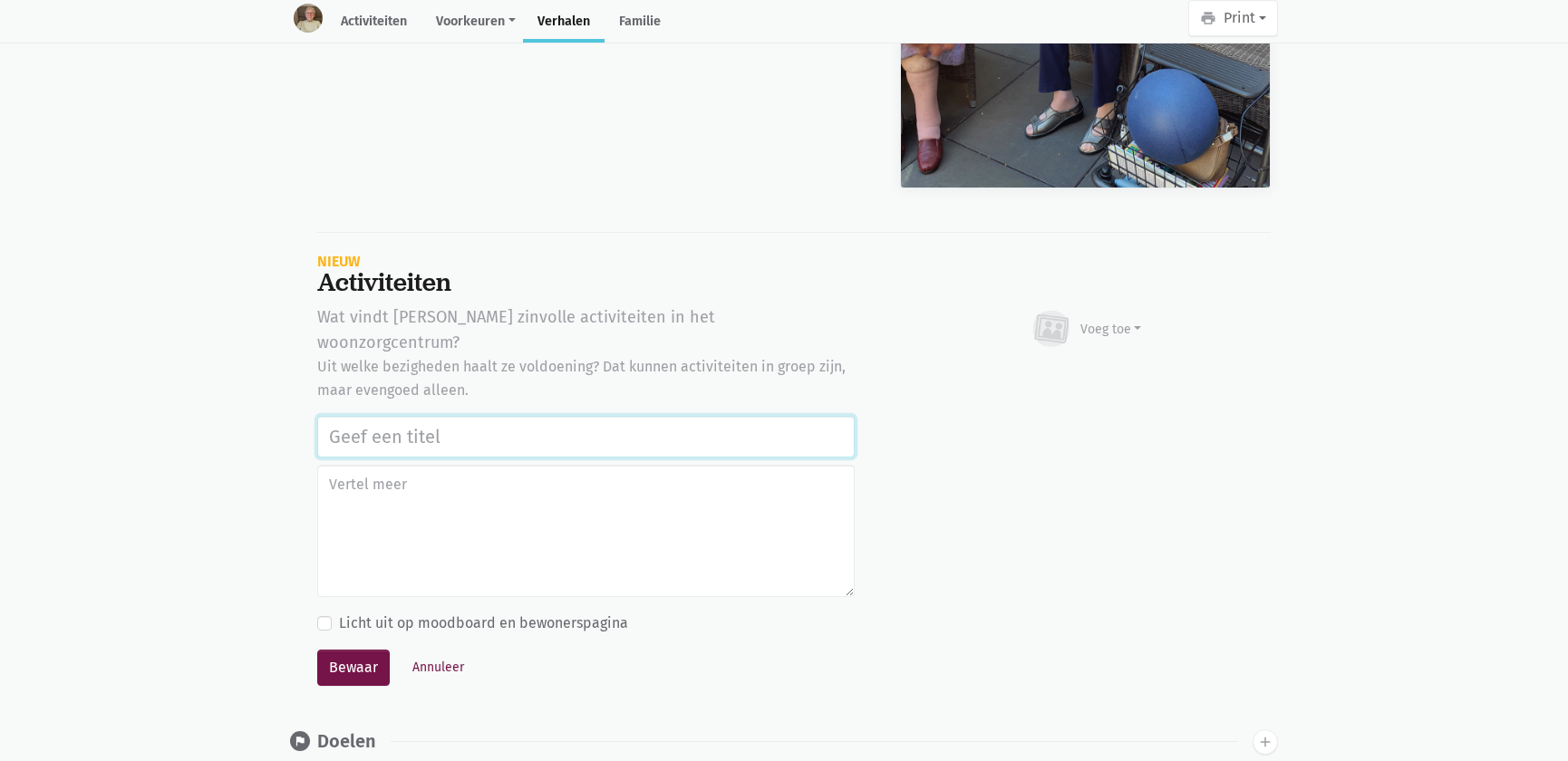
click at [553, 416] on input "text" at bounding box center [586, 437] width 538 height 42
paste input "Werelddierendag 2025"
type input "Werelddierendag 2025"
click at [1092, 325] on div "Voeg toe" at bounding box center [1086, 329] width 112 height 40
click at [1074, 366] on link "Afbeelding" at bounding box center [1076, 382] width 131 height 31
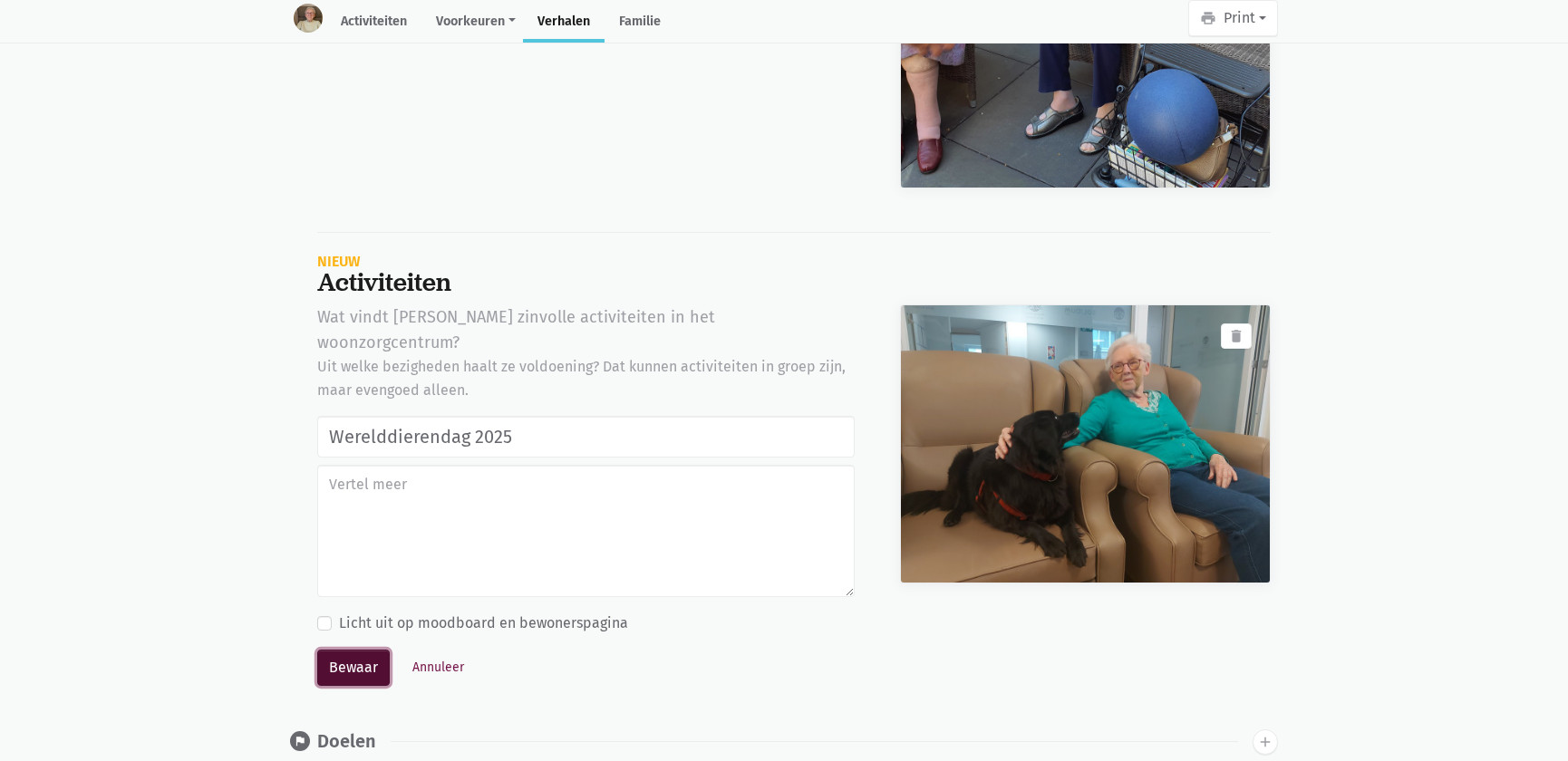
click at [342, 650] on button "Bewaar" at bounding box center [354, 668] width 73 height 36
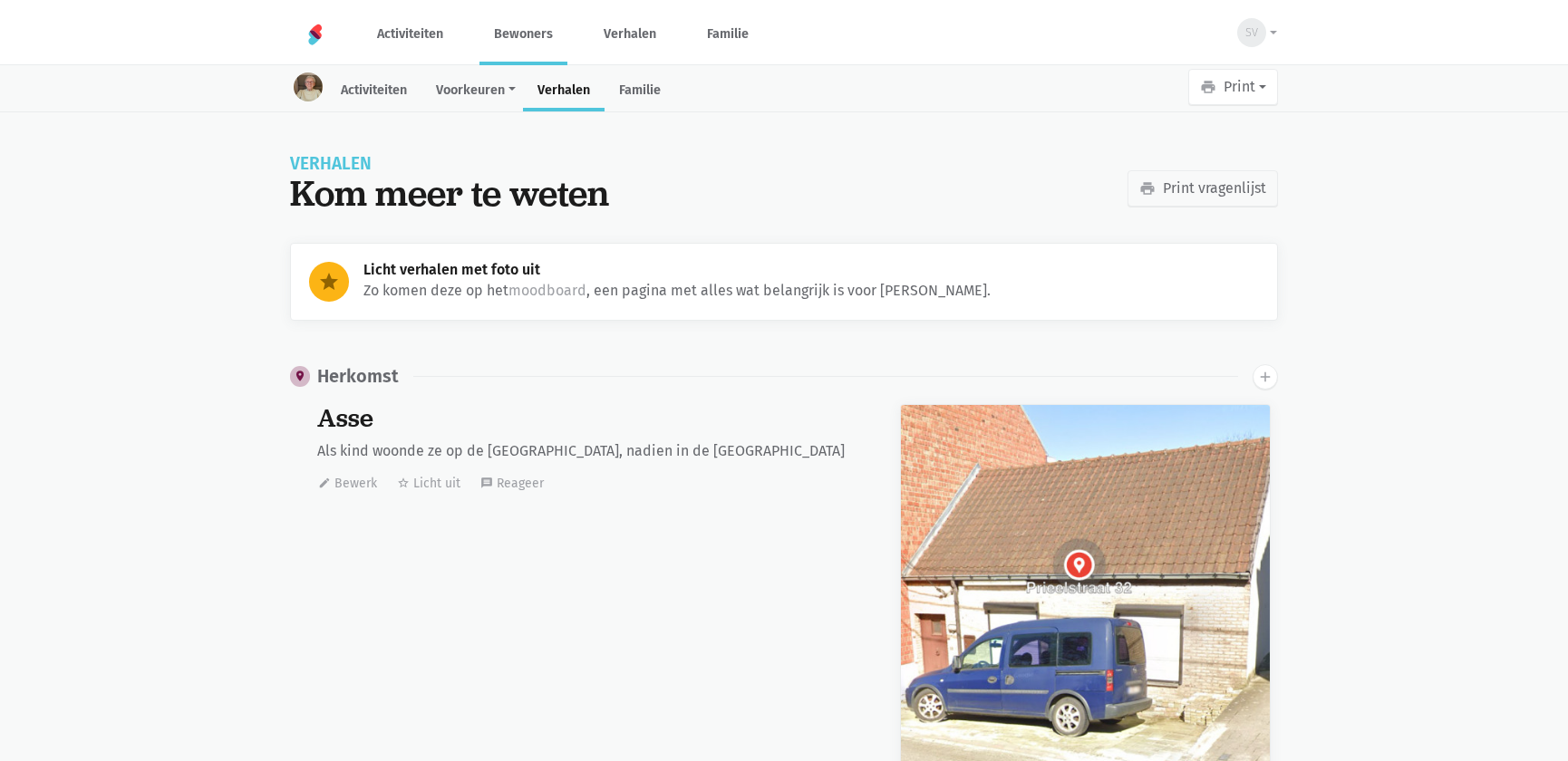
scroll to position [26442, 0]
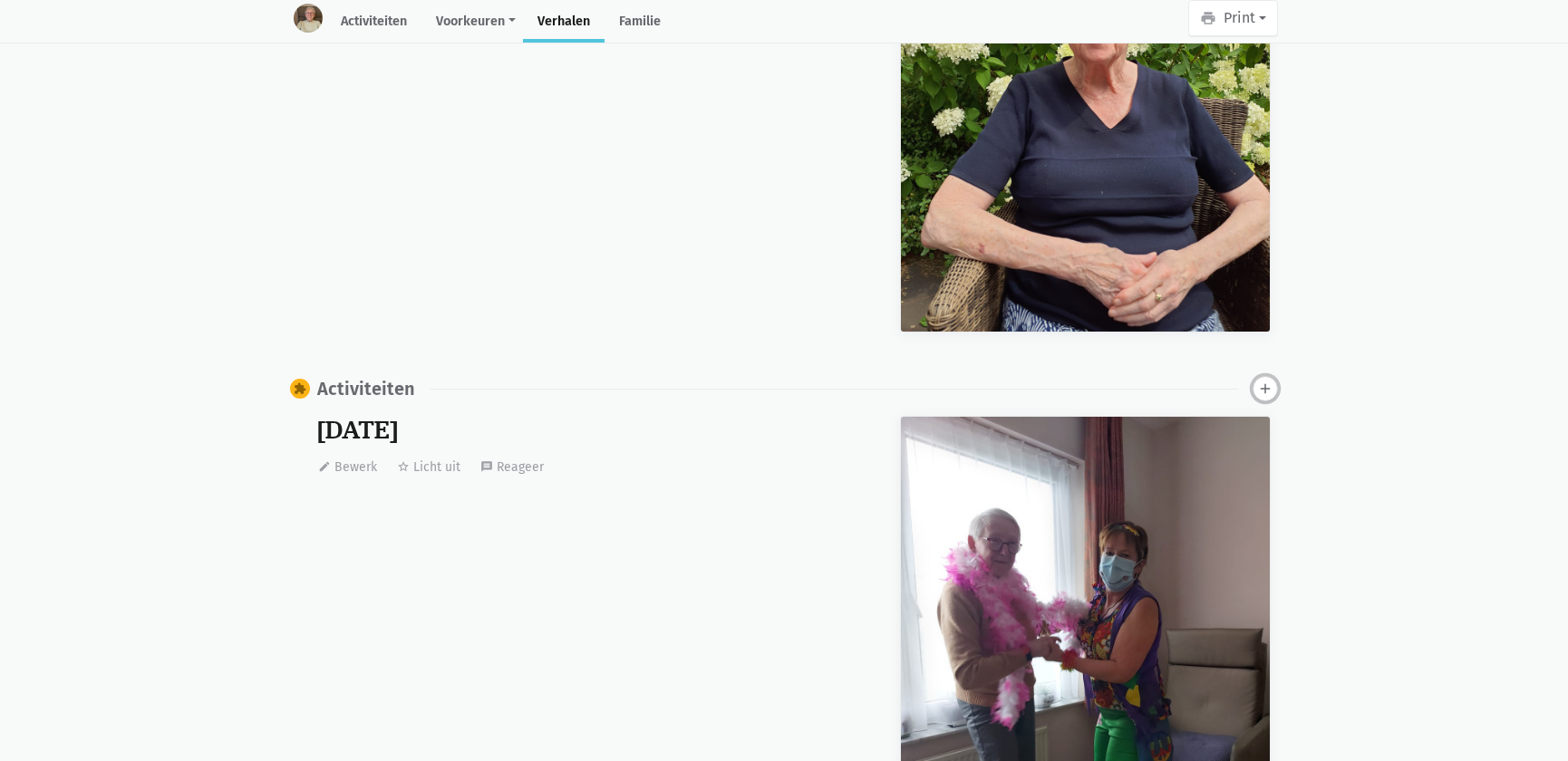
click at [1266, 381] on icon "add" at bounding box center [1265, 389] width 16 height 16
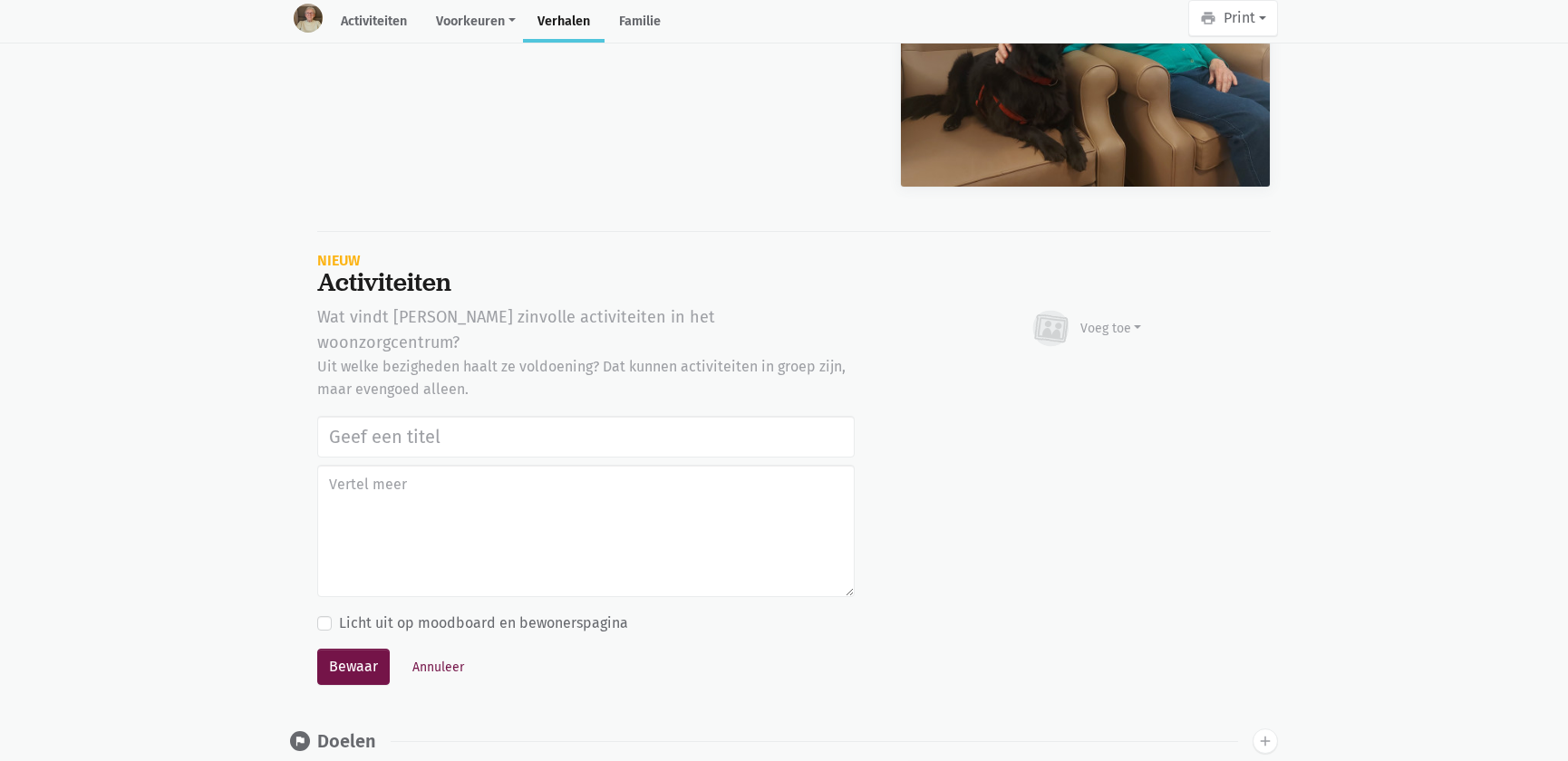
click at [365, 416] on input "text" at bounding box center [586, 437] width 538 height 42
type input "Werelddierendag 2025"
click at [1084, 309] on div "Voeg toe" at bounding box center [1086, 329] width 112 height 40
click at [1078, 366] on link "Afbeelding" at bounding box center [1076, 382] width 131 height 31
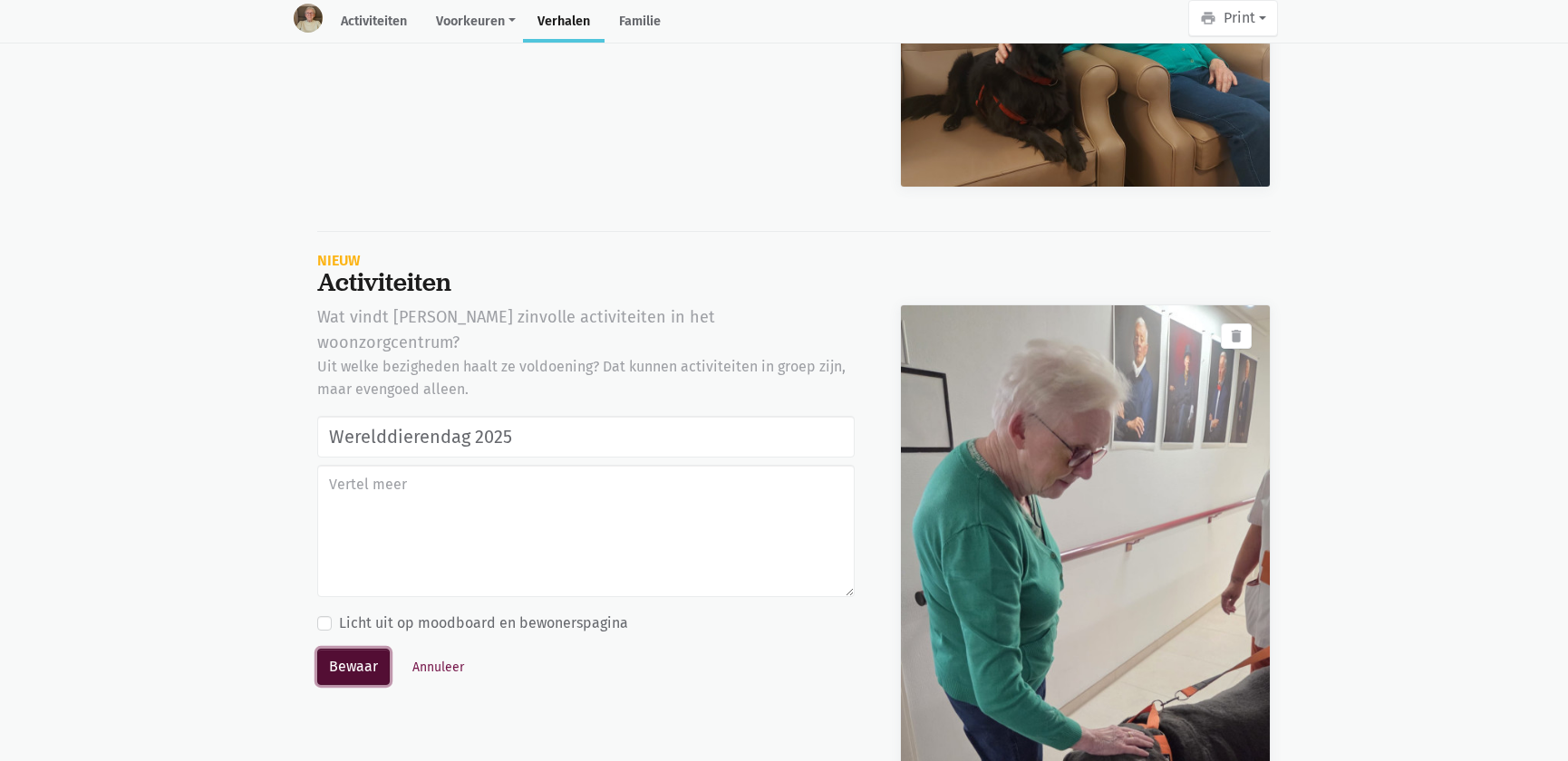
click at [355, 649] on button "Bewaar" at bounding box center [354, 667] width 73 height 36
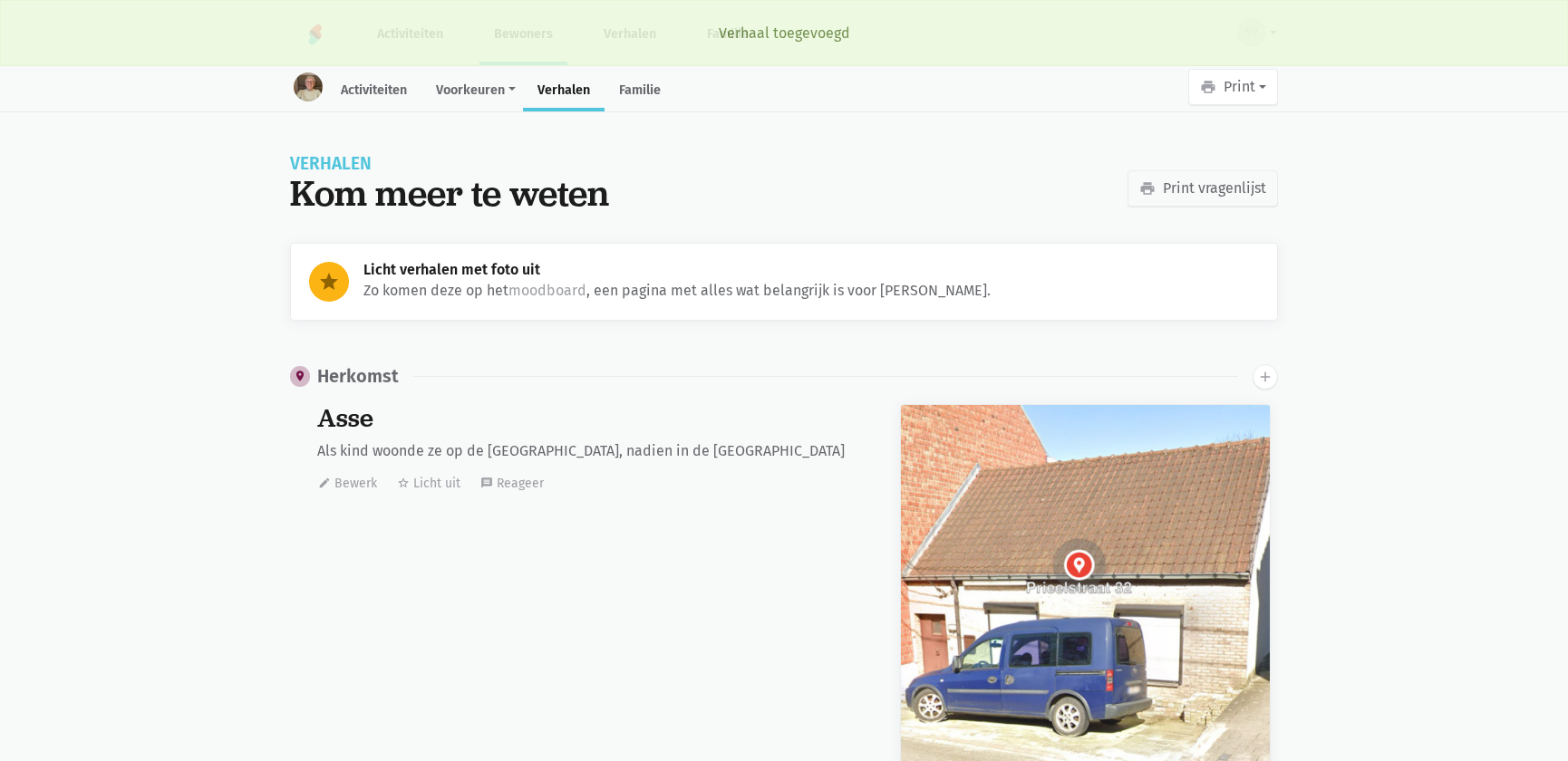
scroll to position [26442, 0]
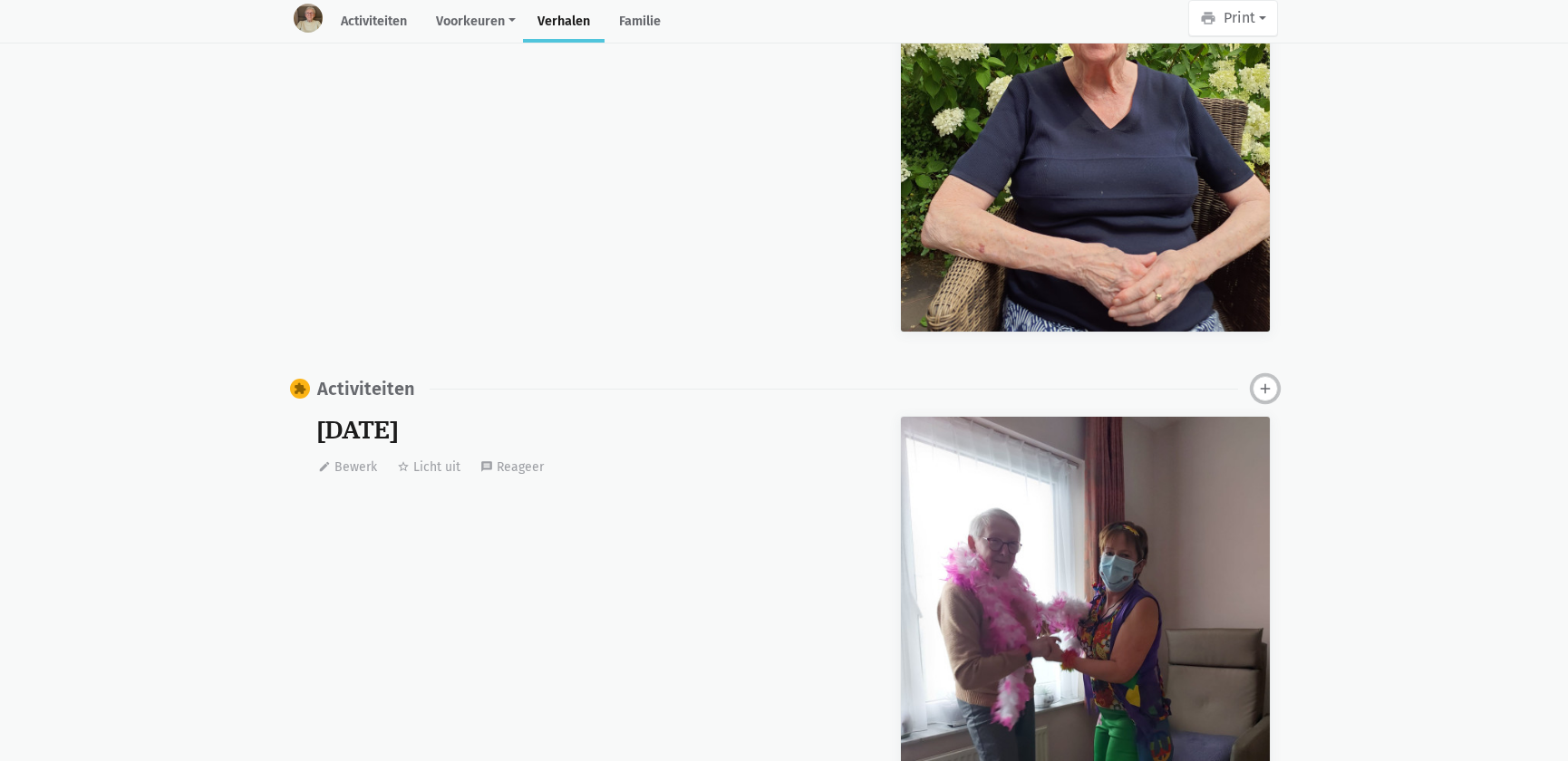
click at [1267, 387] on icon "add" at bounding box center [1265, 389] width 16 height 16
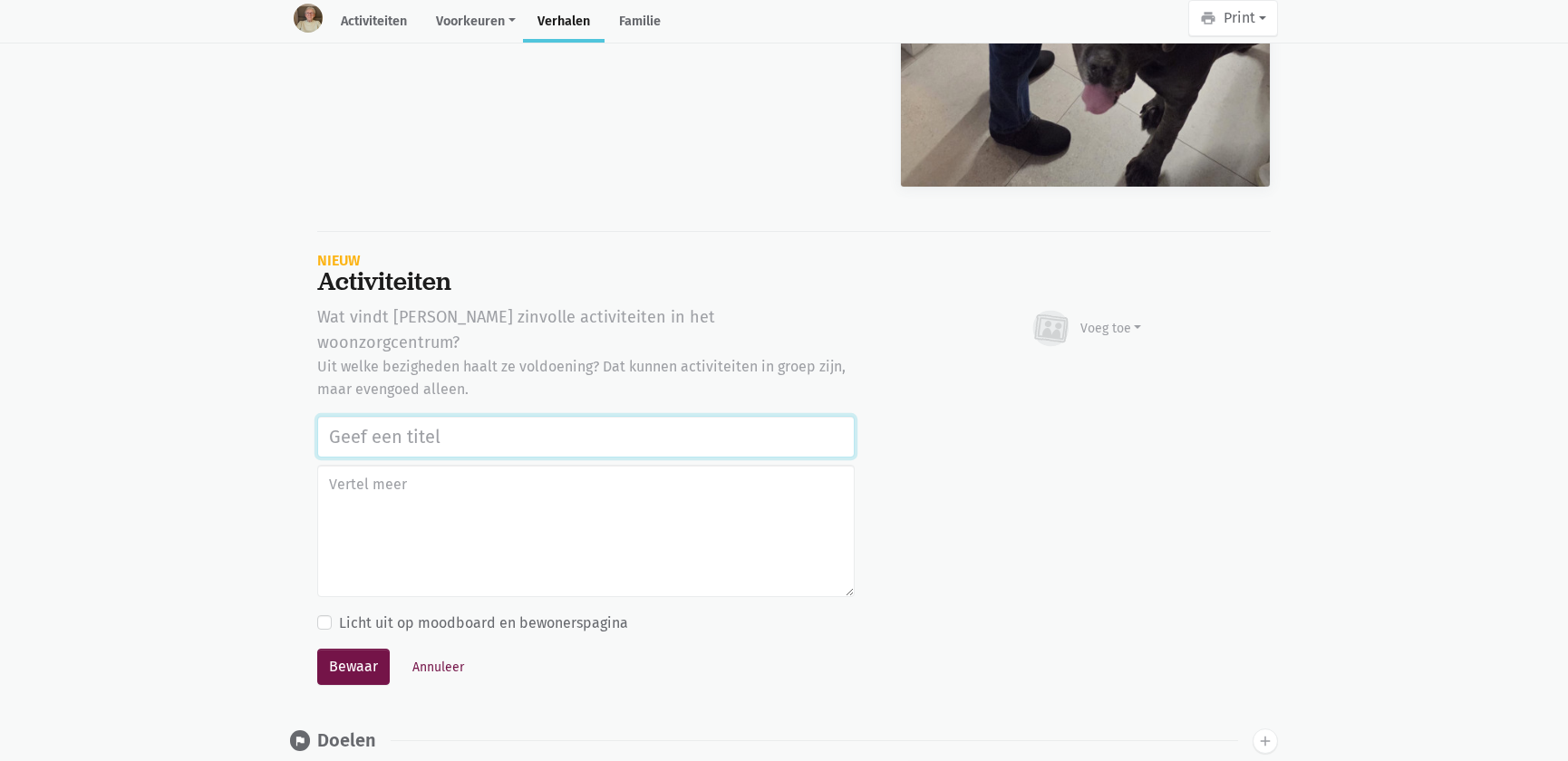
click at [549, 416] on input "text" at bounding box center [586, 437] width 538 height 42
paste input "Werelddierendag 2025"
type input "Werelddierendag 2025"
click at [1121, 319] on div "Voeg toe" at bounding box center [1111, 328] width 62 height 19
click at [1083, 366] on link "Afbeelding" at bounding box center [1076, 382] width 131 height 31
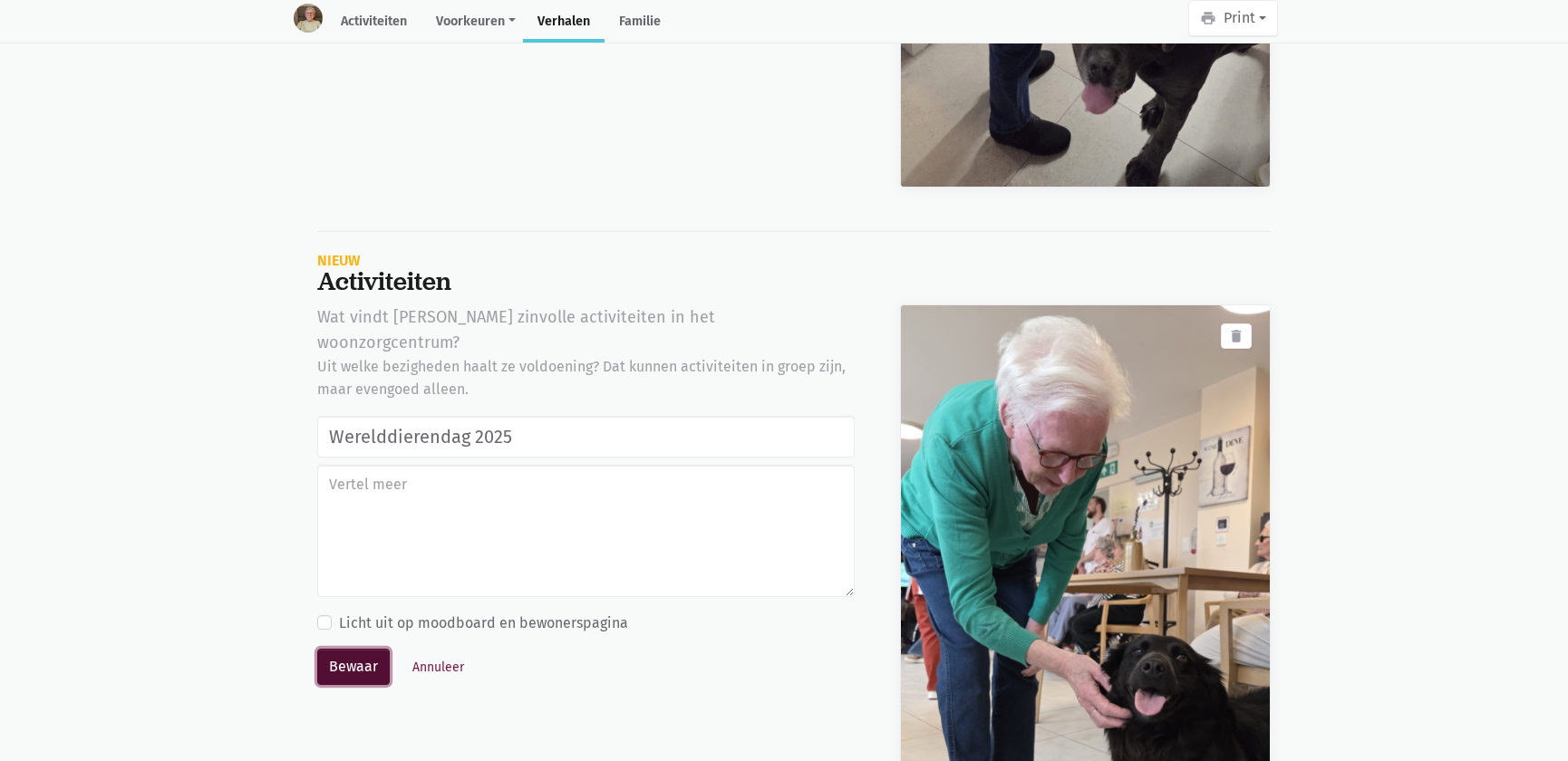
click at [376, 649] on button "Bewaar" at bounding box center [354, 667] width 73 height 36
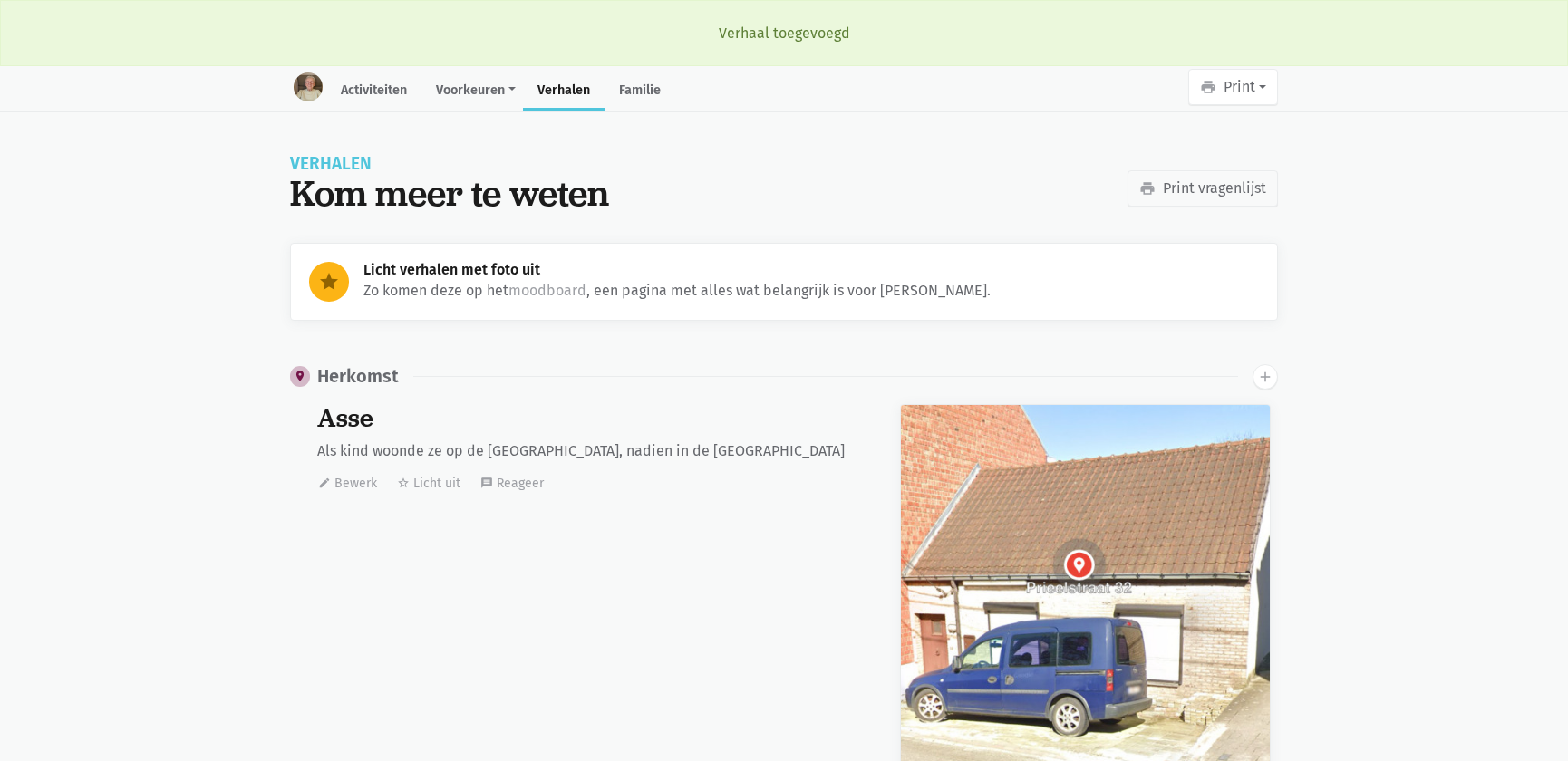
scroll to position [26442, 0]
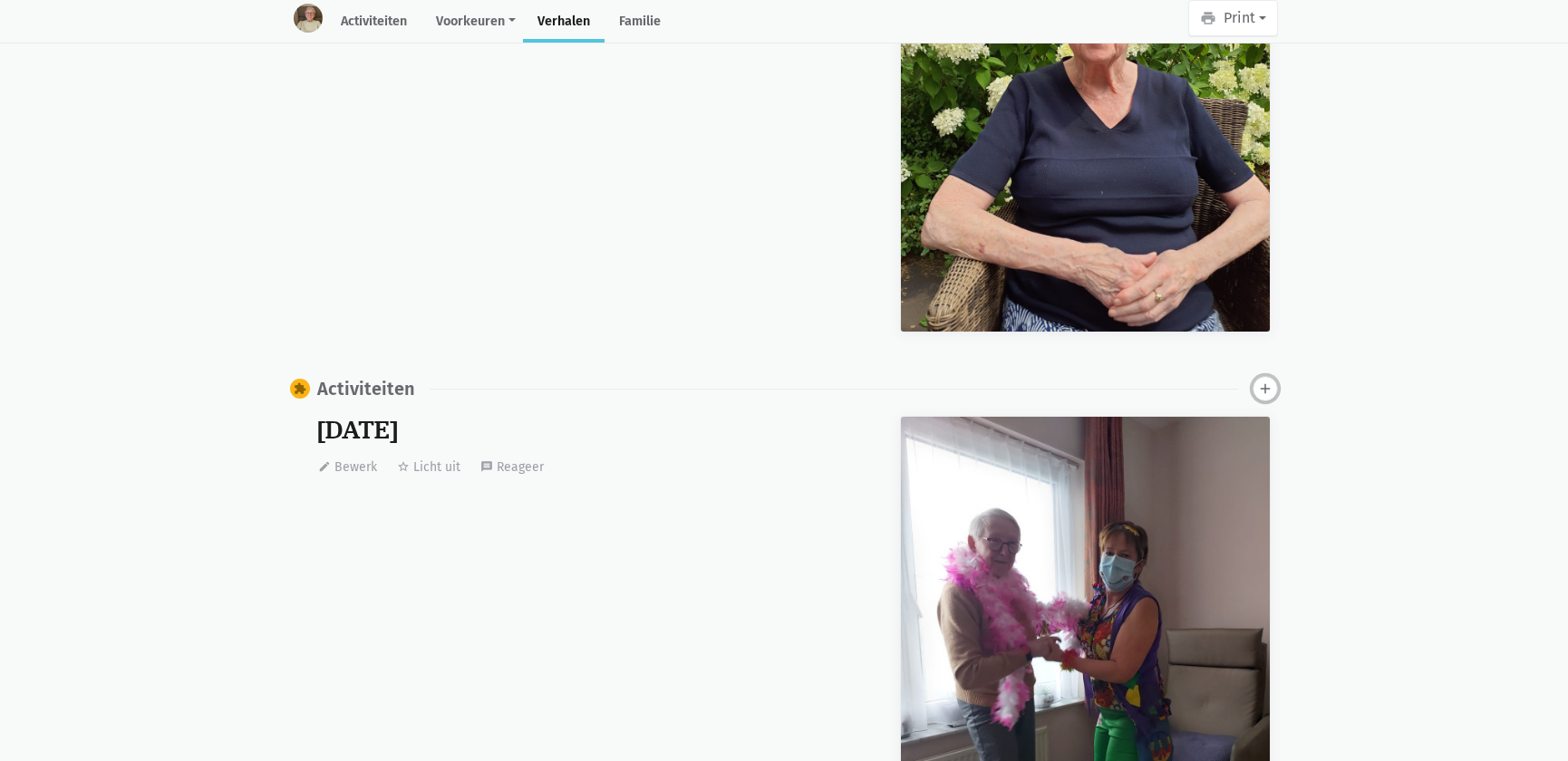
click at [1261, 387] on icon "add" at bounding box center [1265, 389] width 16 height 16
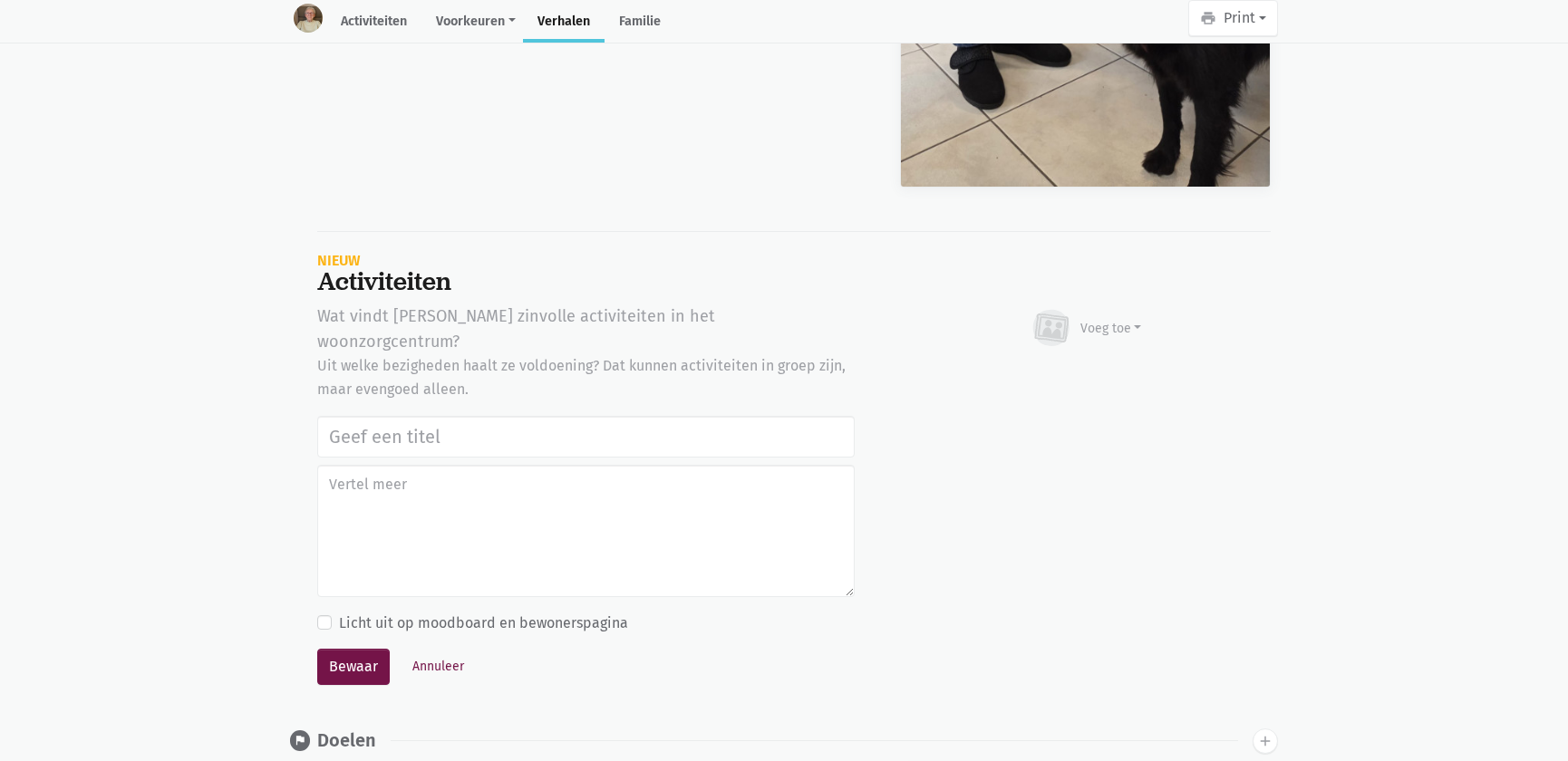
click at [397, 416] on input "text" at bounding box center [586, 437] width 538 height 42
type input "Werelddierendag 2025"
click at [1122, 319] on div "Voeg toe" at bounding box center [1111, 328] width 62 height 19
click at [1094, 368] on link "Afbeelding" at bounding box center [1076, 381] width 131 height 31
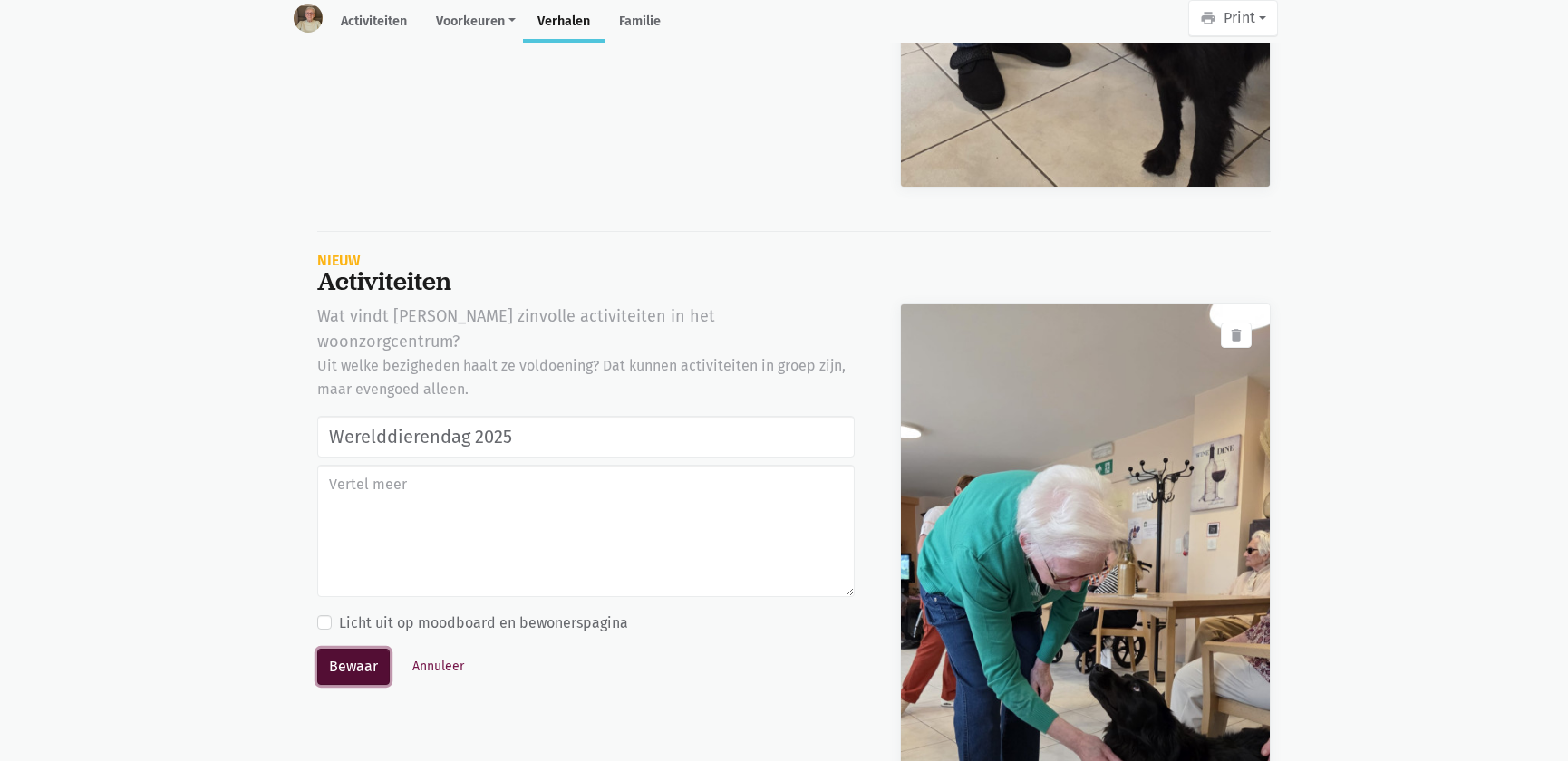
click at [335, 649] on button "Bewaar" at bounding box center [354, 667] width 73 height 36
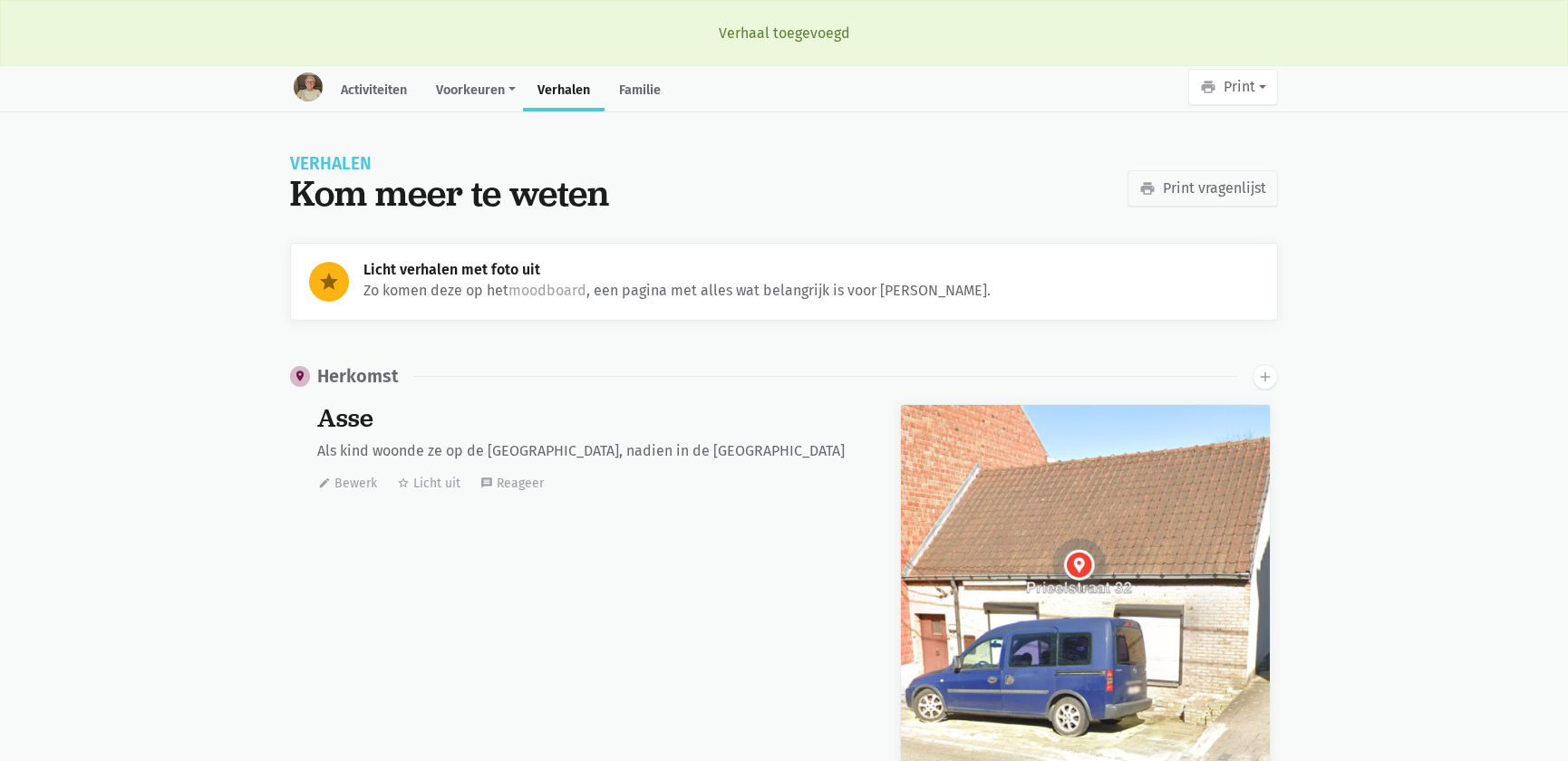
scroll to position [26442, 0]
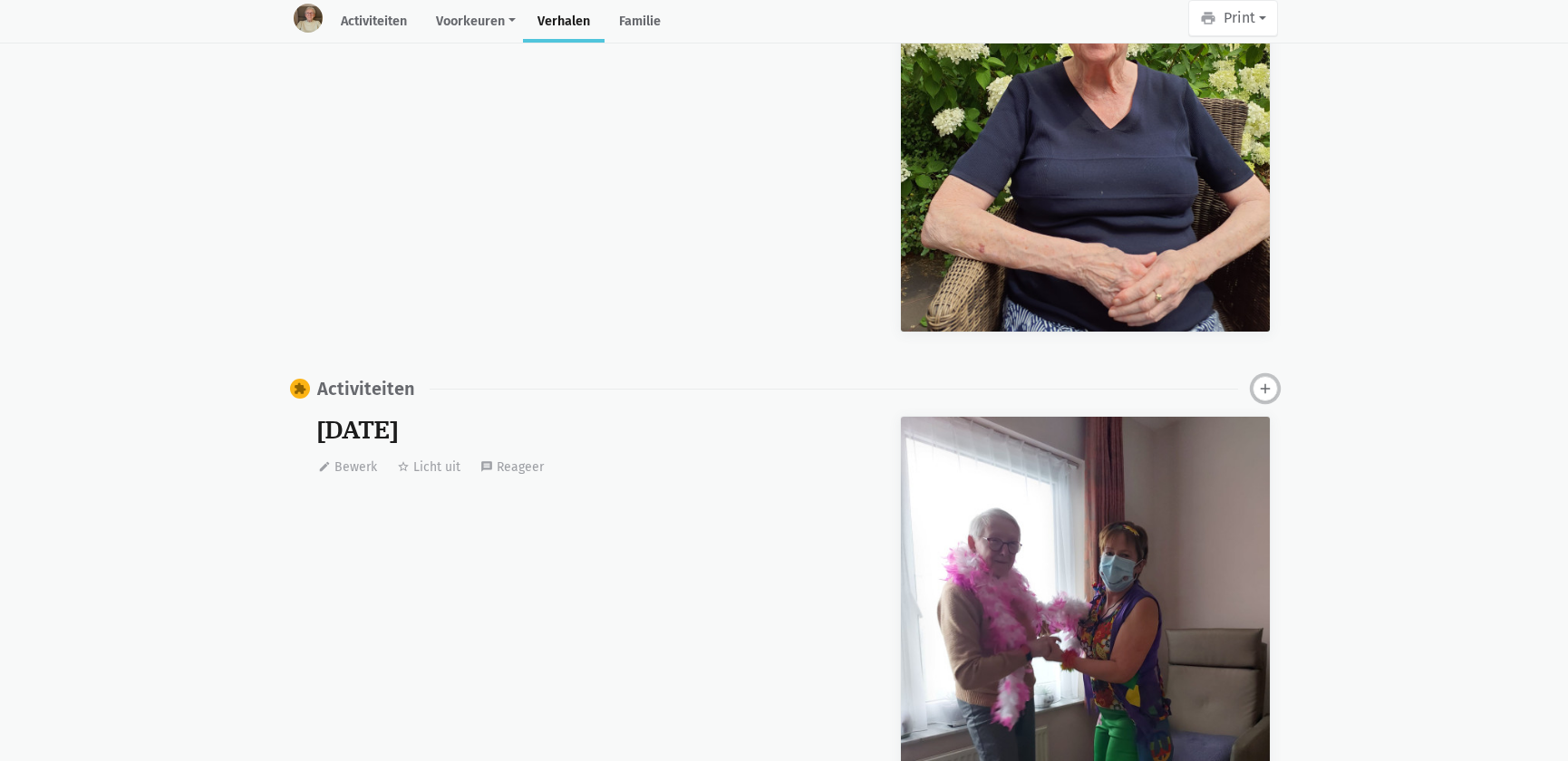
click at [1264, 381] on icon "add" at bounding box center [1265, 389] width 16 height 16
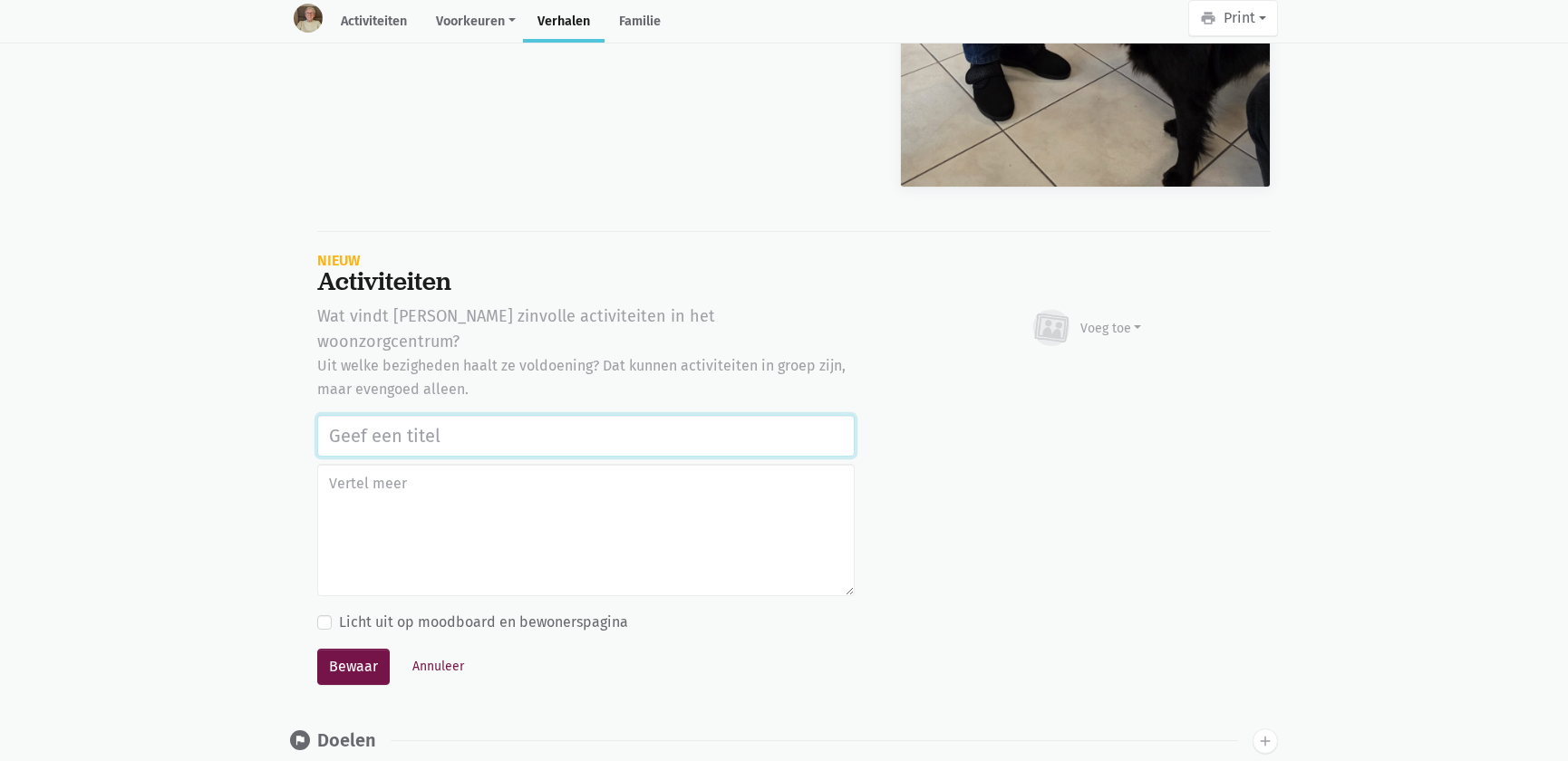
click at [450, 415] on input "text" at bounding box center [586, 436] width 538 height 42
paste input "Werelddierendag 2025"
type input "Werelddierendag 2025"
click at [1123, 308] on div "Voeg toe" at bounding box center [1086, 328] width 112 height 40
click at [1099, 379] on link "Afbeelding" at bounding box center [1076, 381] width 131 height 31
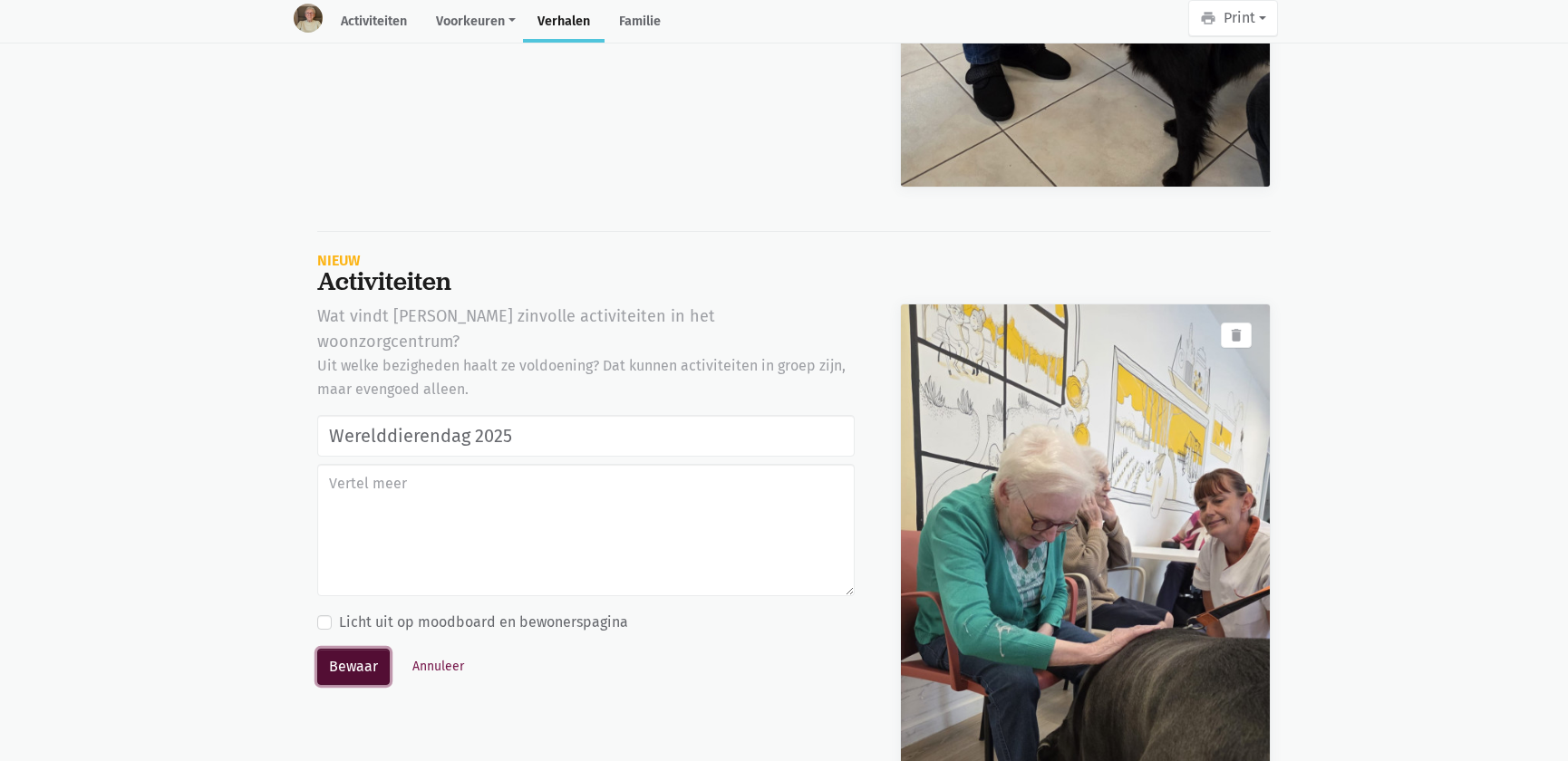
click at [340, 649] on button "Bewaar" at bounding box center [354, 667] width 73 height 36
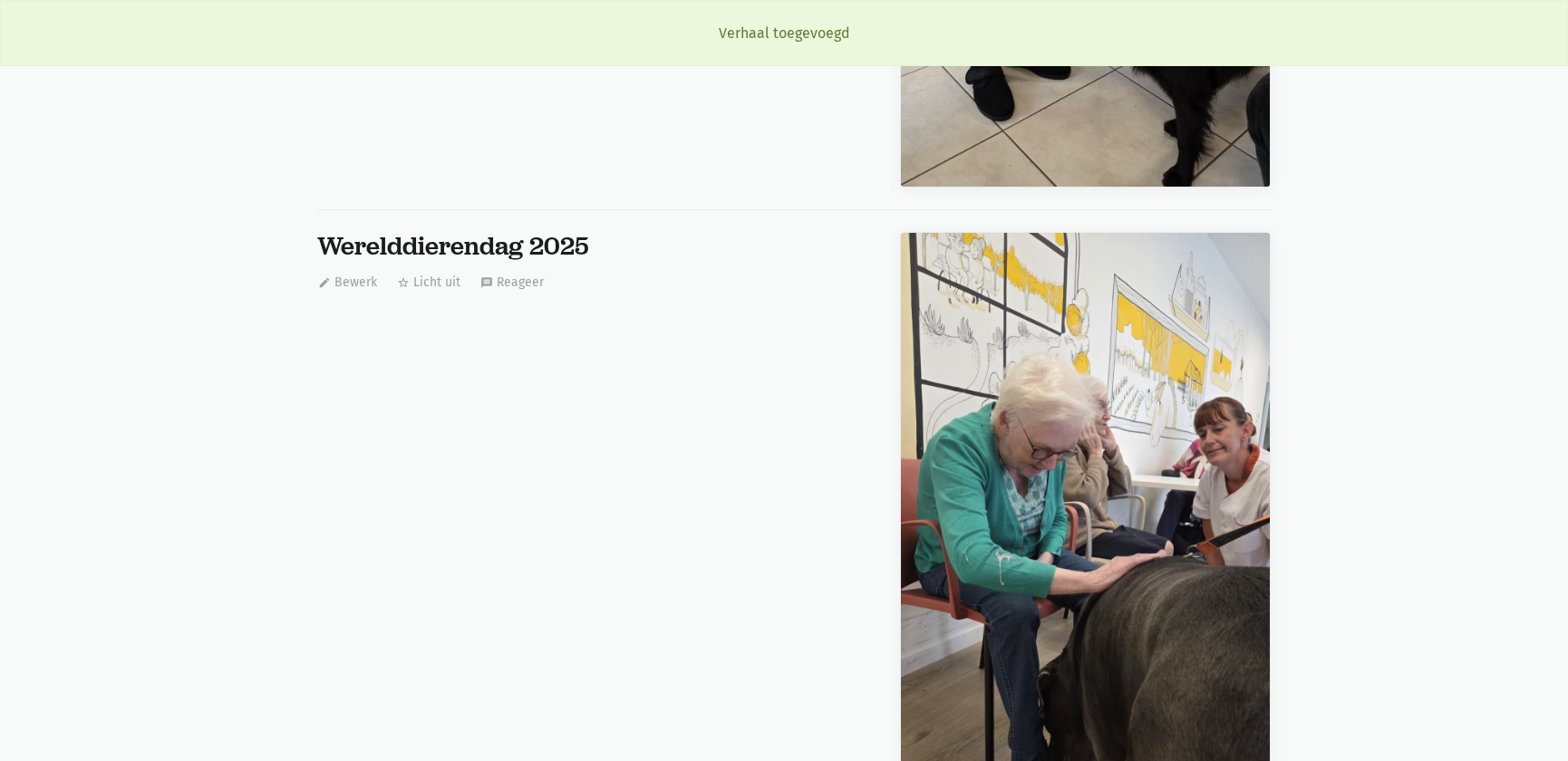
scroll to position [56462, 0]
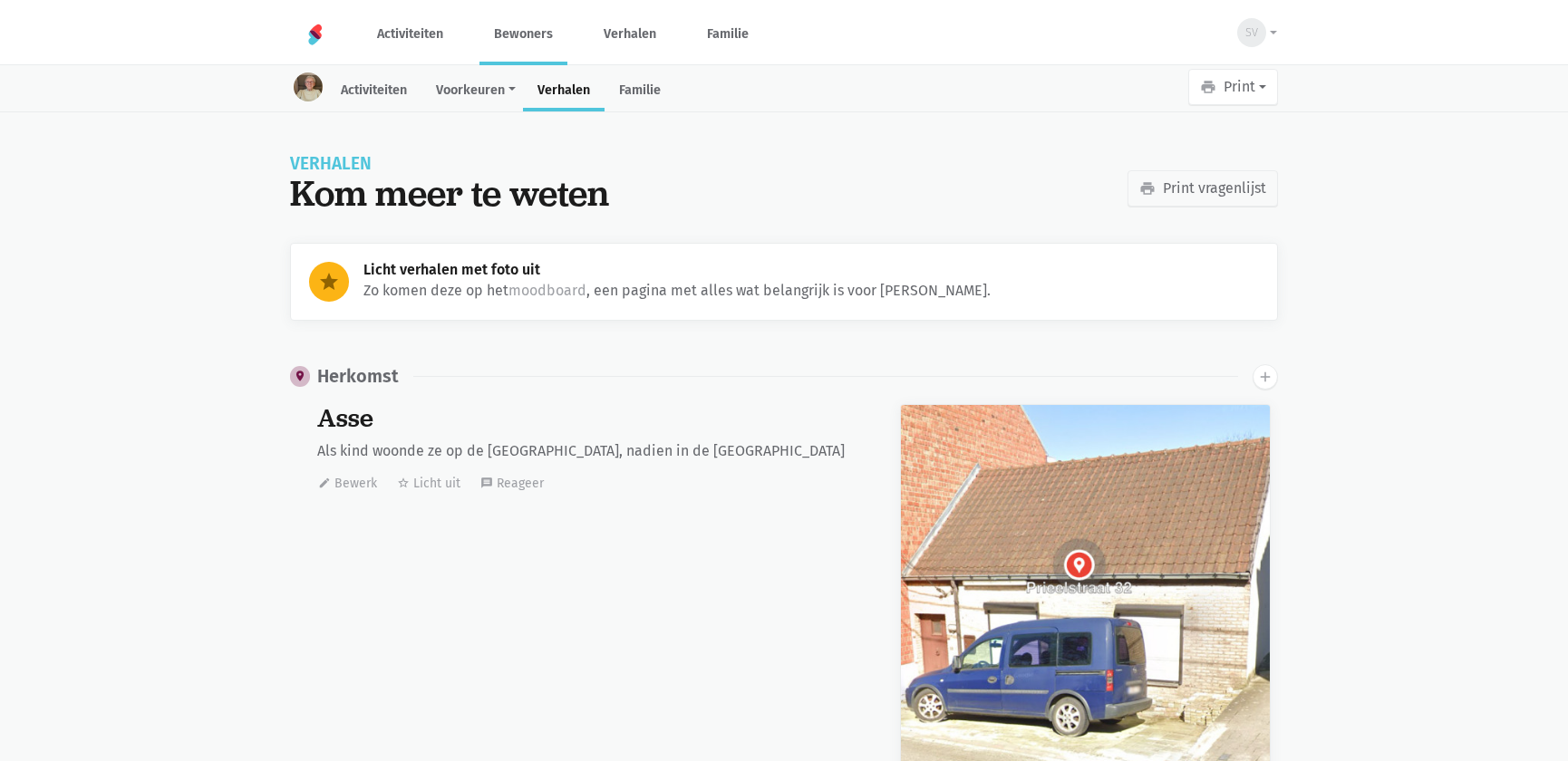
click at [527, 37] on link "Bewoners" at bounding box center [523, 34] width 88 height 61
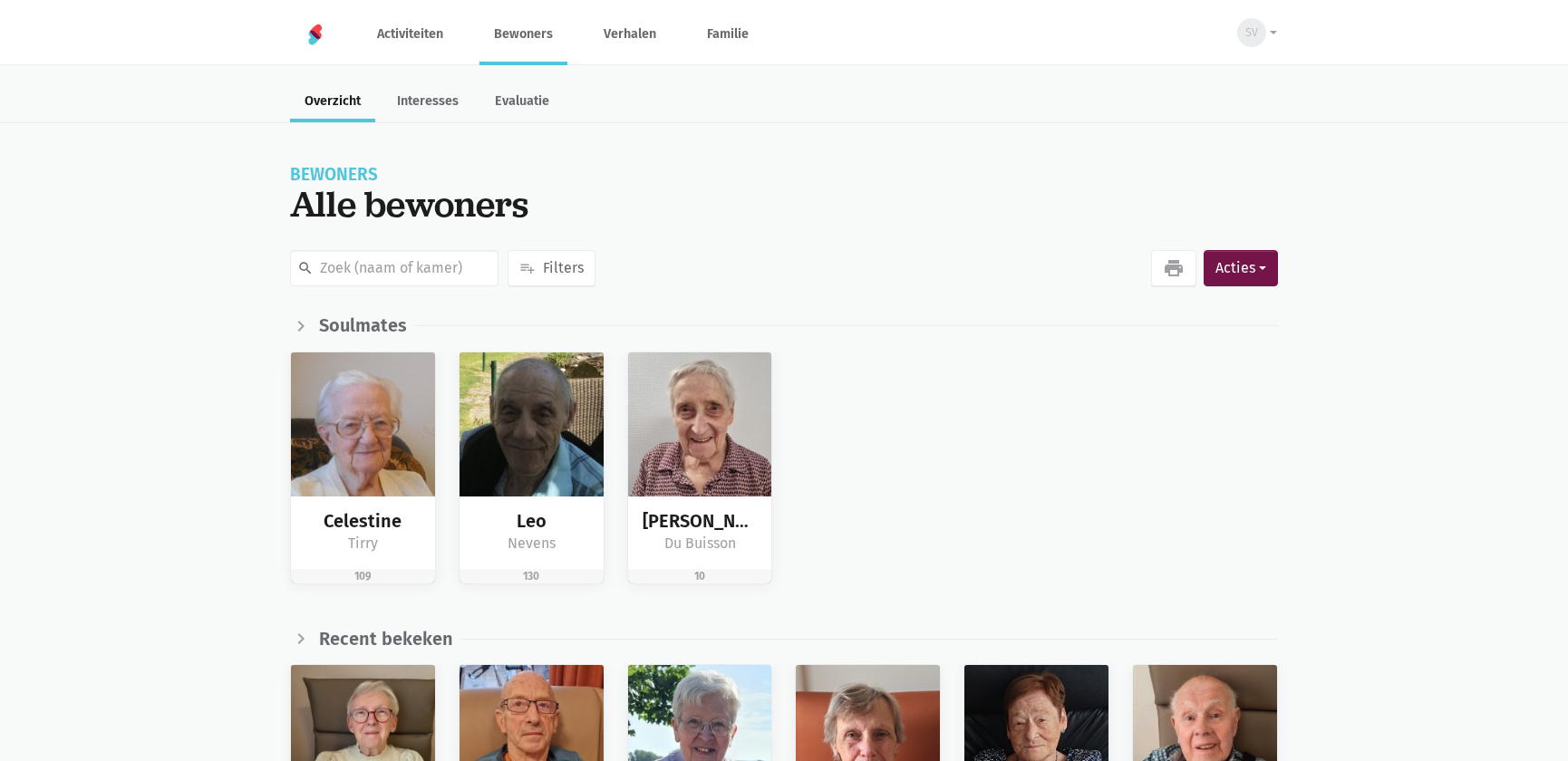
click at [538, 36] on link "Bewoners" at bounding box center [523, 34] width 88 height 61
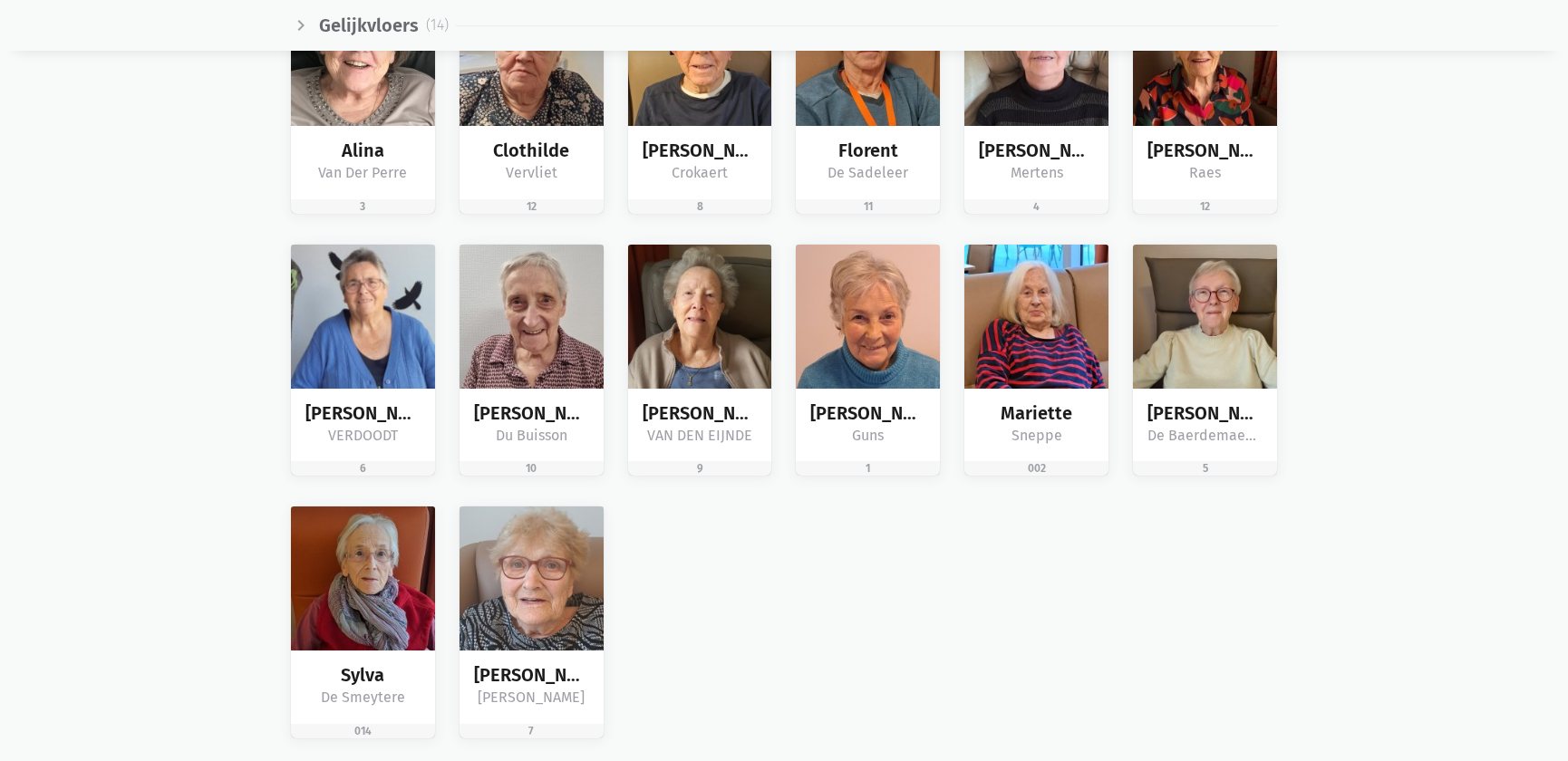
scroll to position [2801, 0]
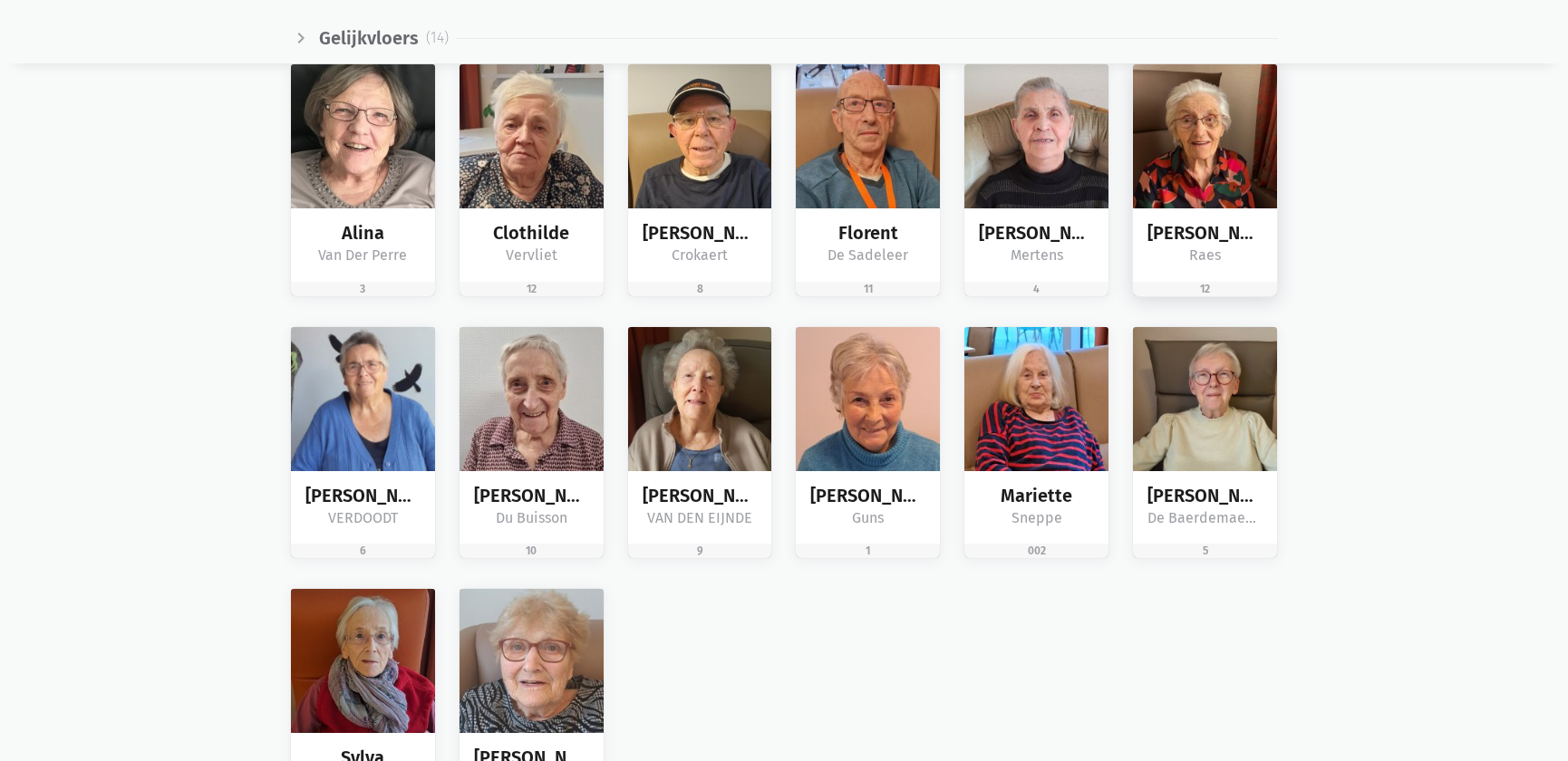
click at [1264, 242] on div "[PERSON_NAME]" at bounding box center [1205, 245] width 144 height 74
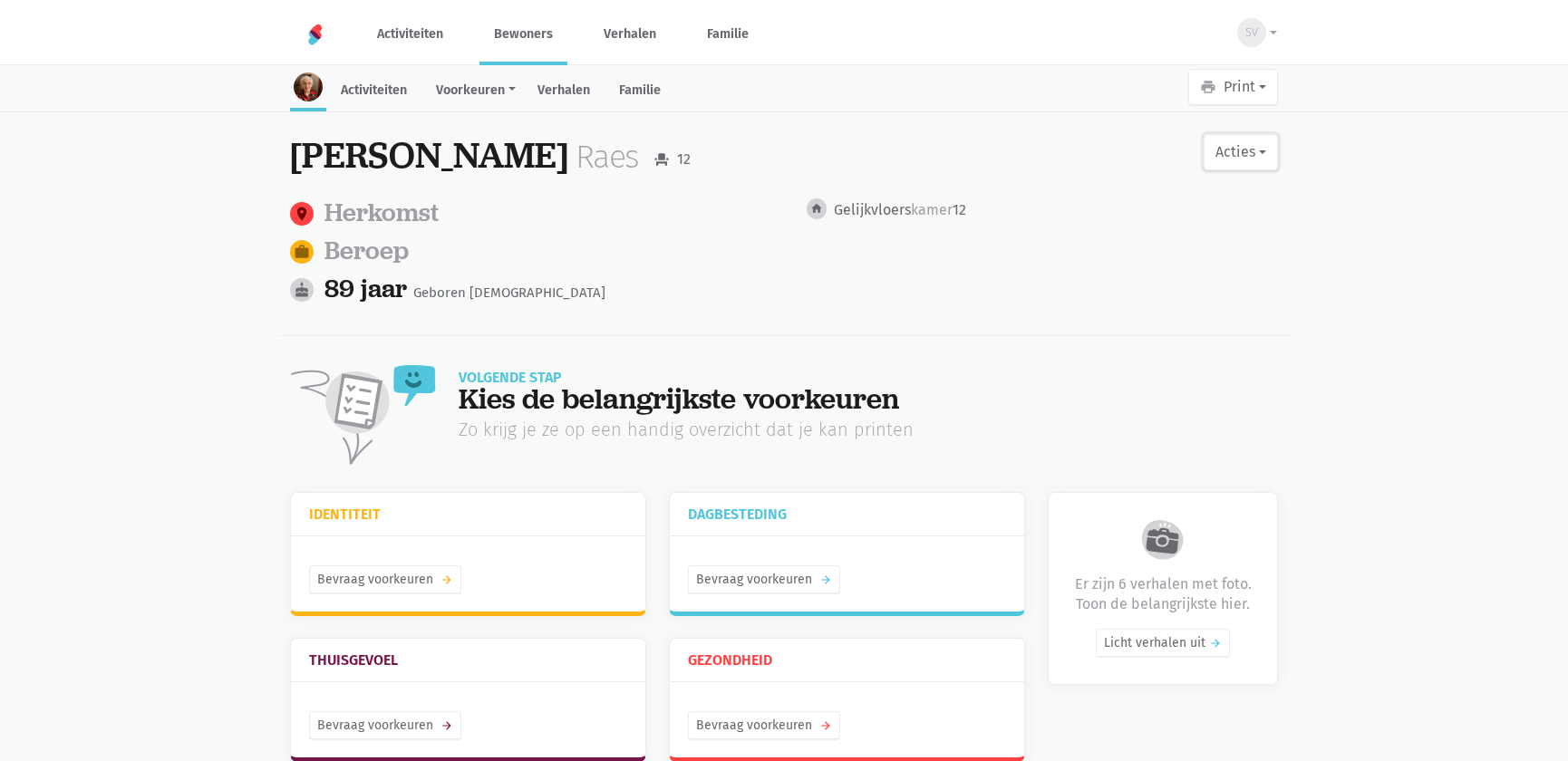
click at [1254, 156] on button "Acties" at bounding box center [1242, 152] width 75 height 36
click at [1207, 198] on link "edit Bewerk profiel" at bounding box center [1167, 200] width 229 height 31
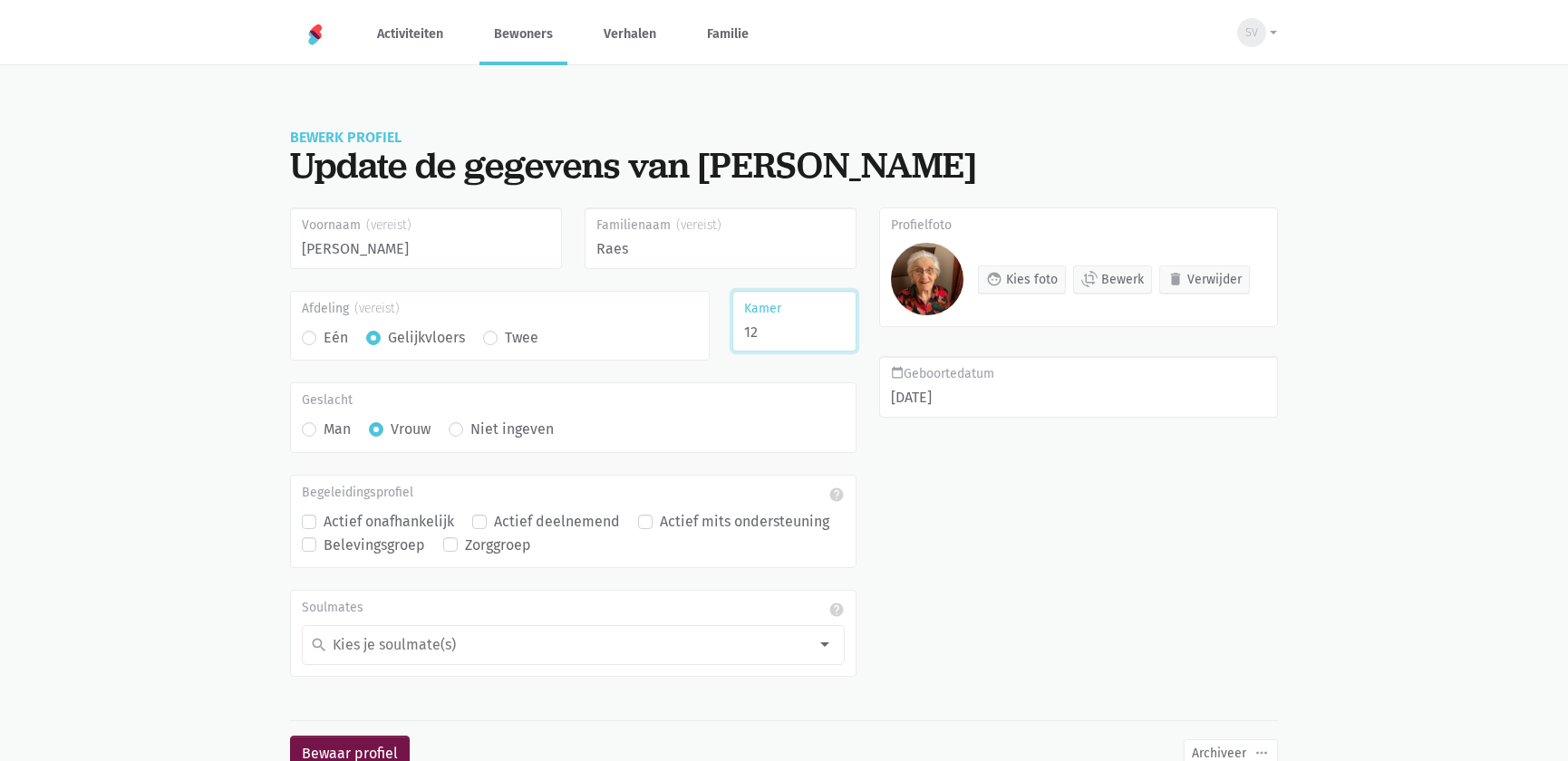
click at [821, 322] on input "12" at bounding box center [795, 322] width 125 height 62
type input "13"
click at [290, 735] on button "Bewaar profiel" at bounding box center [349, 754] width 119 height 36
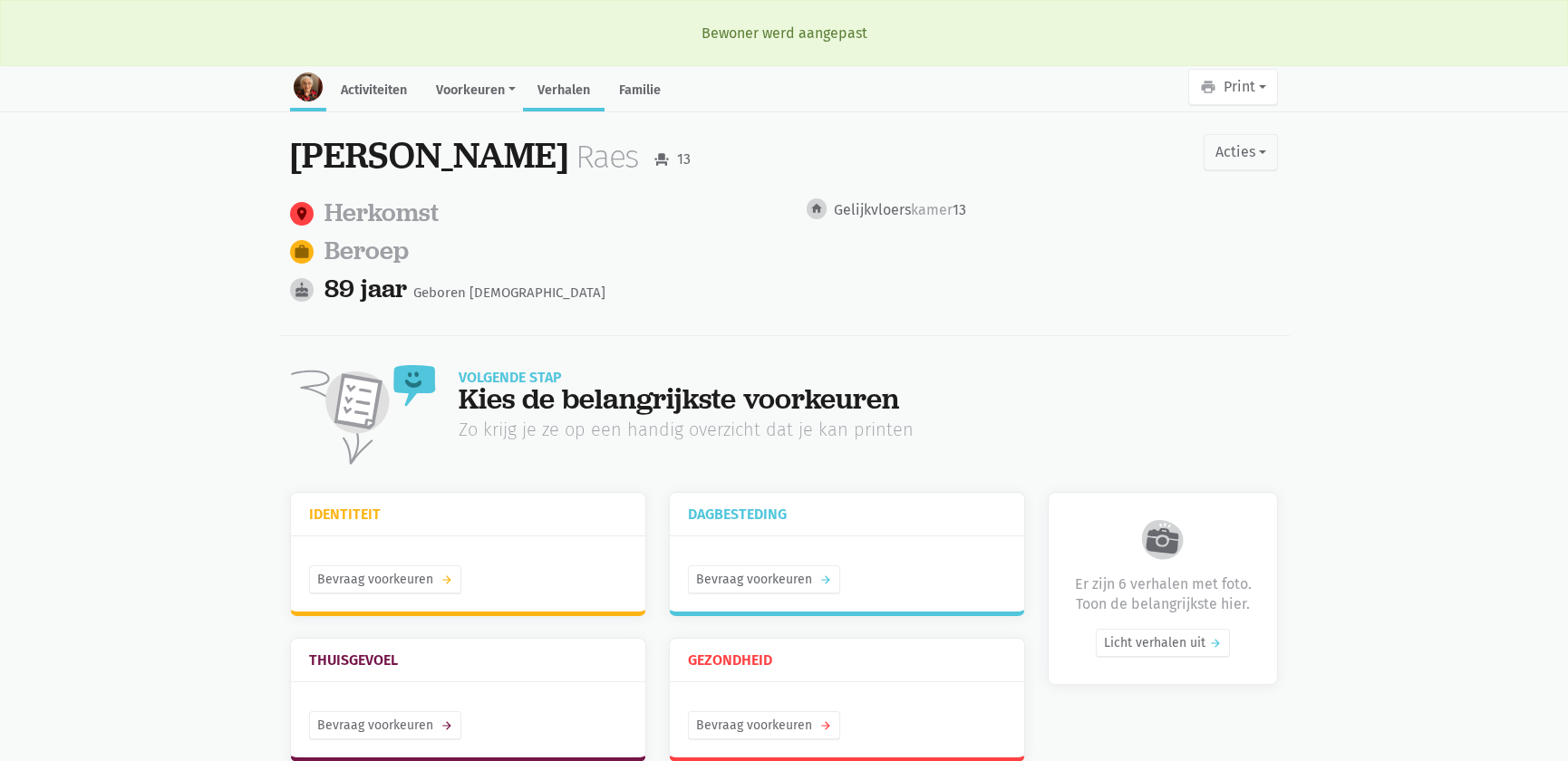
click at [569, 90] on link "Verhalen" at bounding box center [563, 92] width 81 height 39
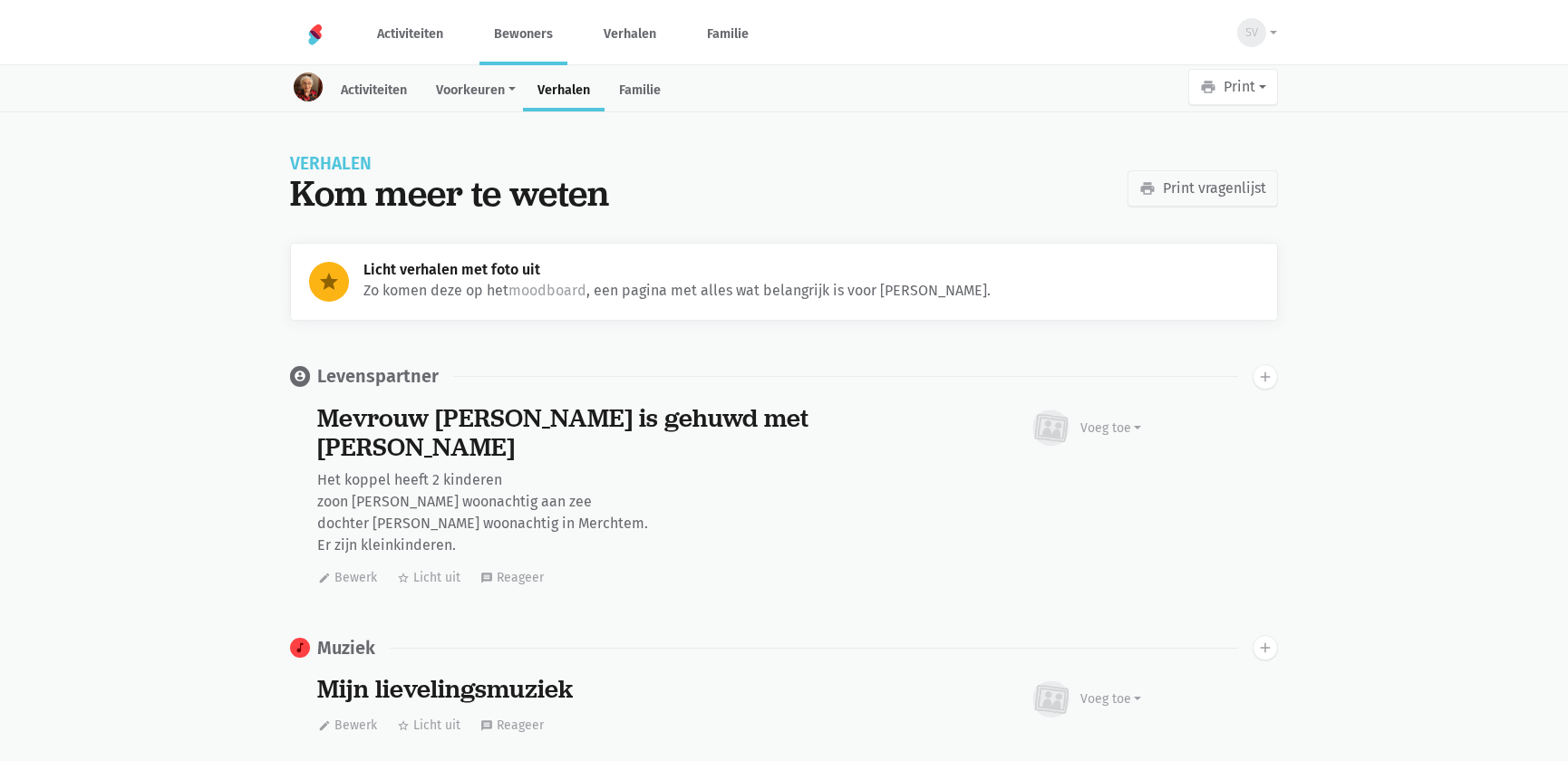
scroll to position [2111, 0]
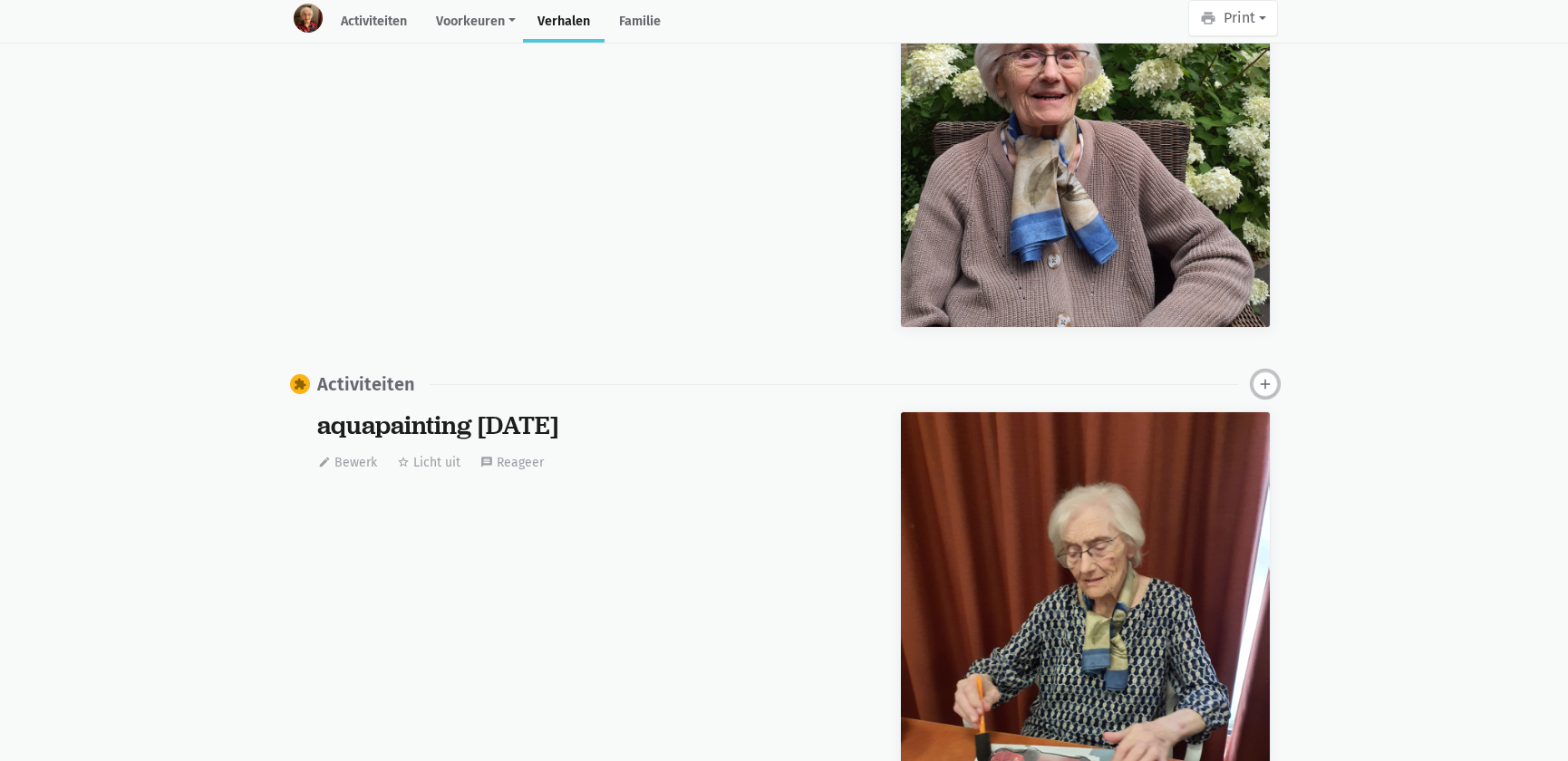
click at [1263, 380] on icon "add" at bounding box center [1265, 385] width 16 height 16
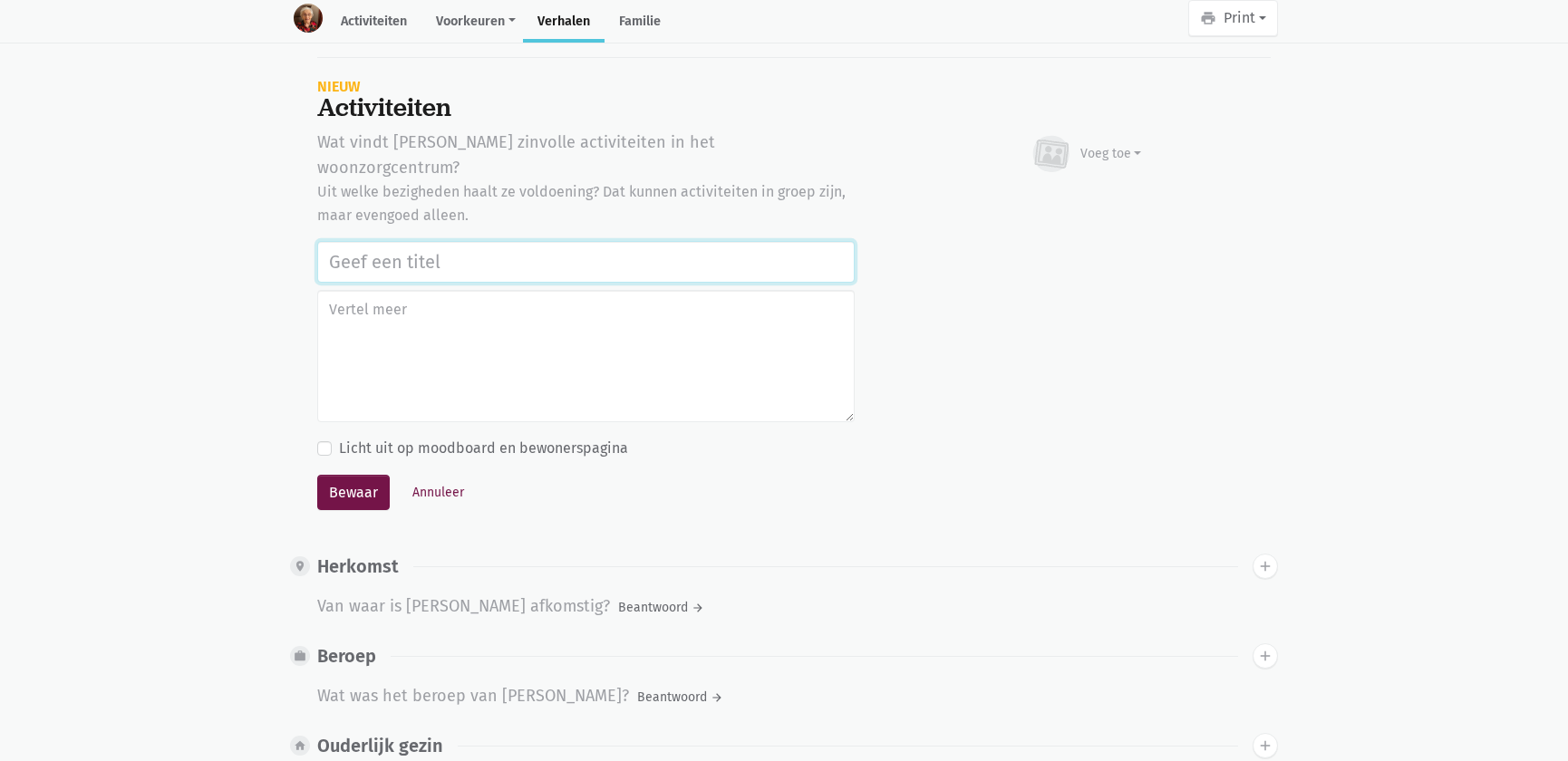
scroll to position [3466, 0]
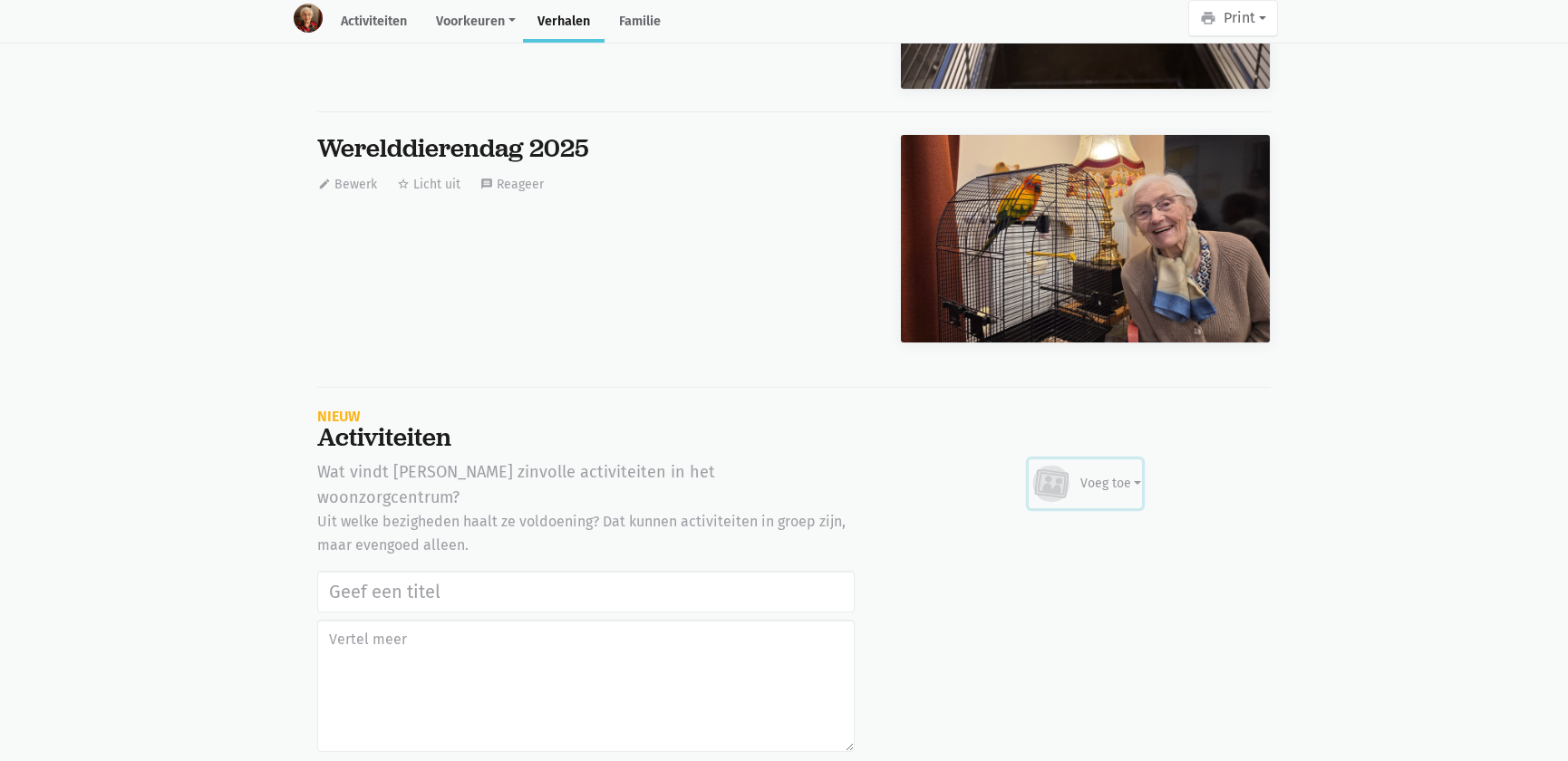
click at [1087, 474] on div "Voeg toe" at bounding box center [1111, 483] width 62 height 19
click at [1065, 527] on link "Afbeelding" at bounding box center [1076, 537] width 131 height 31
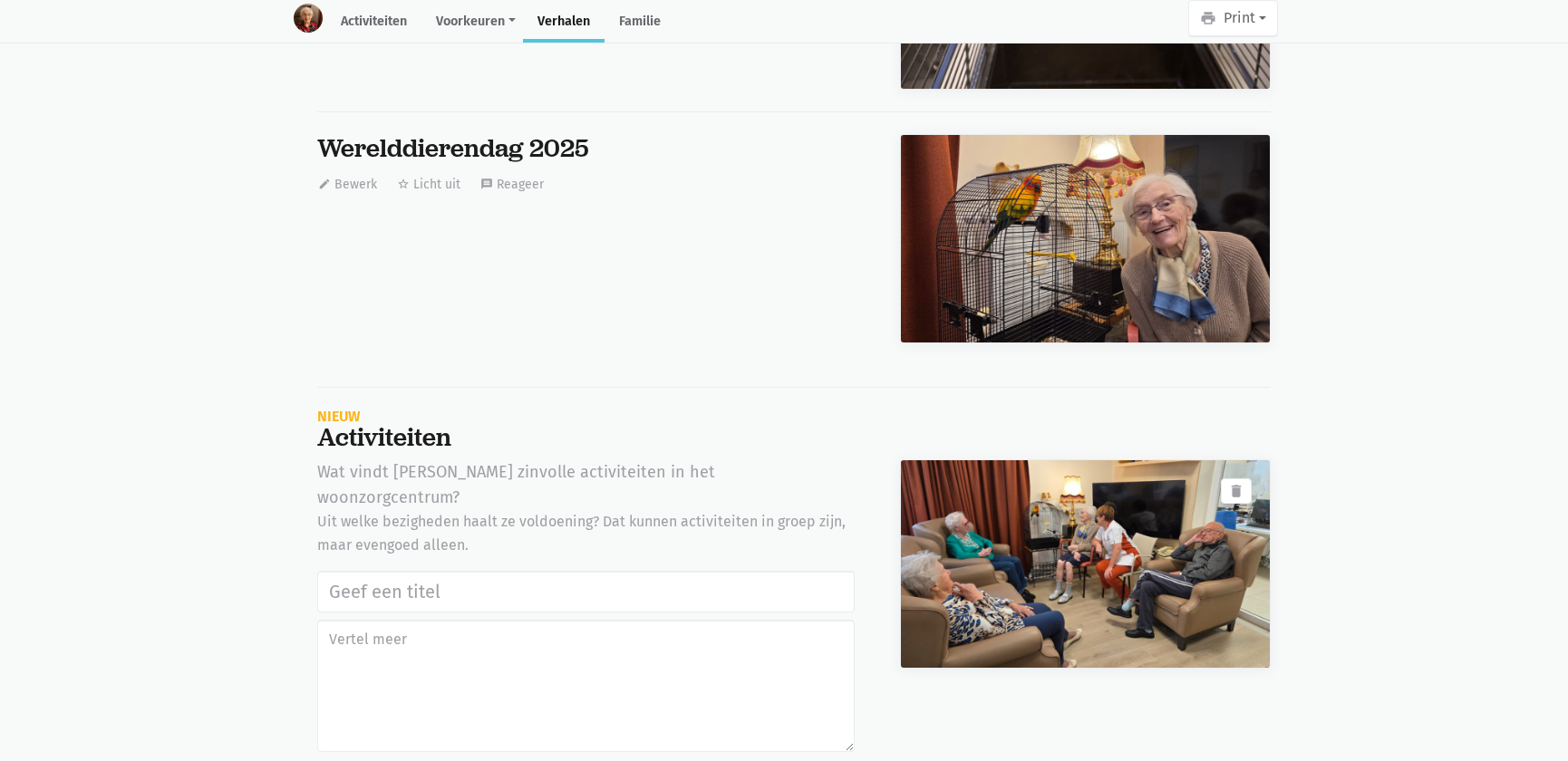
scroll to position [3796, 0]
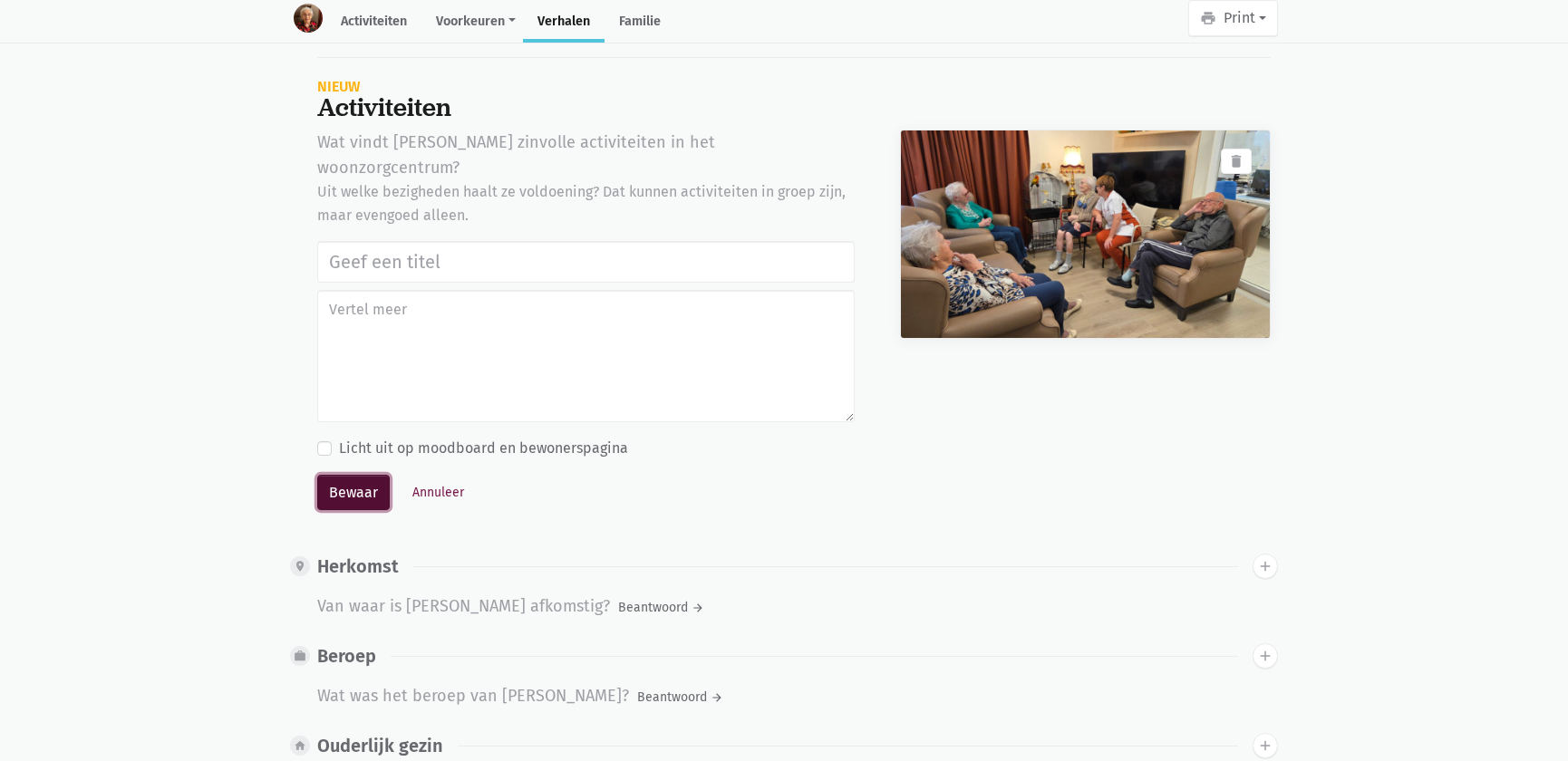
click at [340, 475] on button "Bewaar" at bounding box center [354, 493] width 73 height 36
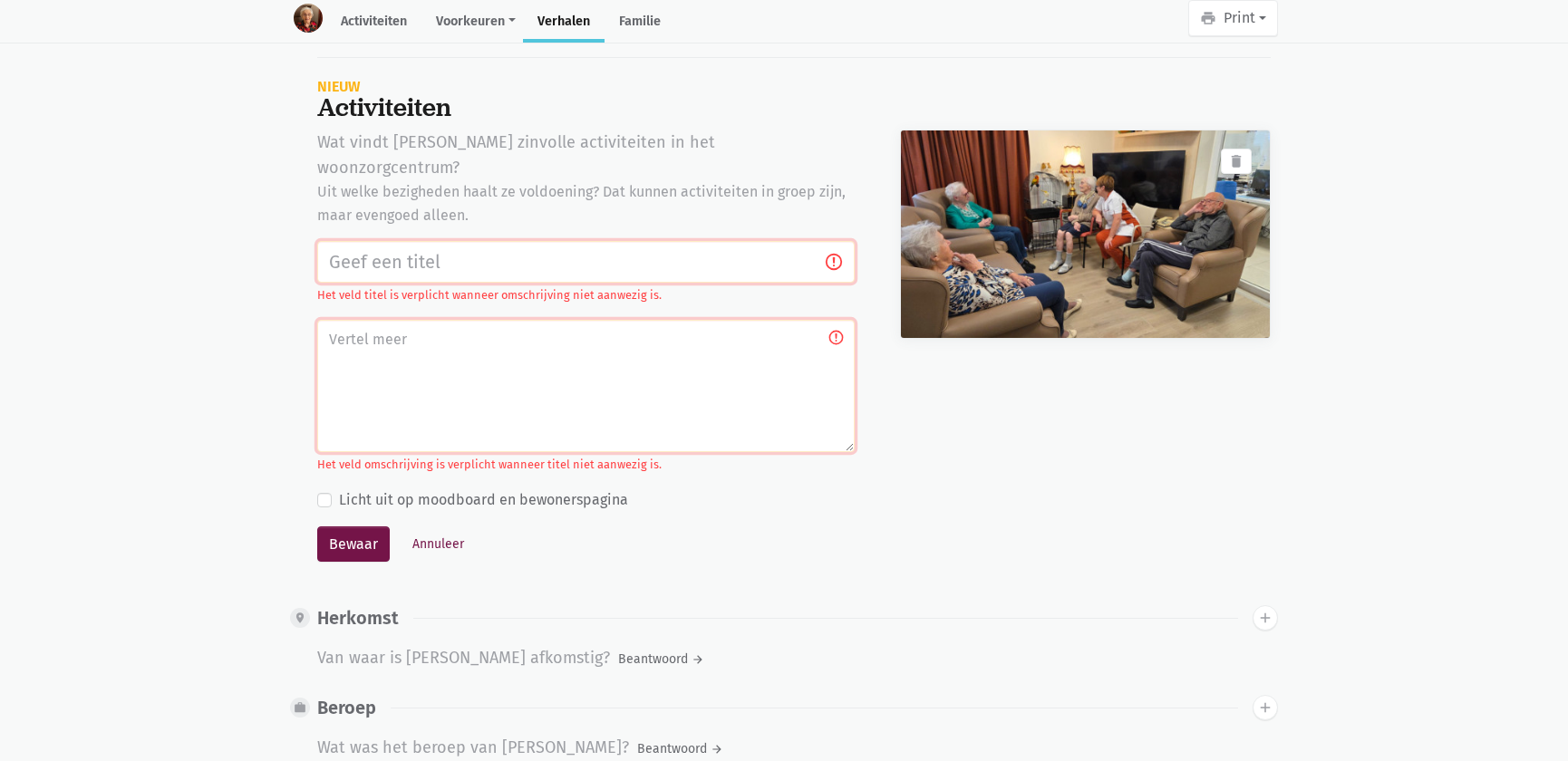
click at [405, 242] on input "text" at bounding box center [586, 262] width 538 height 42
paste input "Werelddierendag 2025"
type input "Werelddierendag 2025"
click at [367, 527] on button "Bewaar" at bounding box center [354, 545] width 73 height 36
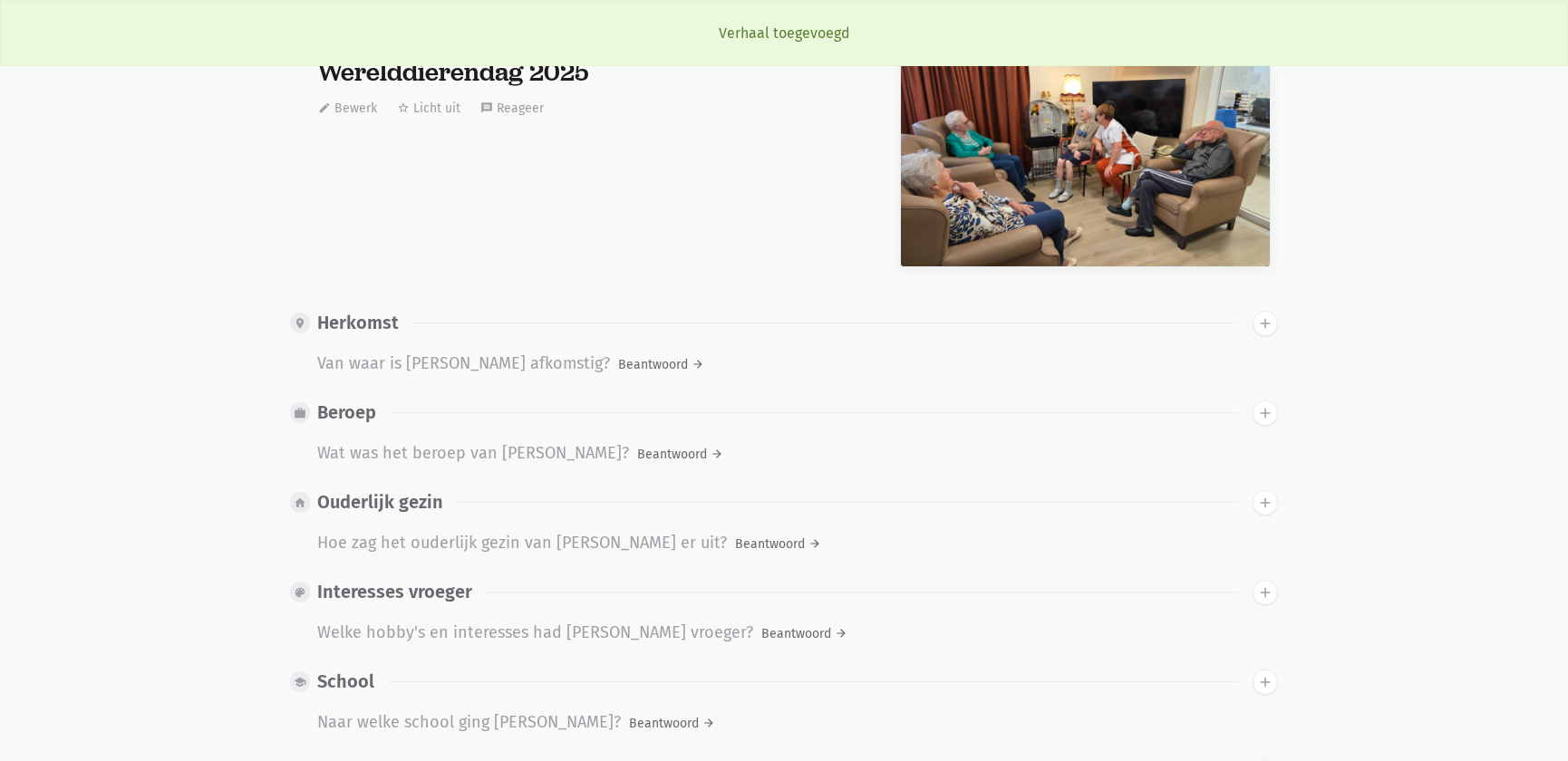
scroll to position [0, 0]
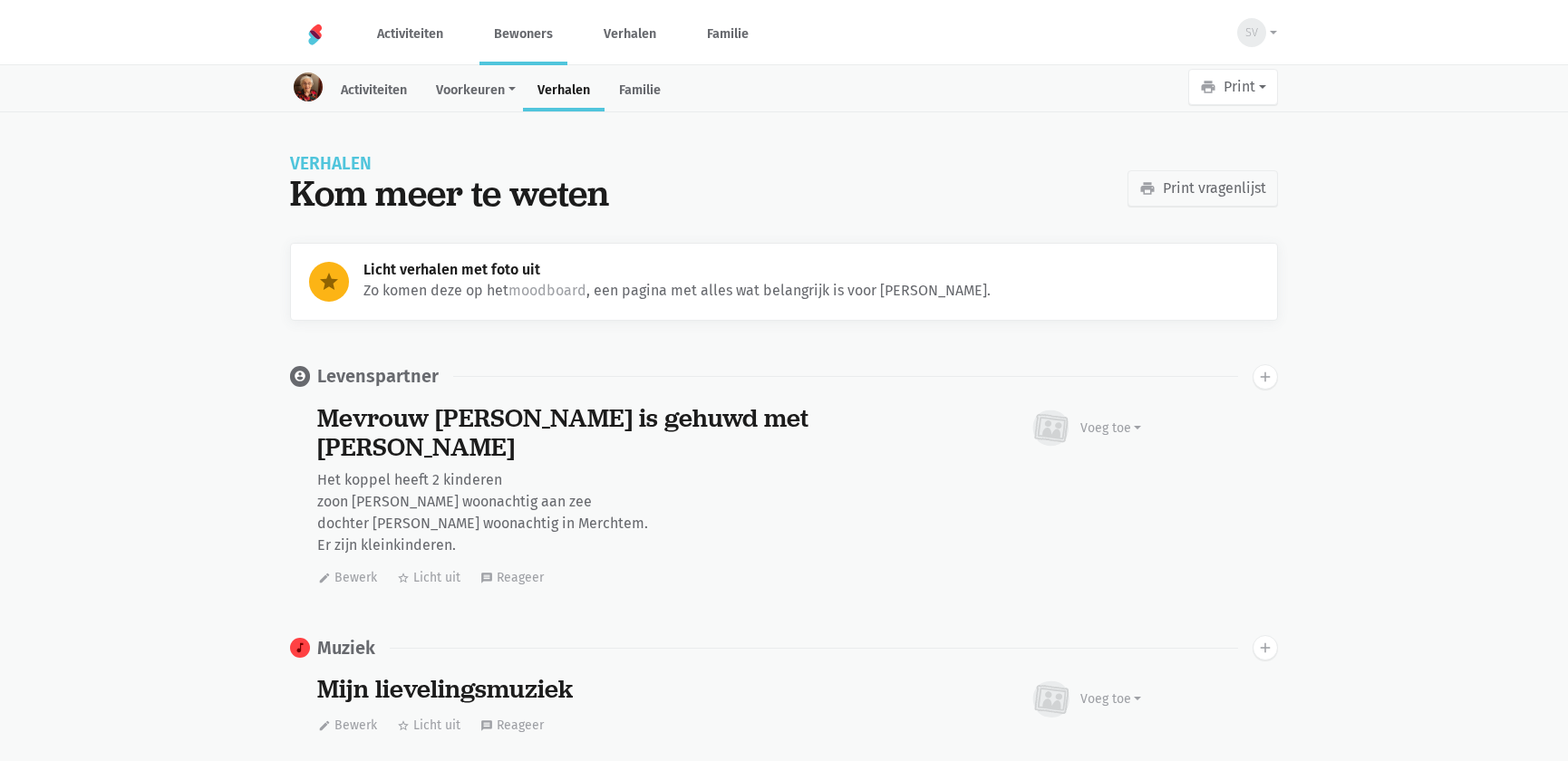
click at [1278, 35] on div "SV [PERSON_NAME] Stappen Hof ter Waarbeek assignment_ind Mijn profiel groups Te…" at bounding box center [784, 33] width 1034 height 66
click at [1259, 31] on div "SV" at bounding box center [1252, 33] width 29 height 29
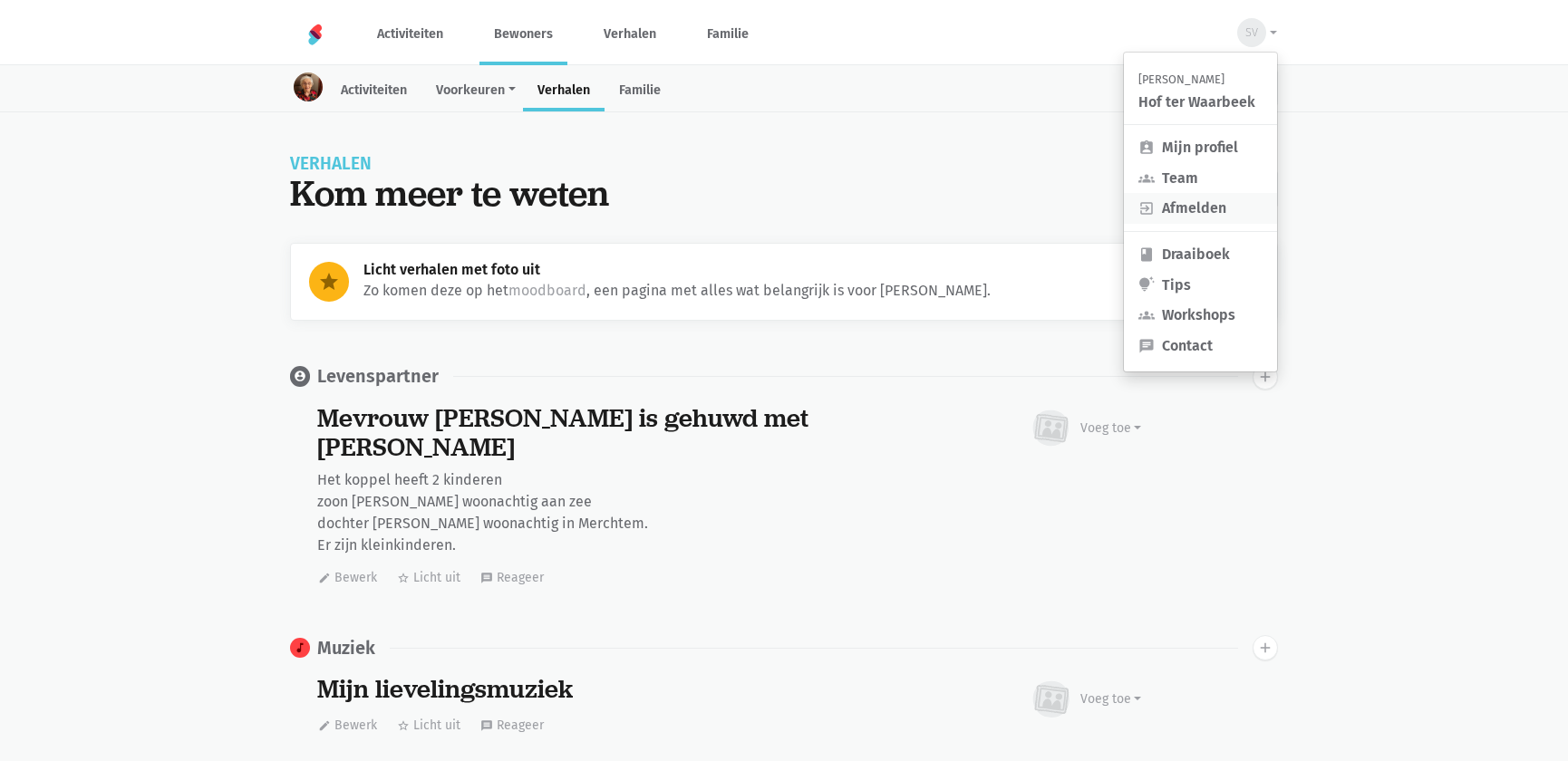
click at [1229, 203] on link "exit_to_app Afmelden" at bounding box center [1201, 209] width 153 height 31
